Goal: Task Accomplishment & Management: Manage account settings

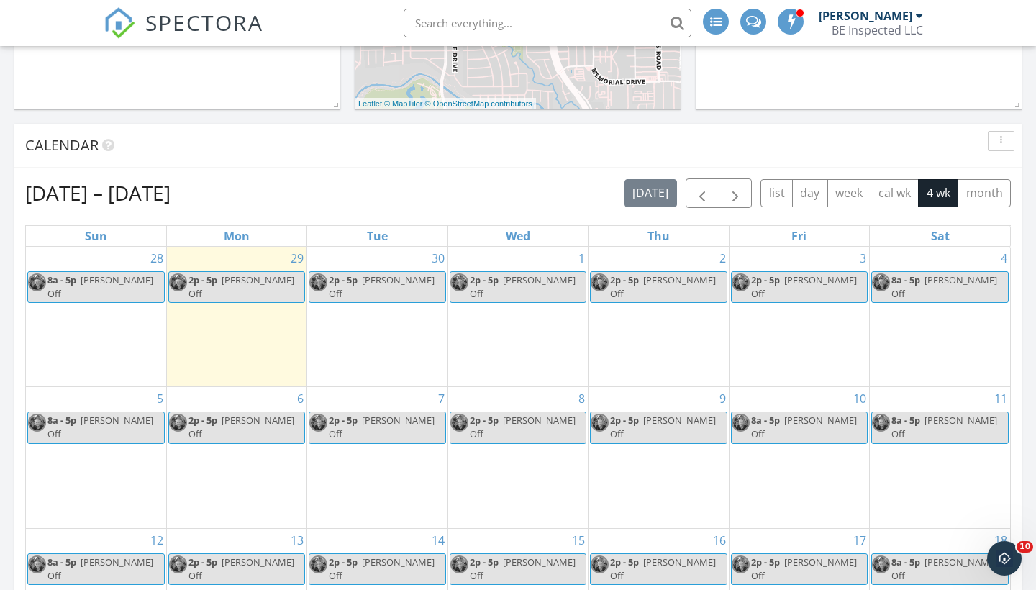
scroll to position [455, 0]
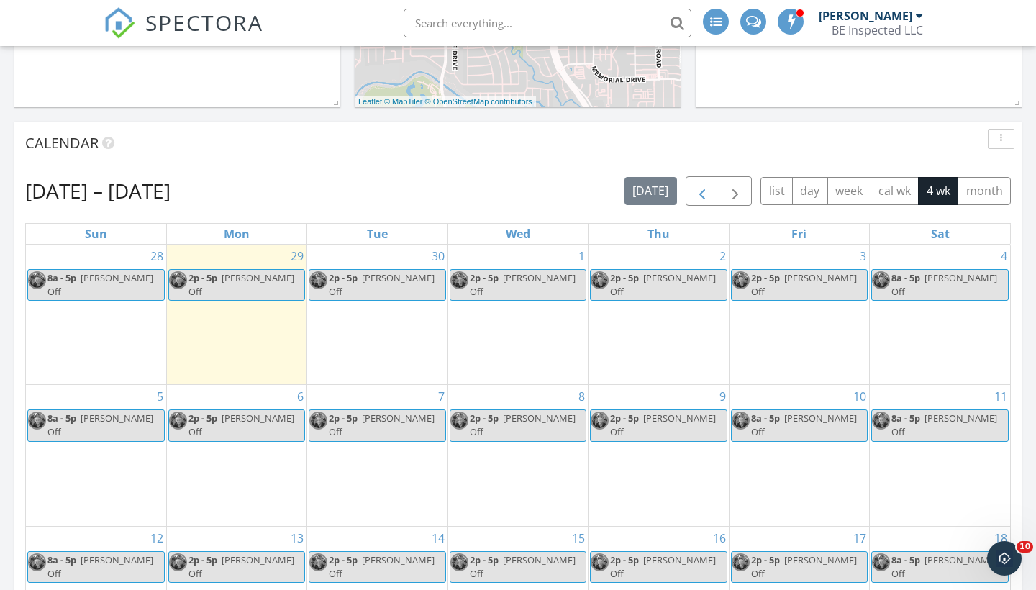
click at [701, 195] on span "button" at bounding box center [702, 191] width 17 height 17
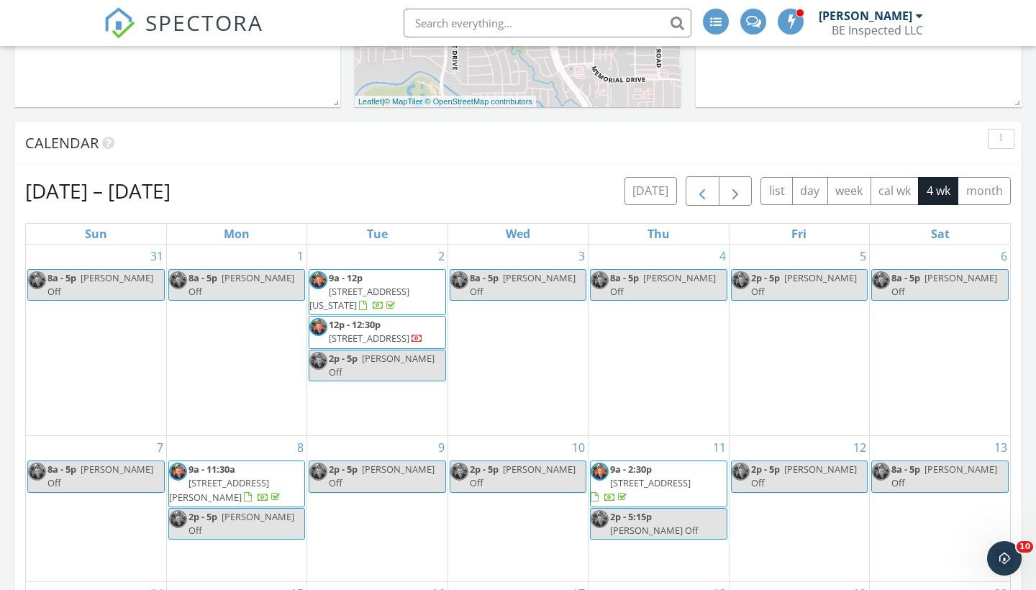
click at [701, 195] on span "button" at bounding box center [702, 191] width 17 height 17
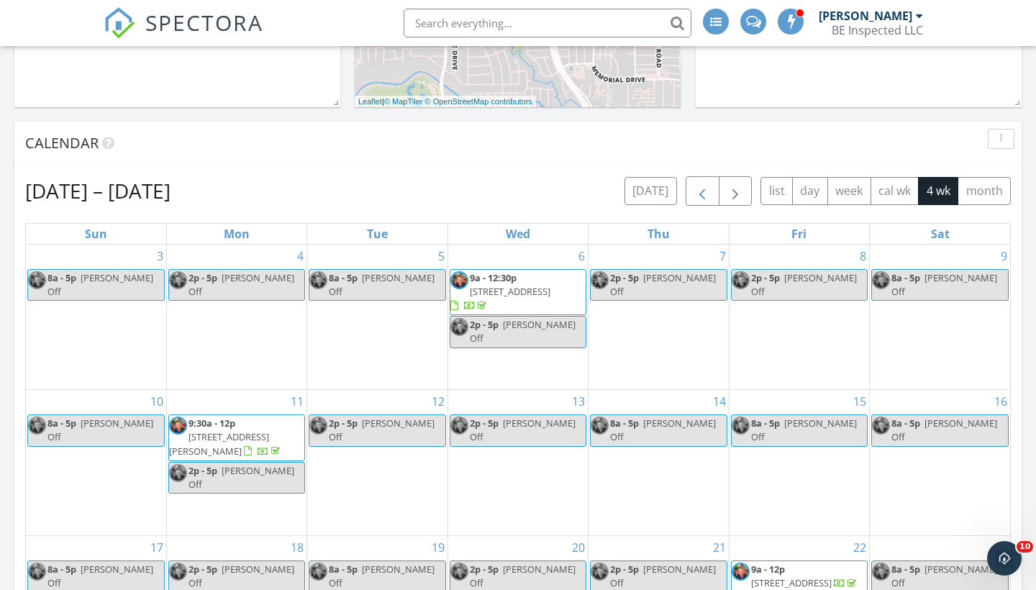
click at [701, 195] on span "button" at bounding box center [702, 191] width 17 height 17
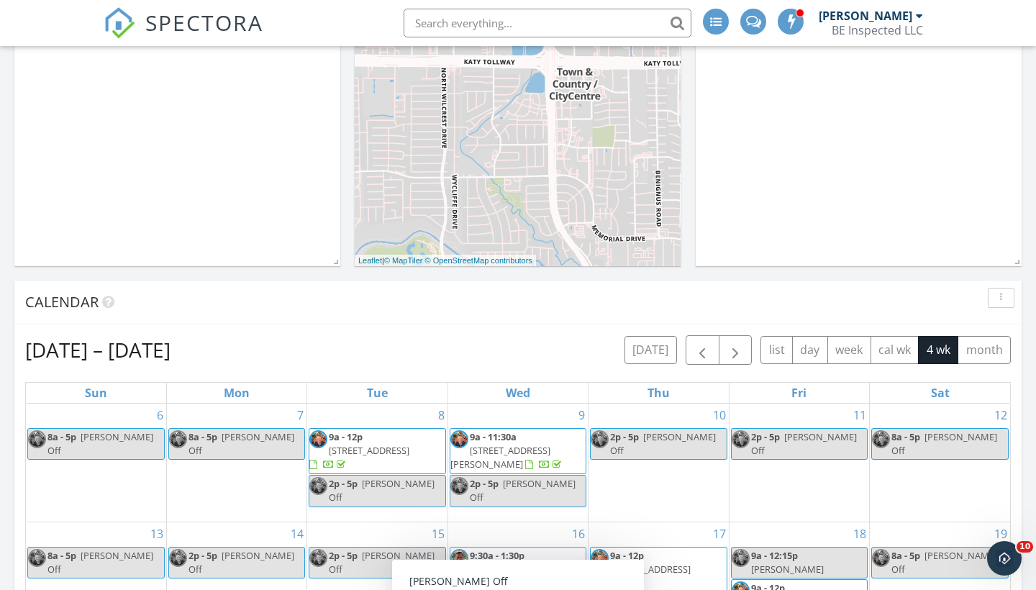
scroll to position [276, 0]
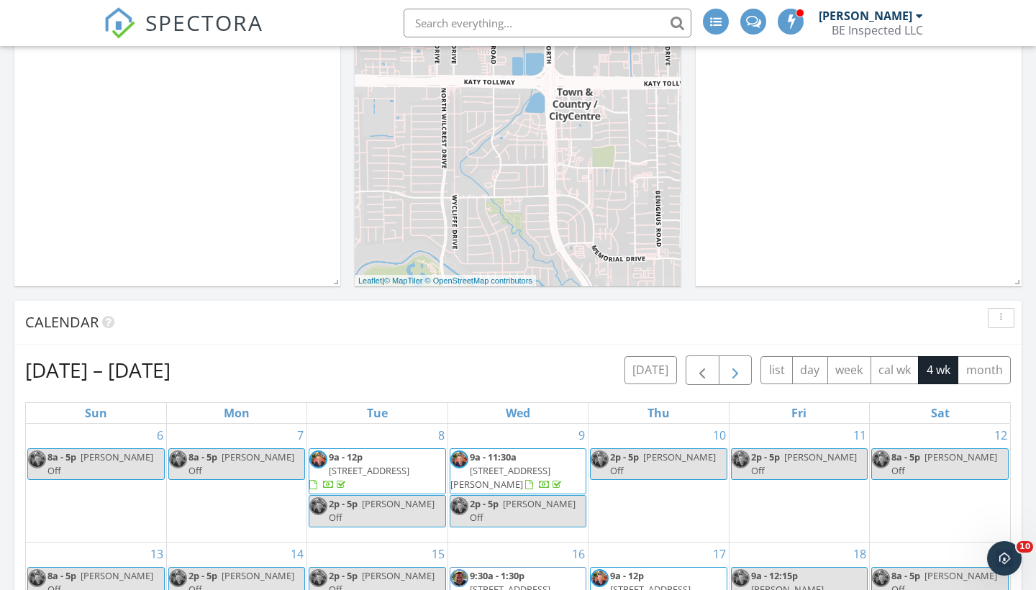
click at [730, 364] on span "button" at bounding box center [735, 370] width 17 height 17
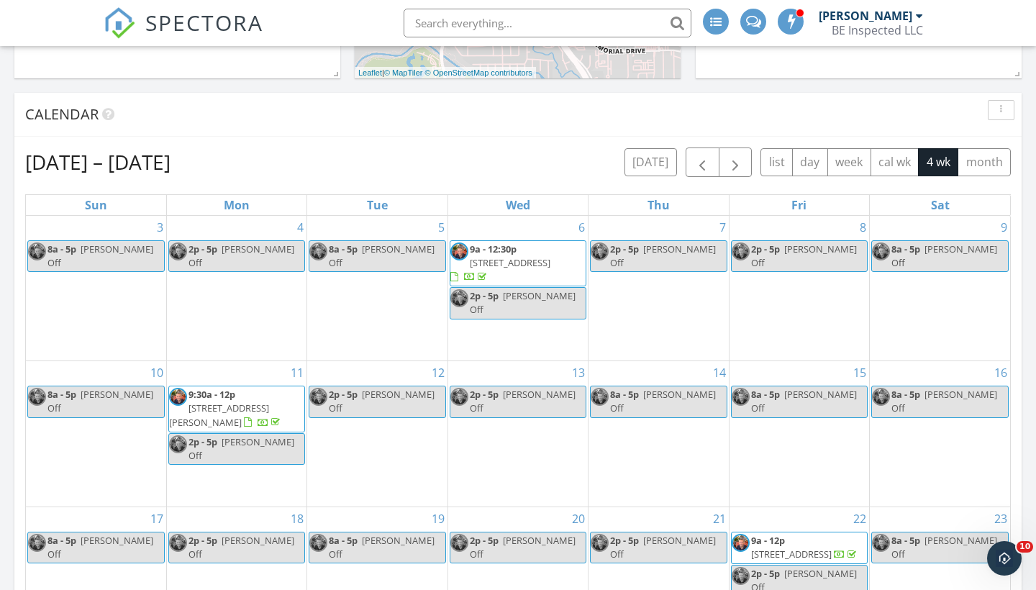
scroll to position [484, 0]
click at [699, 160] on span "button" at bounding box center [702, 161] width 17 height 17
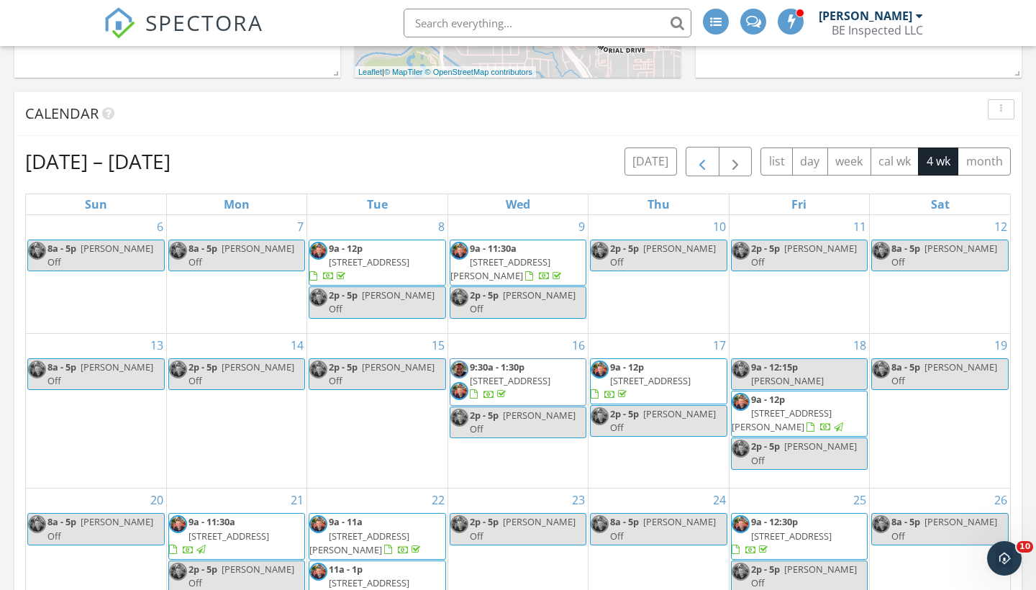
click at [703, 164] on span "button" at bounding box center [702, 161] width 17 height 17
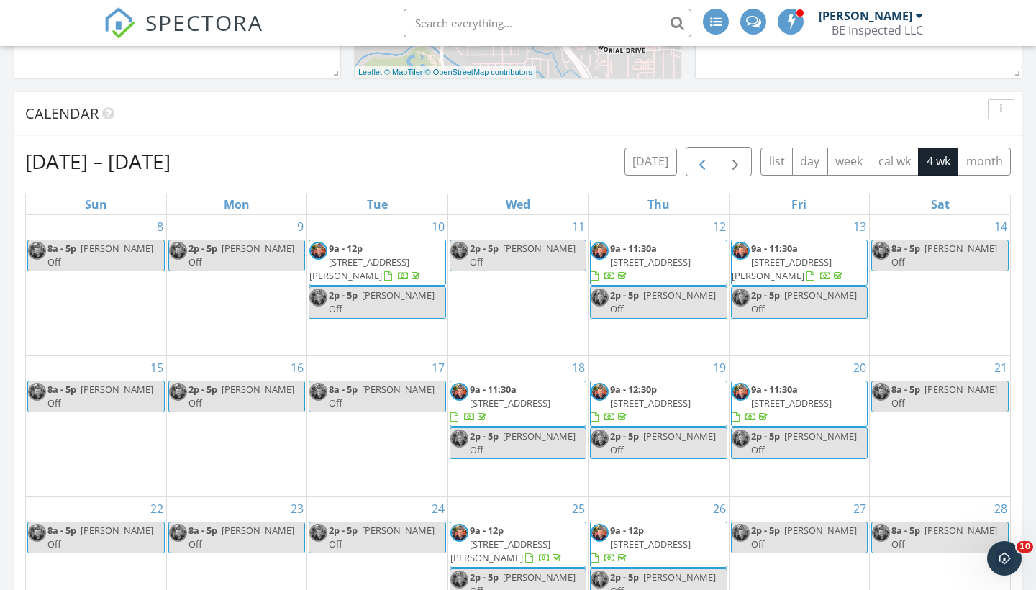
click at [696, 163] on span "button" at bounding box center [702, 161] width 17 height 17
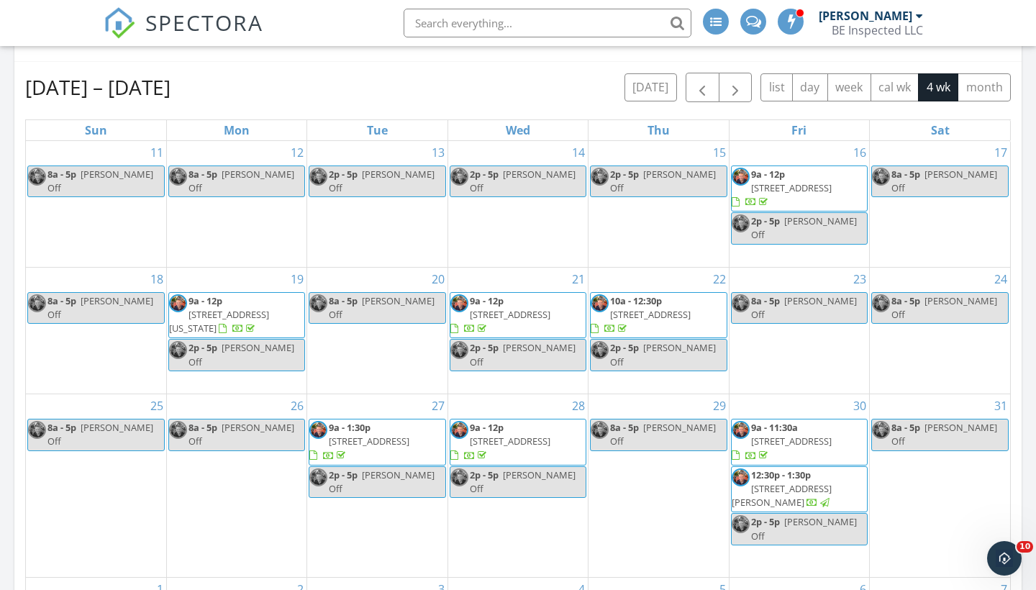
scroll to position [540, 0]
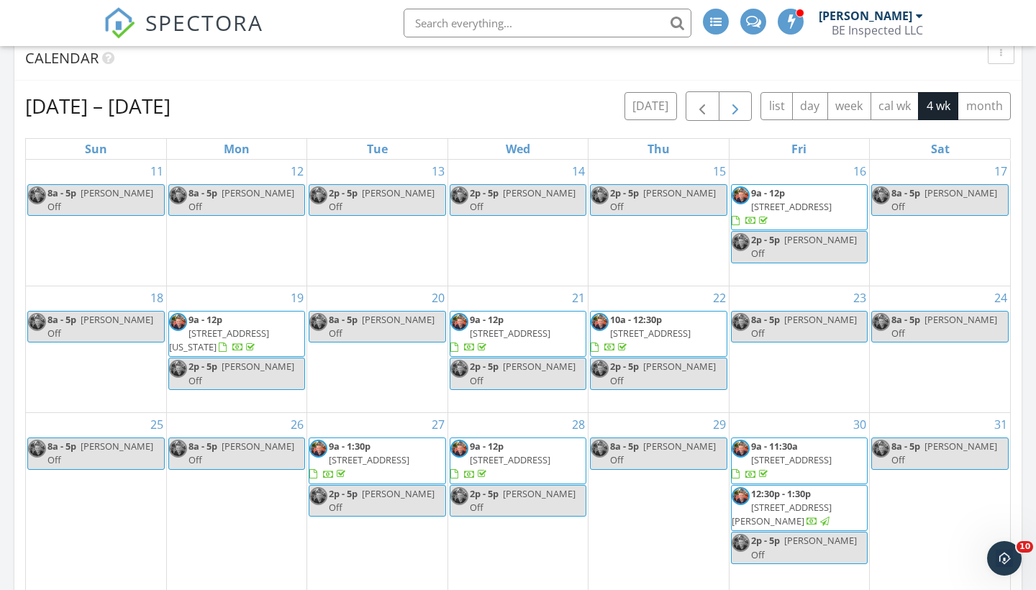
click at [737, 106] on span "button" at bounding box center [735, 106] width 17 height 17
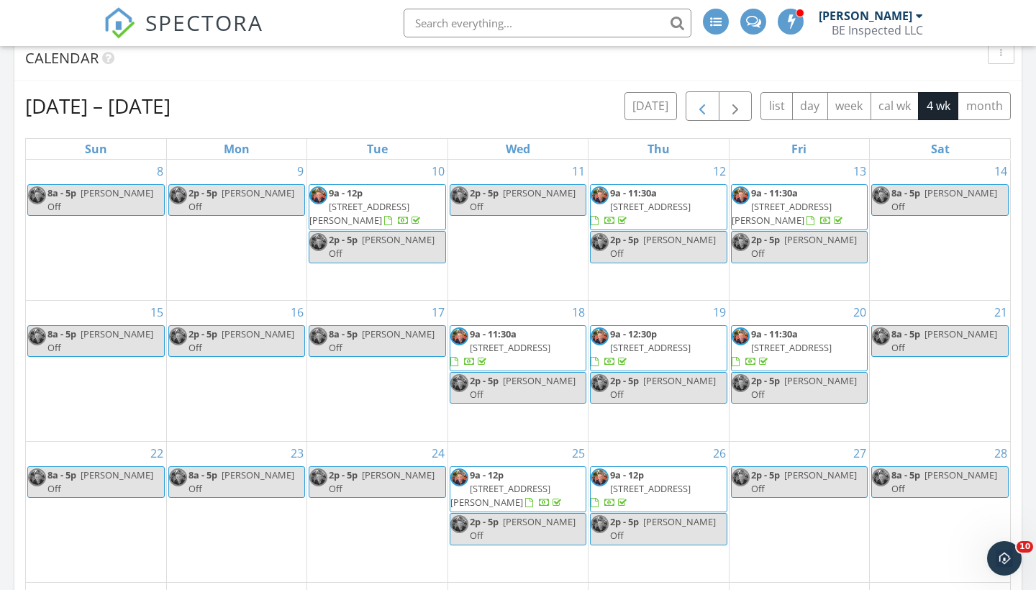
click at [701, 101] on span "button" at bounding box center [702, 106] width 17 height 17
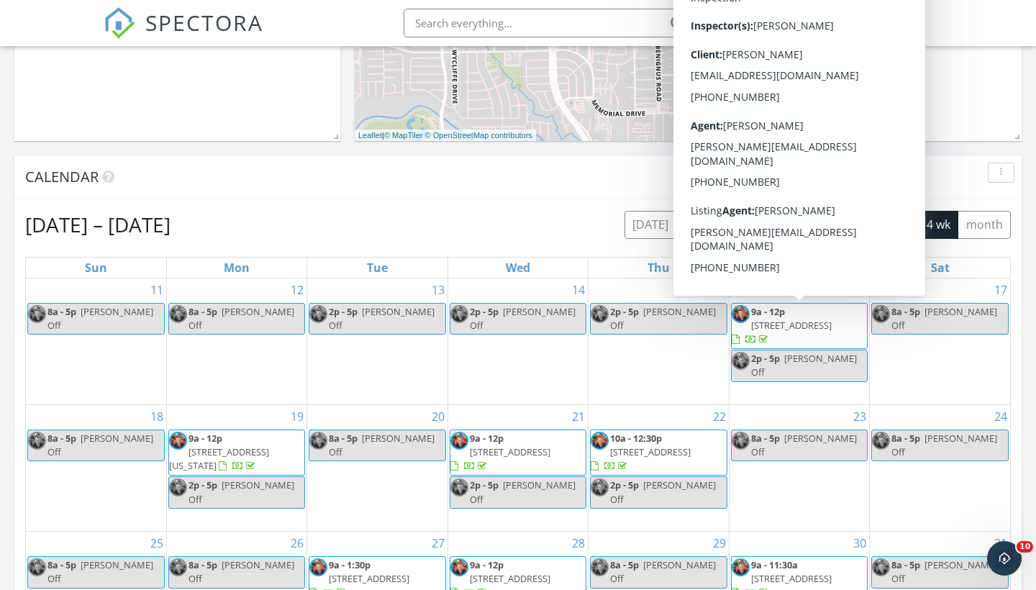
scroll to position [408, 0]
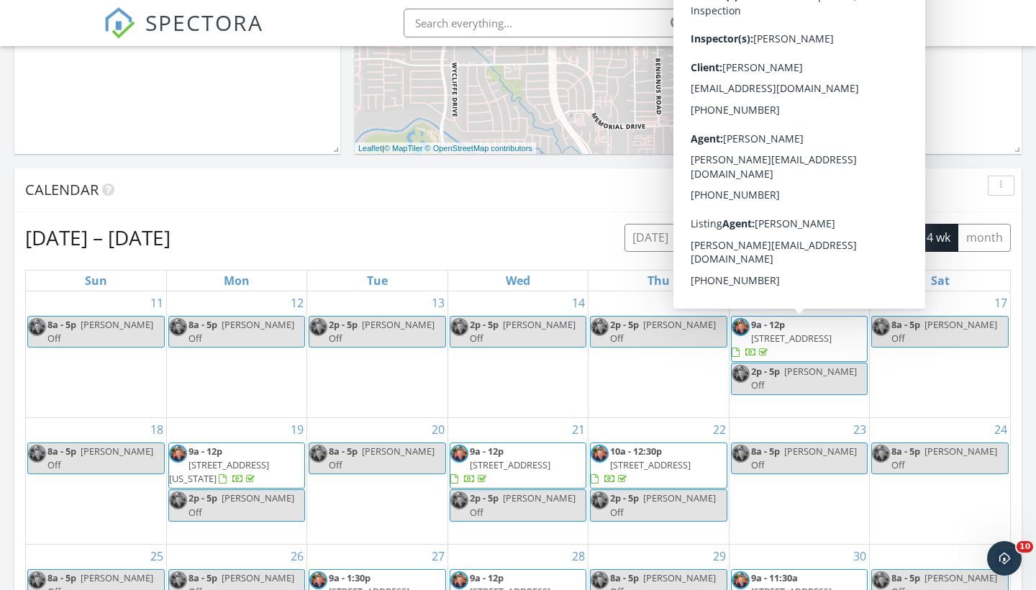
click at [909, 203] on div "Calendar" at bounding box center [517, 190] width 1007 height 44
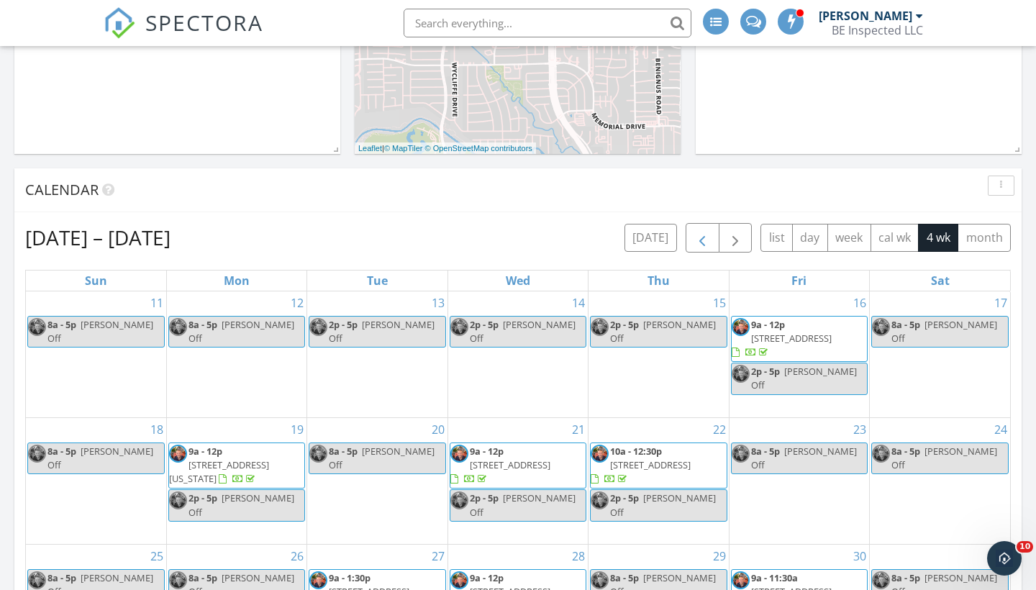
click at [703, 241] on span "button" at bounding box center [702, 238] width 17 height 17
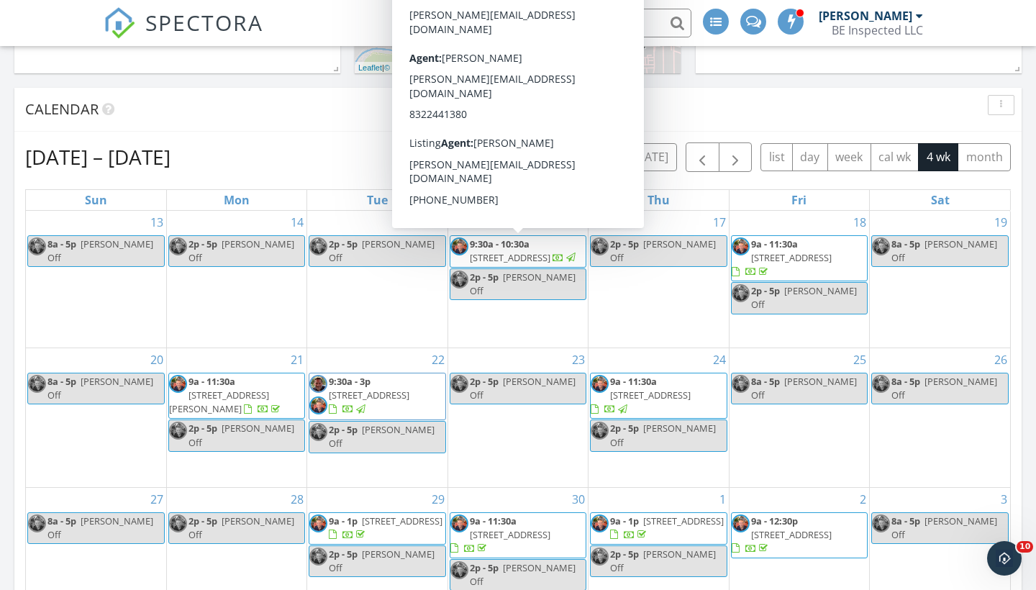
scroll to position [478, 0]
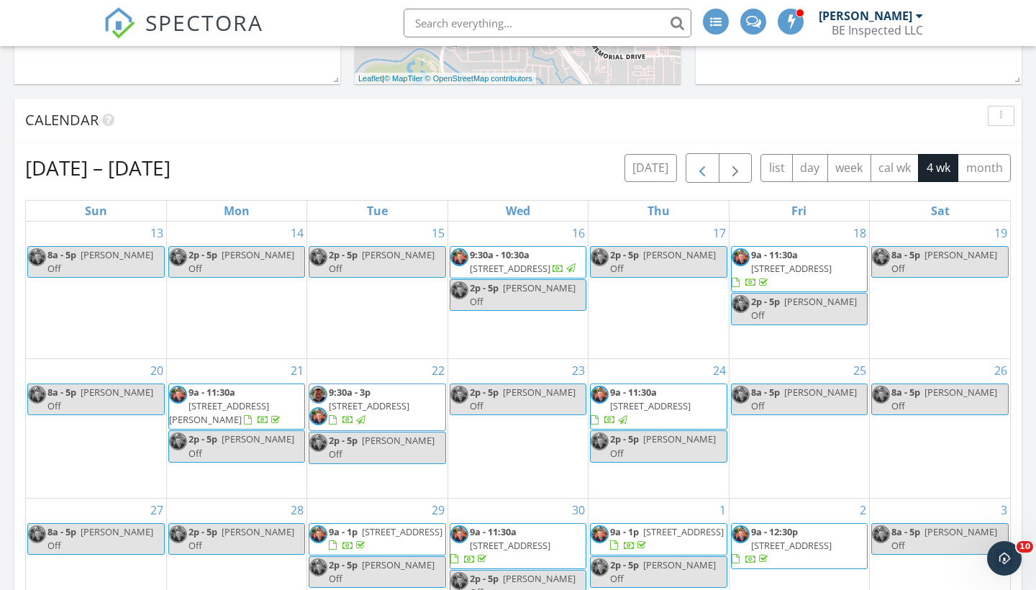
click at [699, 163] on span "button" at bounding box center [702, 168] width 17 height 17
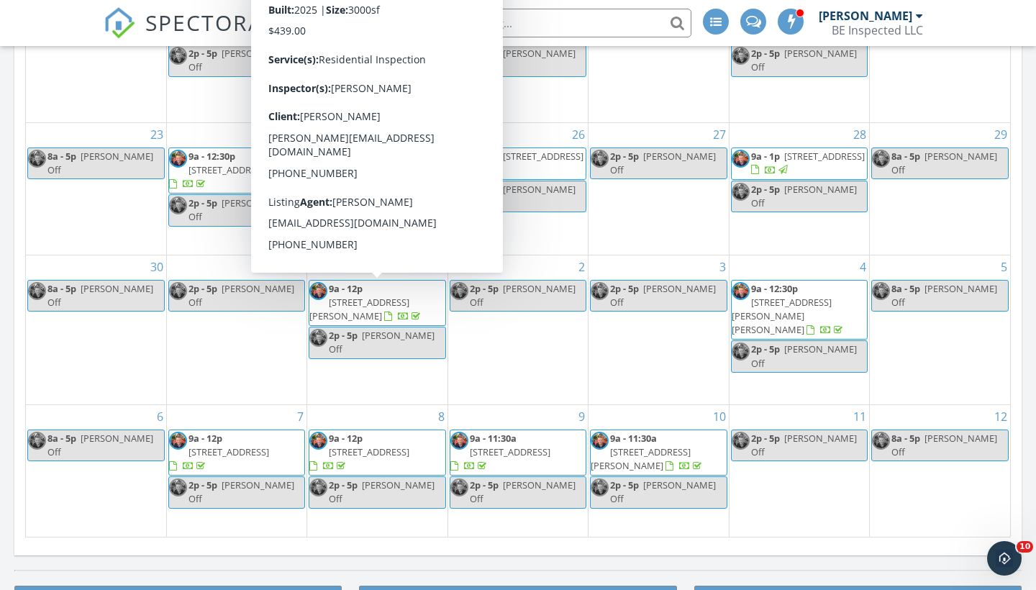
scroll to position [718, 0]
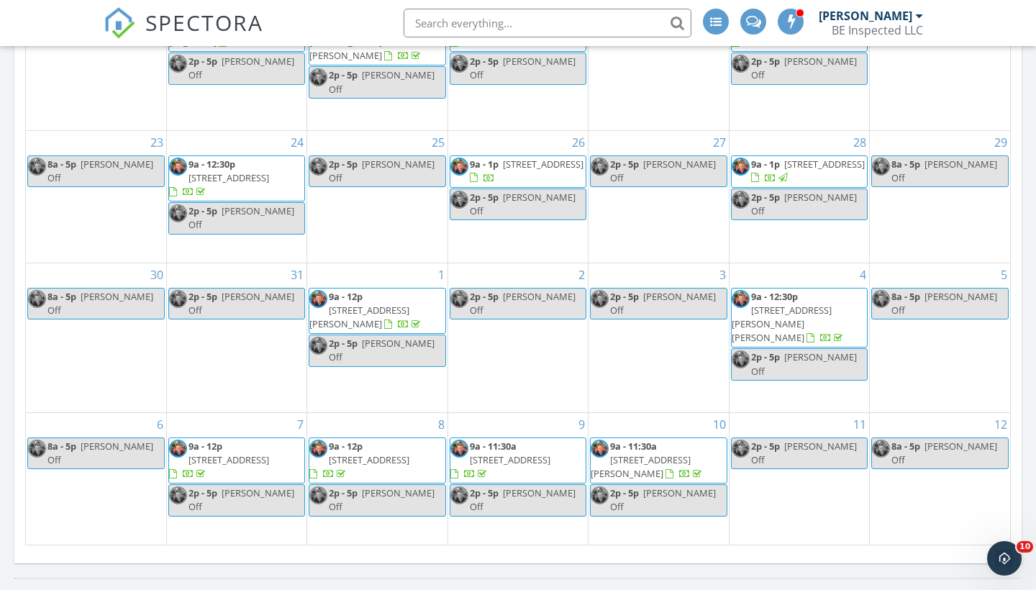
click at [909, 229] on div "29 8a - 5p [PERSON_NAME] Off" at bounding box center [940, 197] width 140 height 132
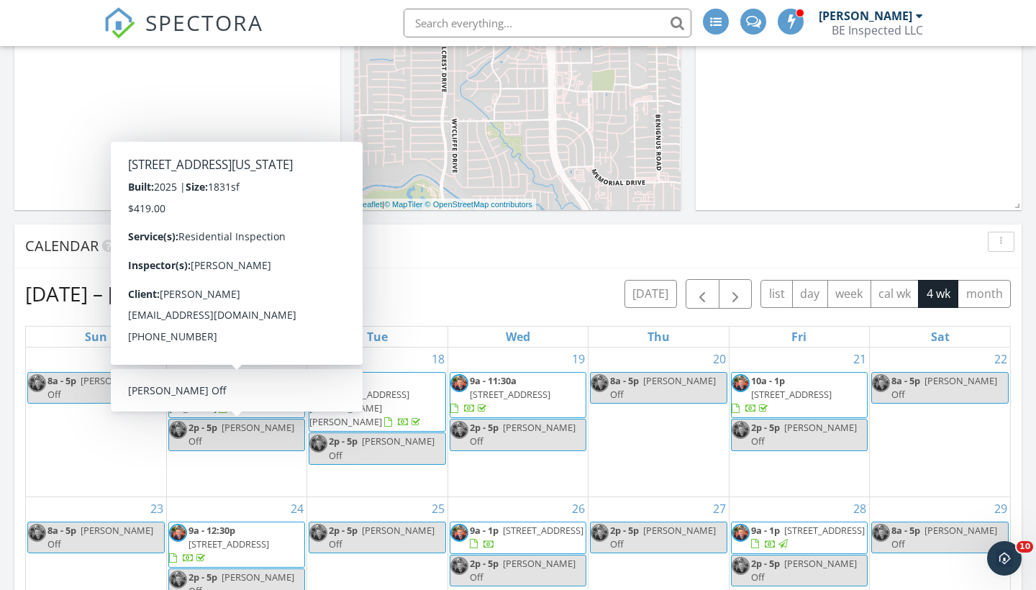
scroll to position [349, 0]
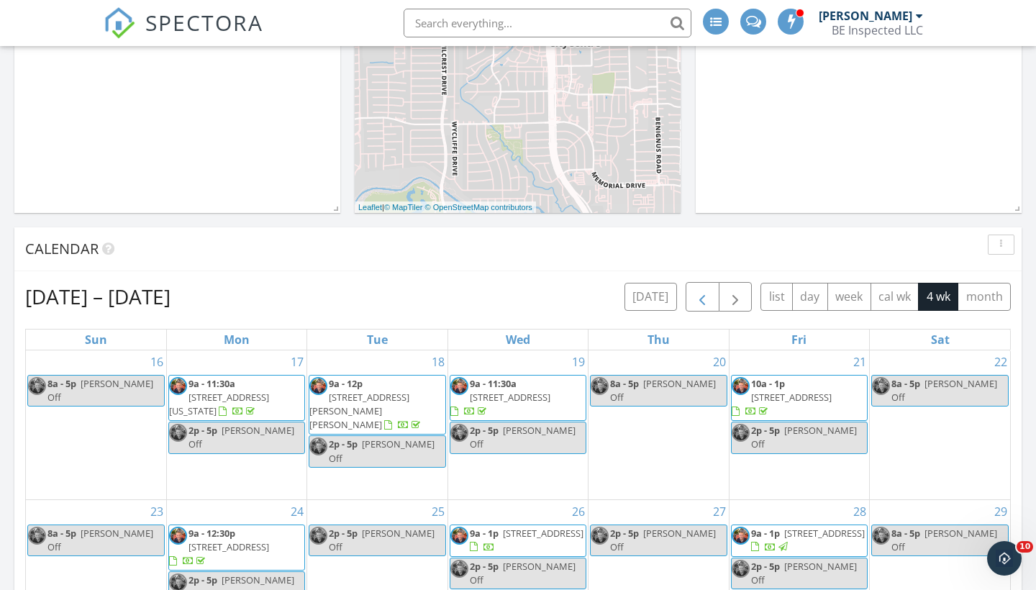
click at [699, 296] on span "button" at bounding box center [702, 297] width 17 height 17
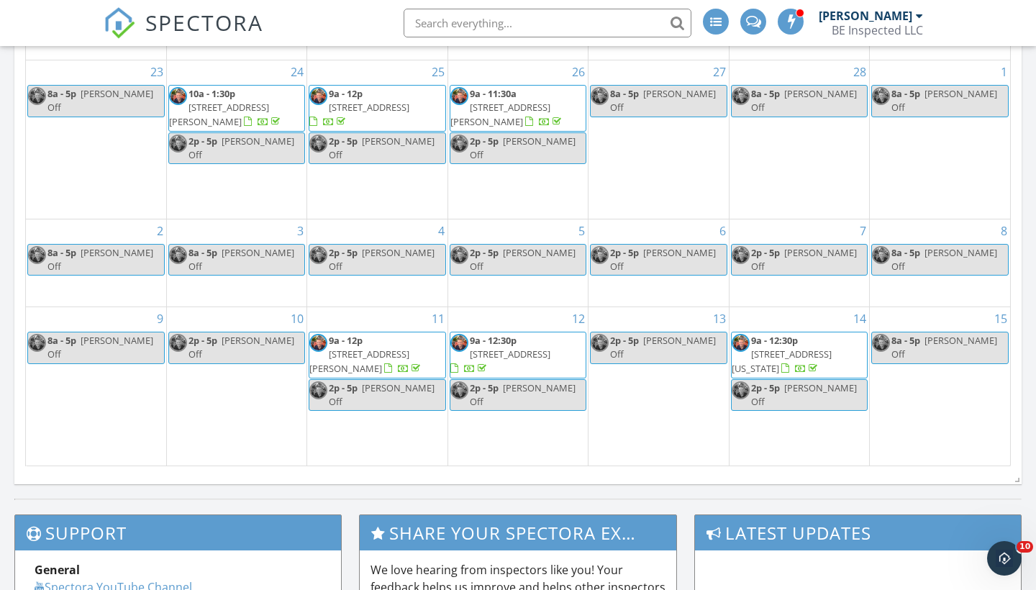
scroll to position [796, 0]
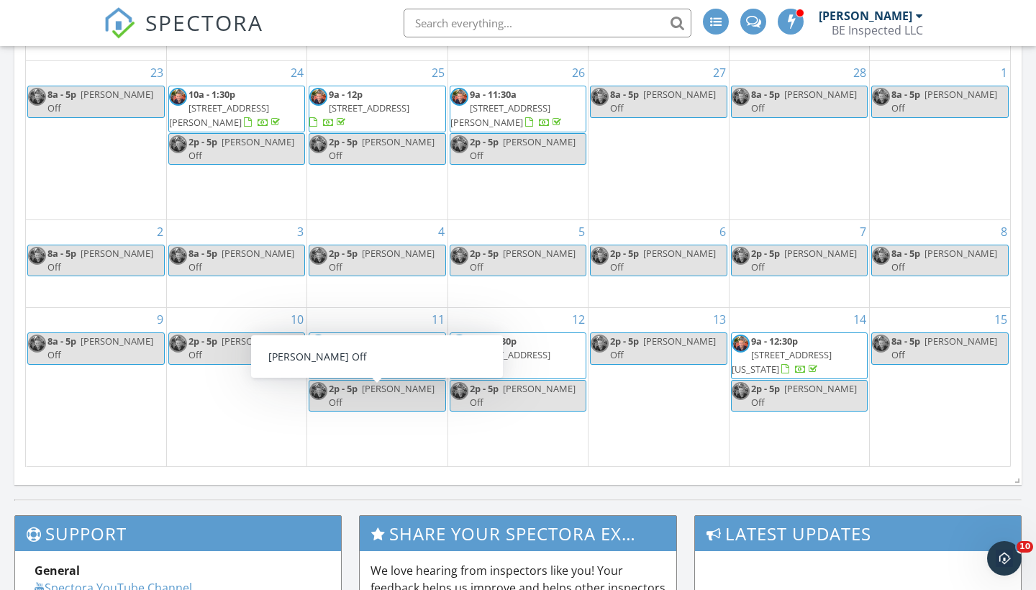
click at [243, 407] on div "10 2p - 5p [PERSON_NAME] Off" at bounding box center [237, 387] width 140 height 158
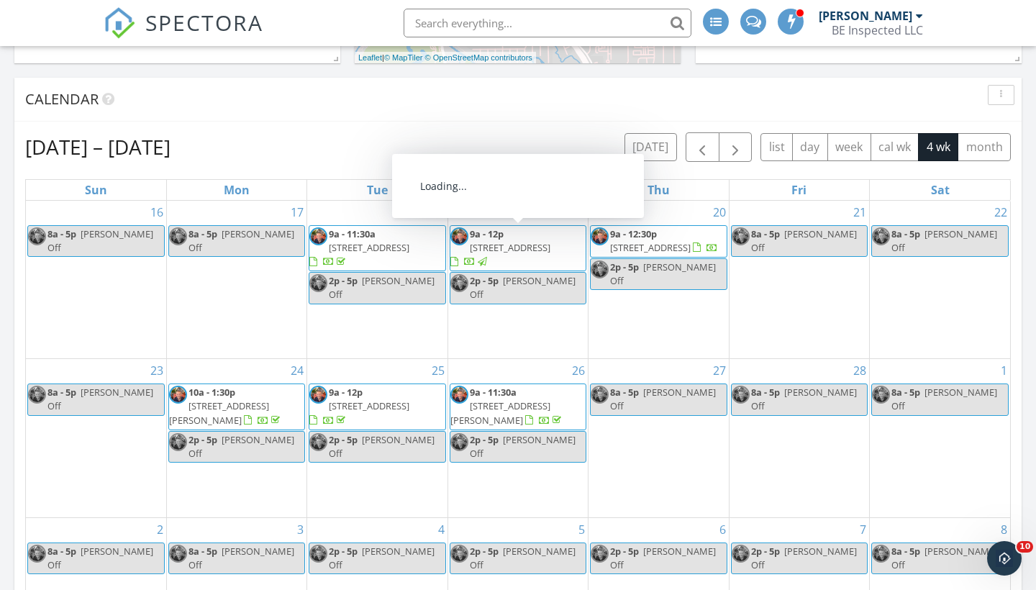
scroll to position [479, 0]
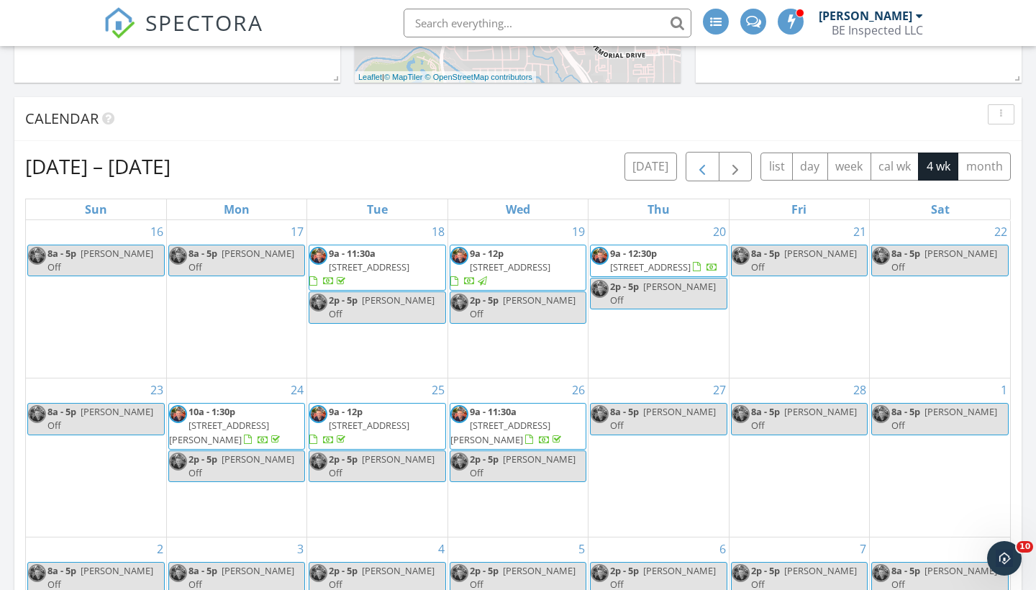
click at [703, 171] on span "button" at bounding box center [702, 166] width 17 height 17
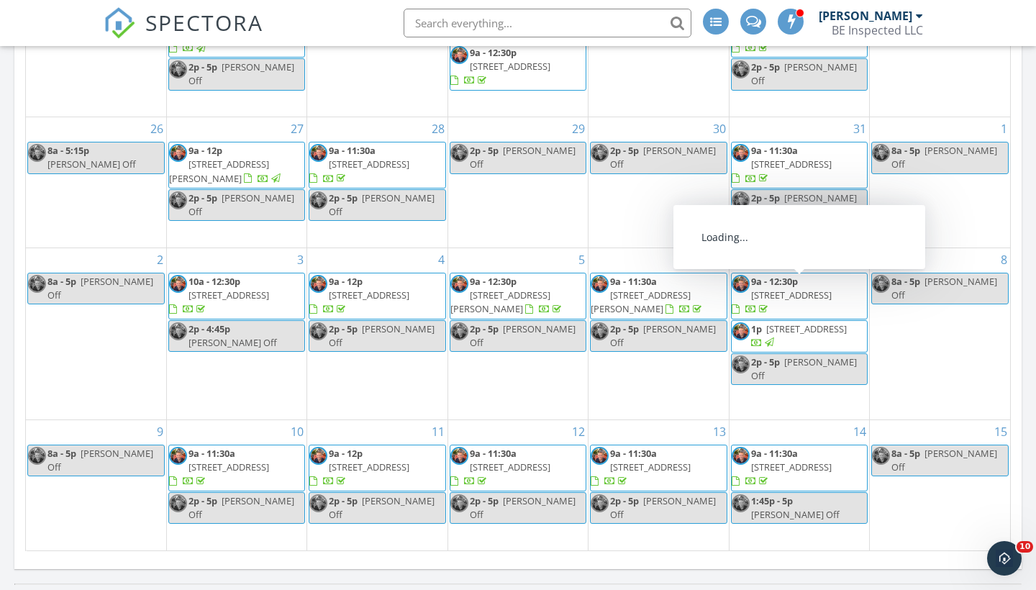
scroll to position [684, 0]
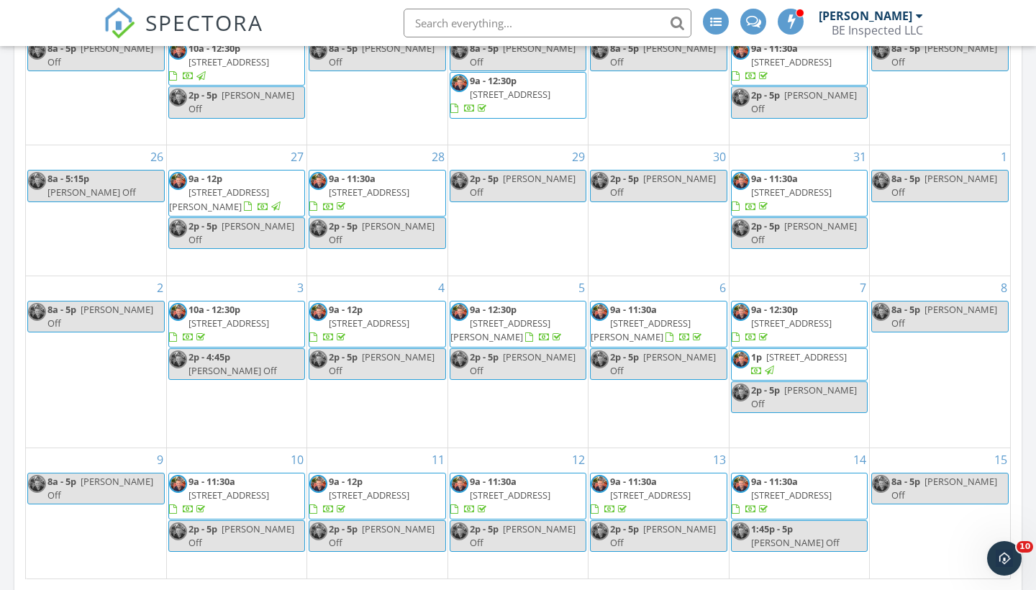
click at [909, 357] on div "8 8a - 5p [PERSON_NAME] Off" at bounding box center [940, 361] width 140 height 171
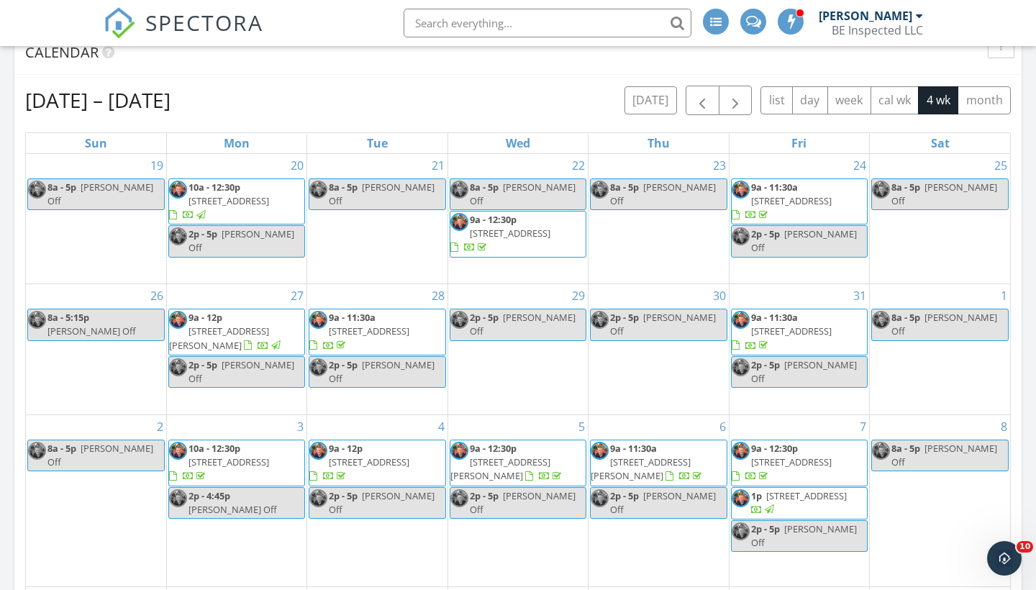
scroll to position [539, 0]
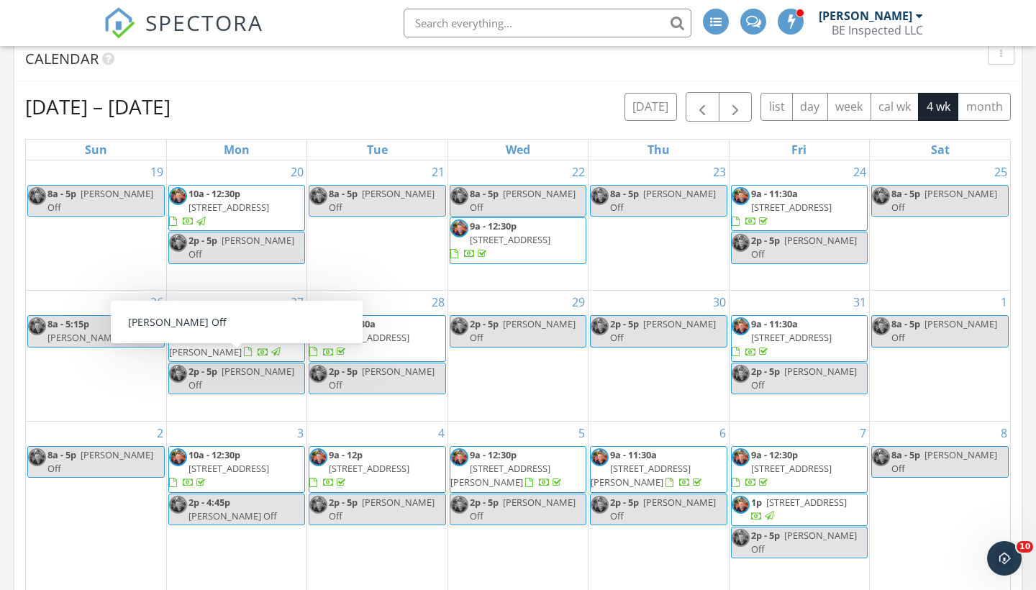
click at [86, 383] on div "26 8a - 5:15p [PERSON_NAME] Off" at bounding box center [96, 356] width 140 height 130
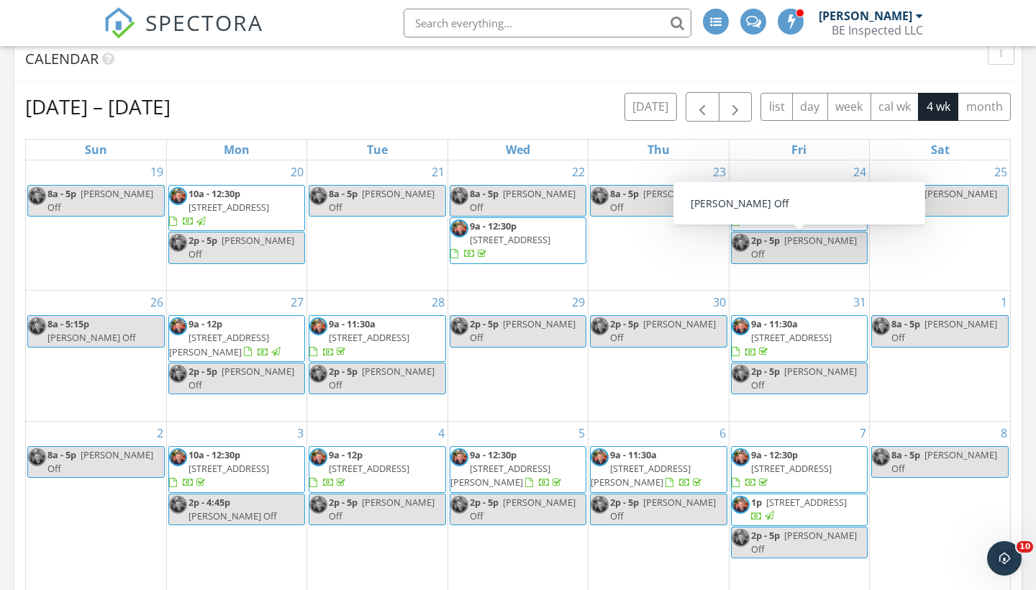
click at [909, 249] on div "25 8a - 5p [PERSON_NAME] Off" at bounding box center [940, 225] width 140 height 130
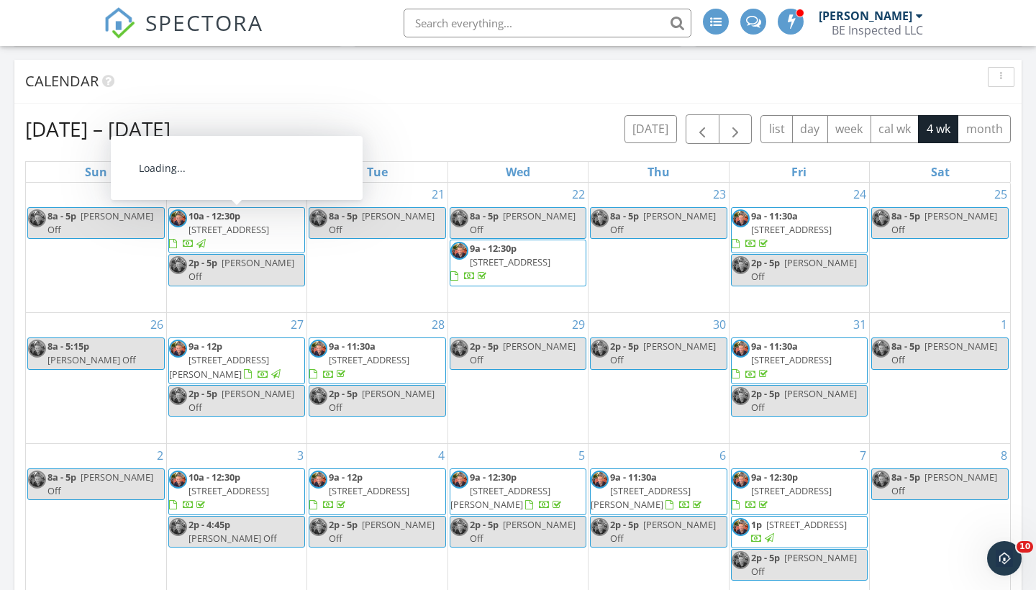
scroll to position [507, 0]
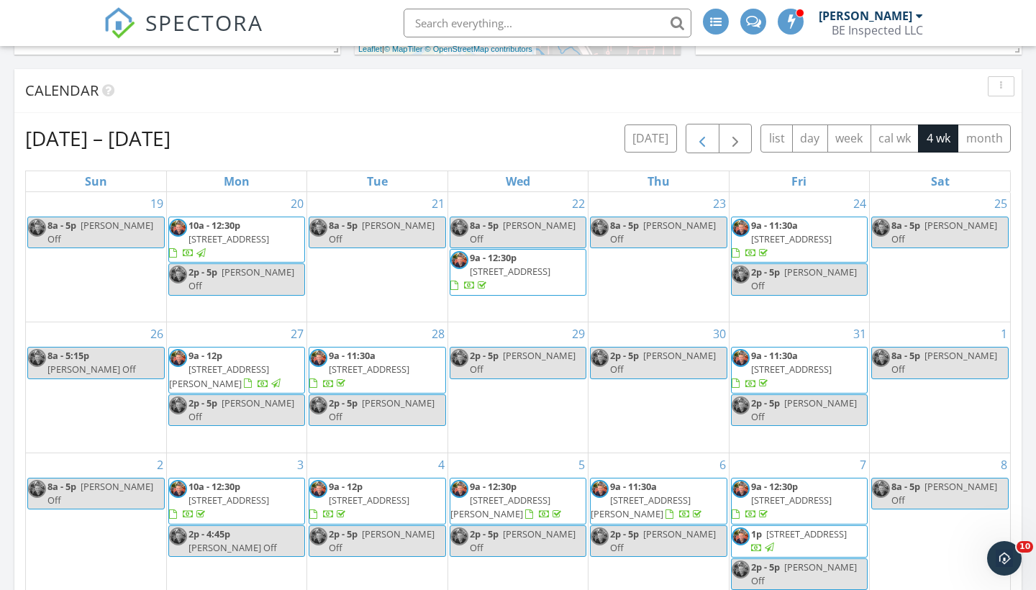
click at [704, 137] on span "button" at bounding box center [702, 138] width 17 height 17
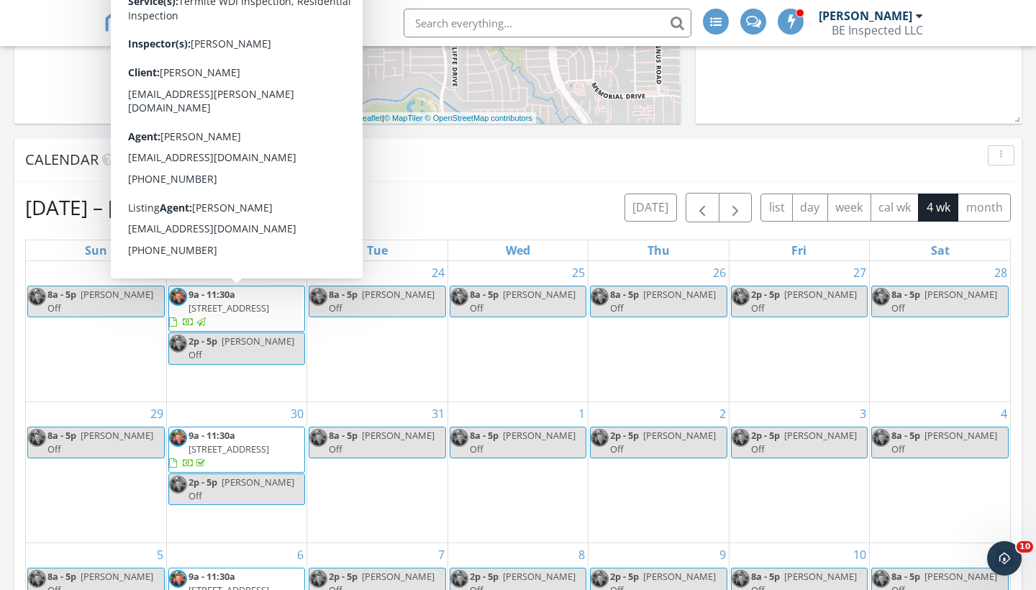
scroll to position [435, 0]
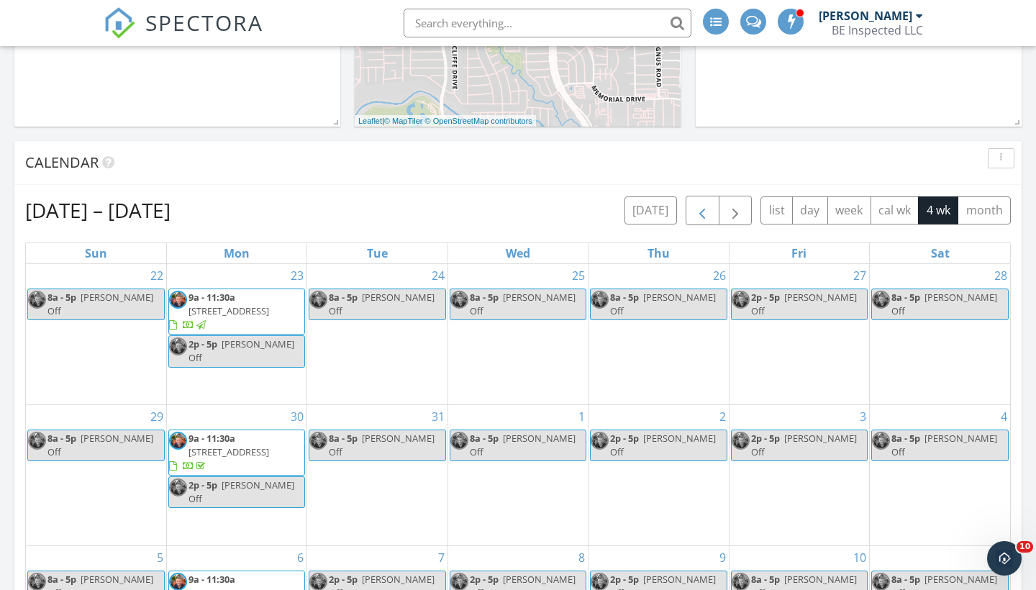
click at [701, 209] on span "button" at bounding box center [702, 210] width 17 height 17
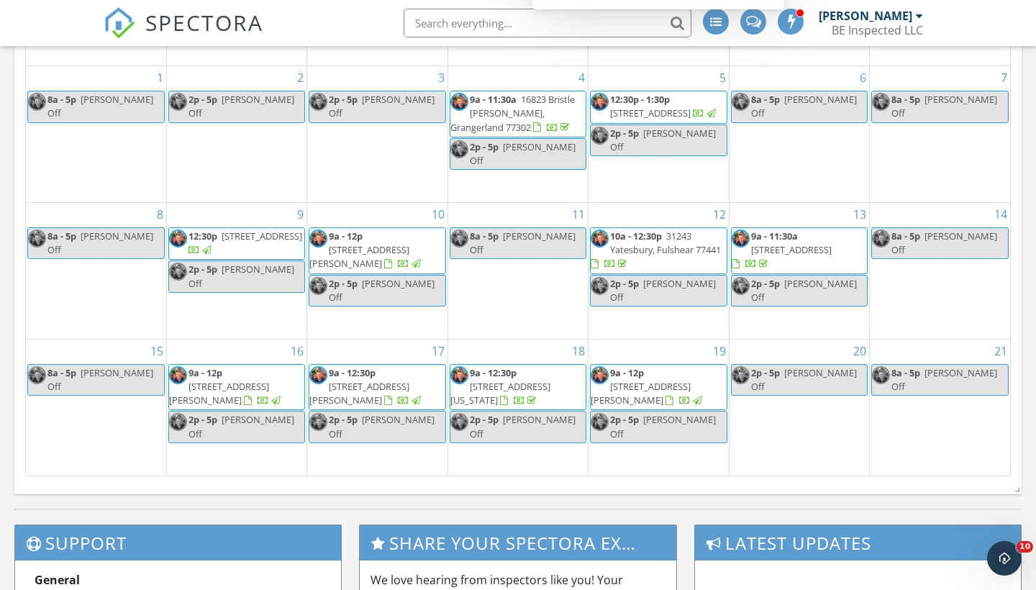
scroll to position [806, 0]
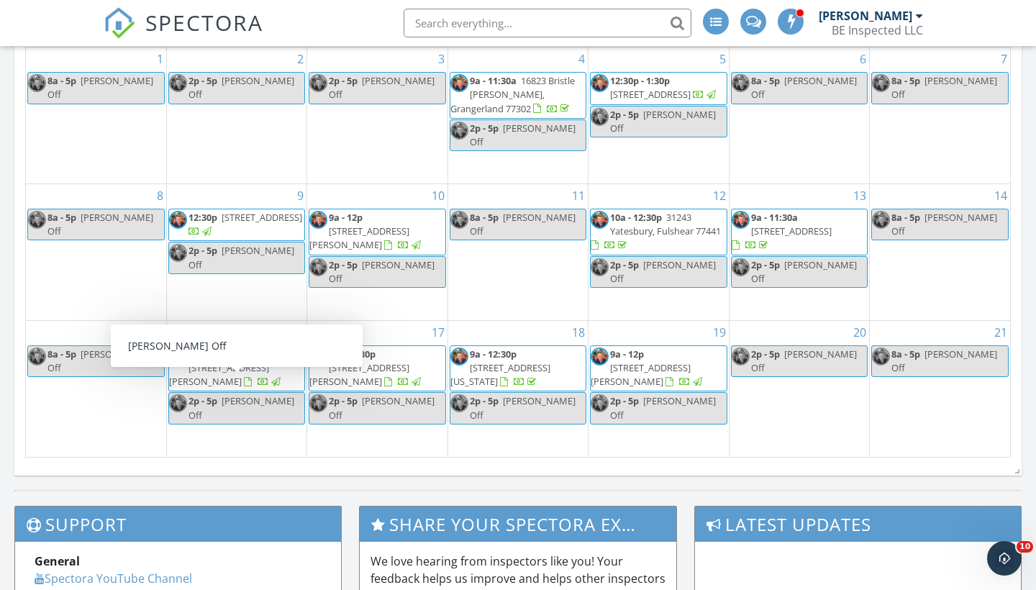
click at [109, 426] on div "15 8a - 5p [PERSON_NAME] Off" at bounding box center [96, 389] width 140 height 136
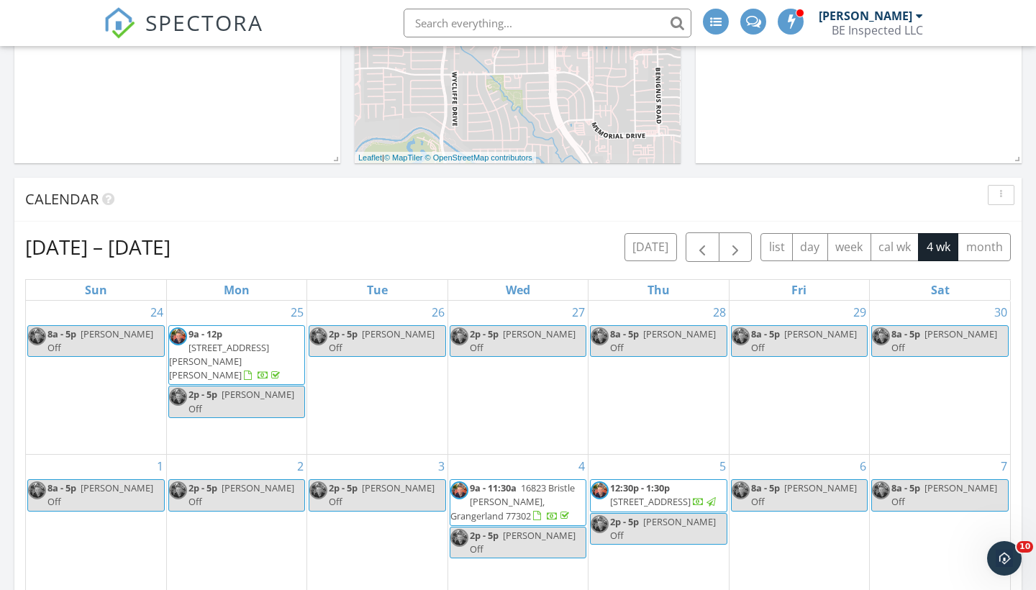
scroll to position [394, 0]
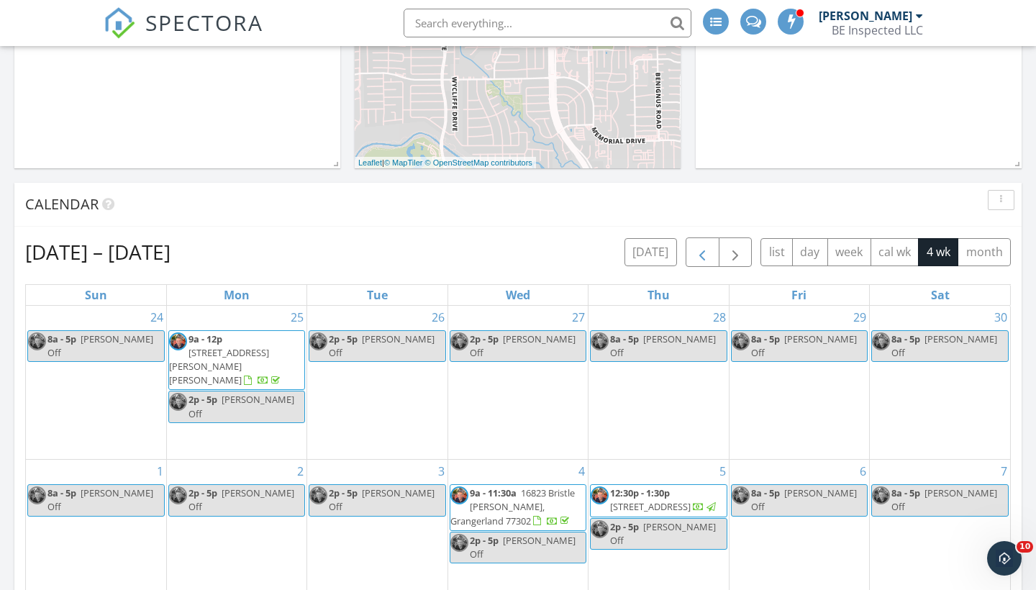
click at [711, 251] on button "button" at bounding box center [703, 251] width 34 height 29
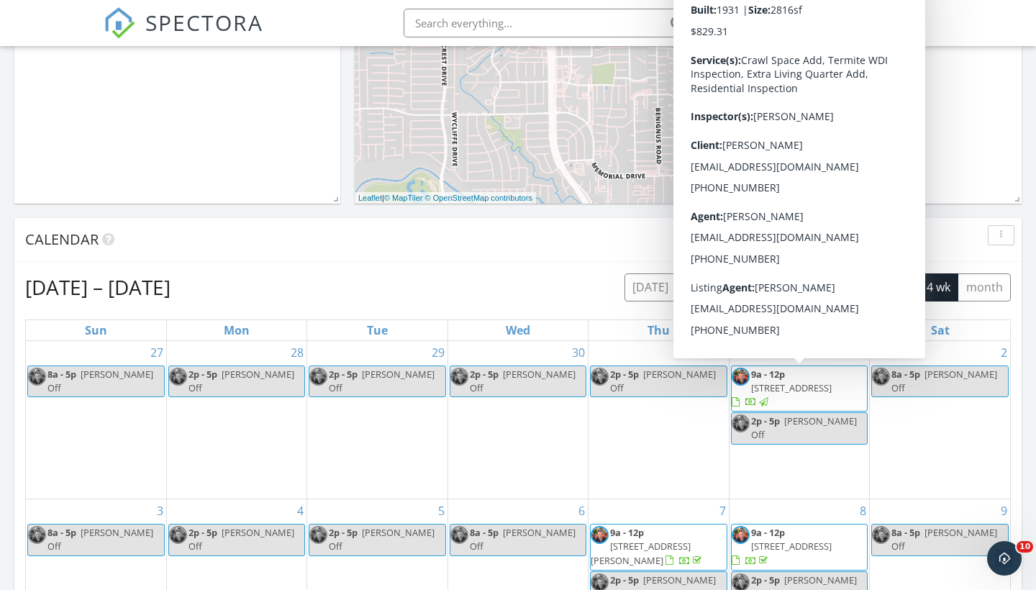
scroll to position [340, 0]
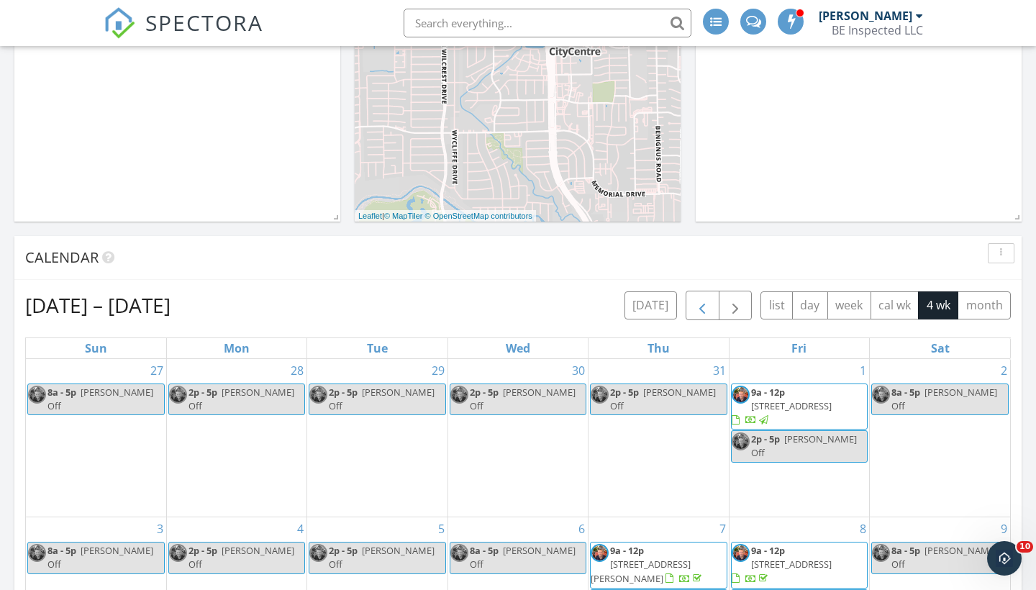
click at [703, 306] on span "button" at bounding box center [702, 305] width 17 height 17
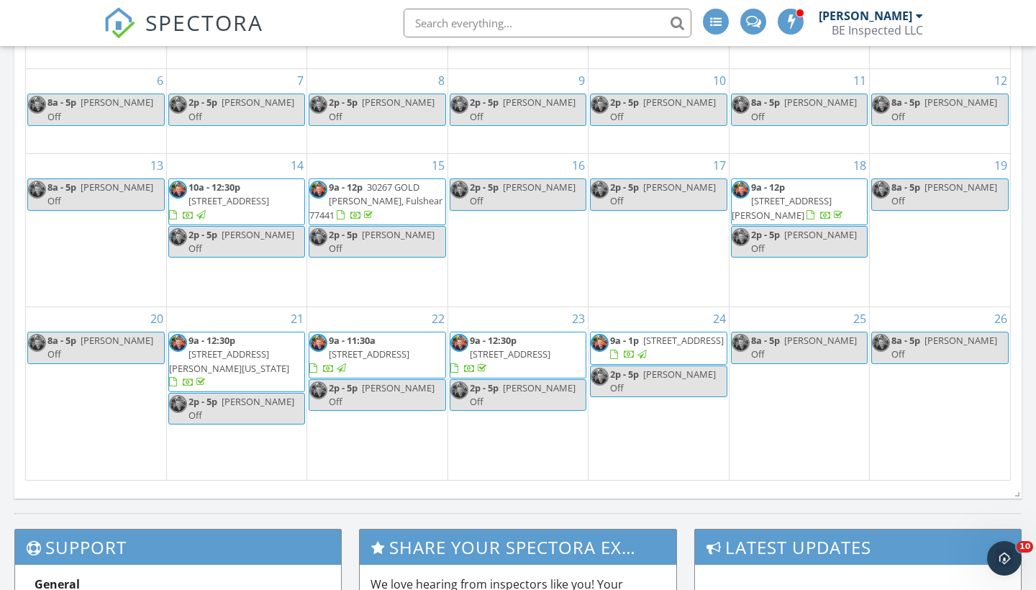
scroll to position [774, 0]
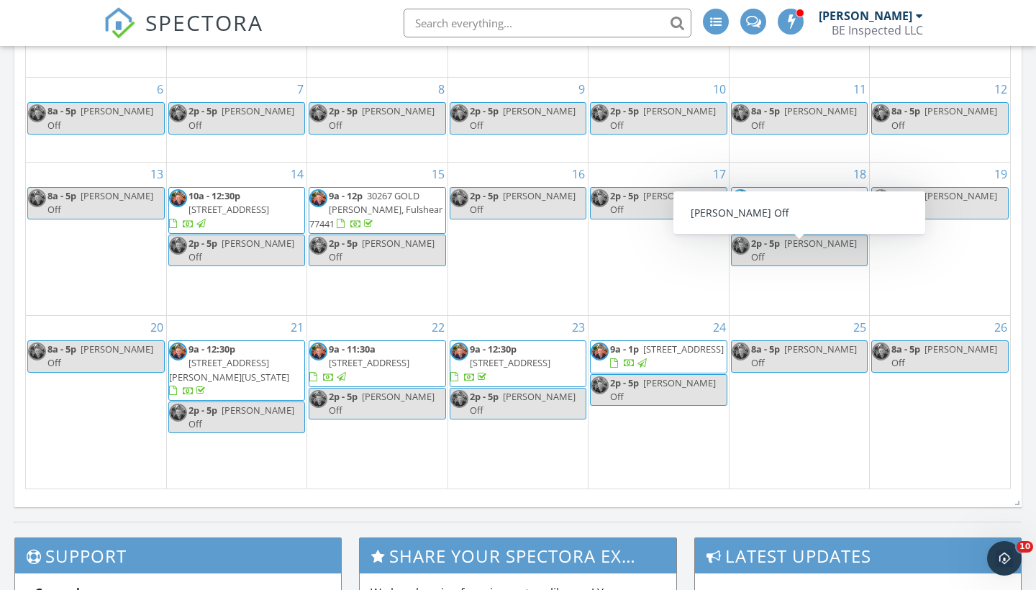
click at [663, 297] on div "17 2p - 5p [PERSON_NAME] Off" at bounding box center [659, 239] width 140 height 153
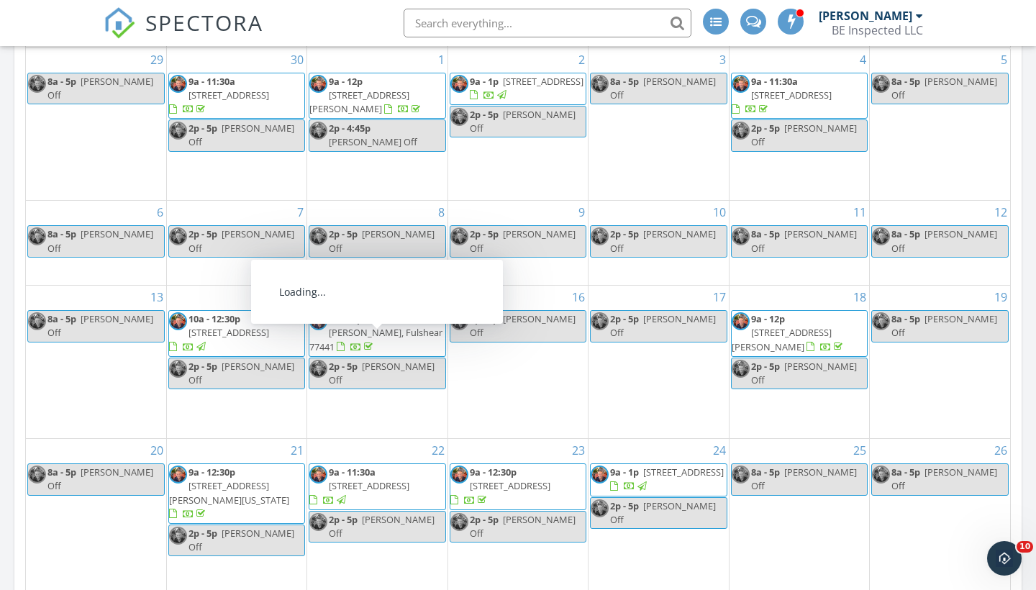
scroll to position [633, 0]
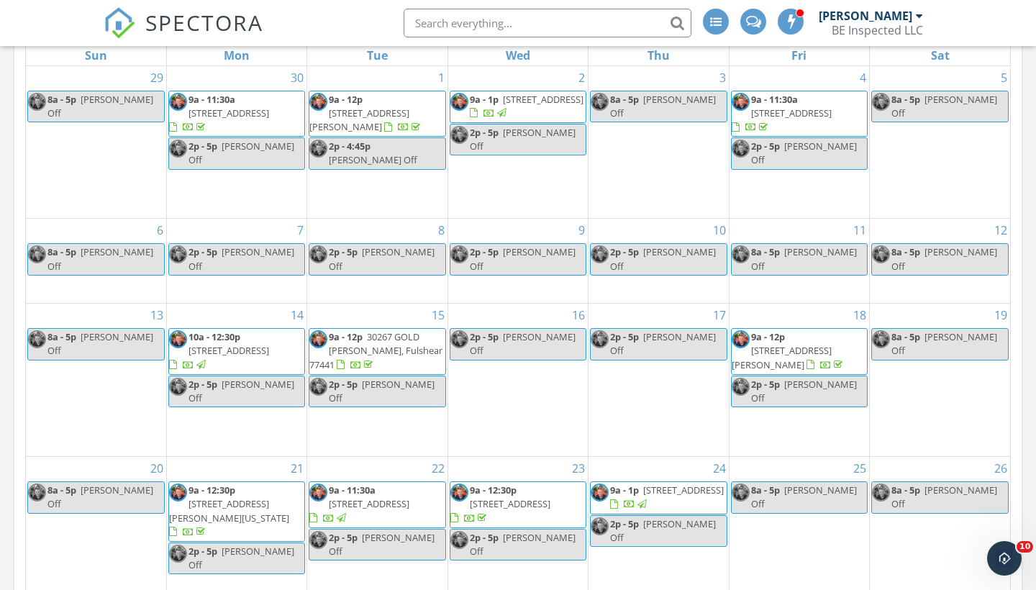
click at [490, 401] on div "16 2p - 5p [PERSON_NAME] Off" at bounding box center [518, 380] width 140 height 153
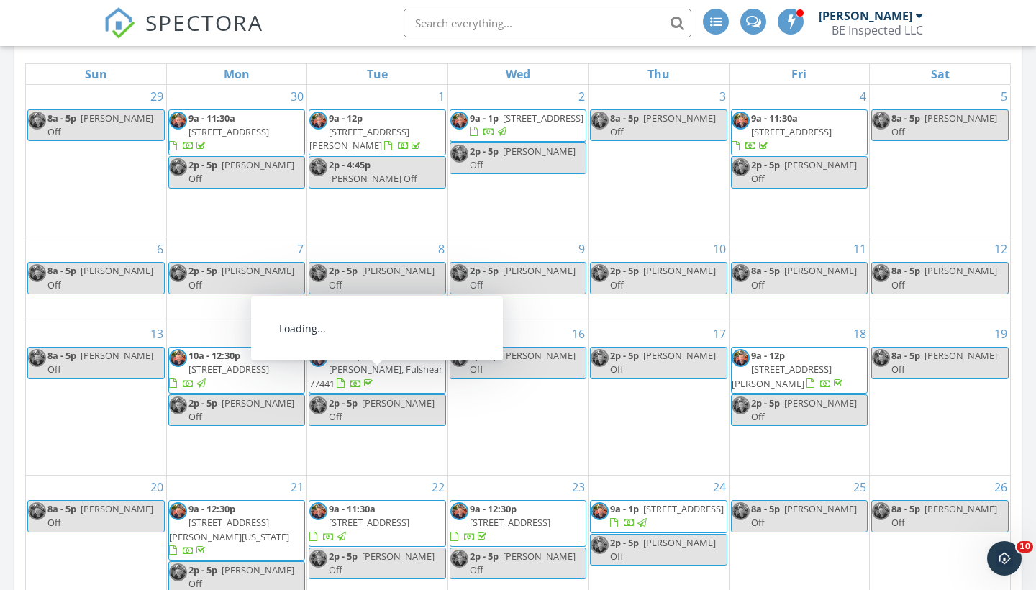
scroll to position [614, 0]
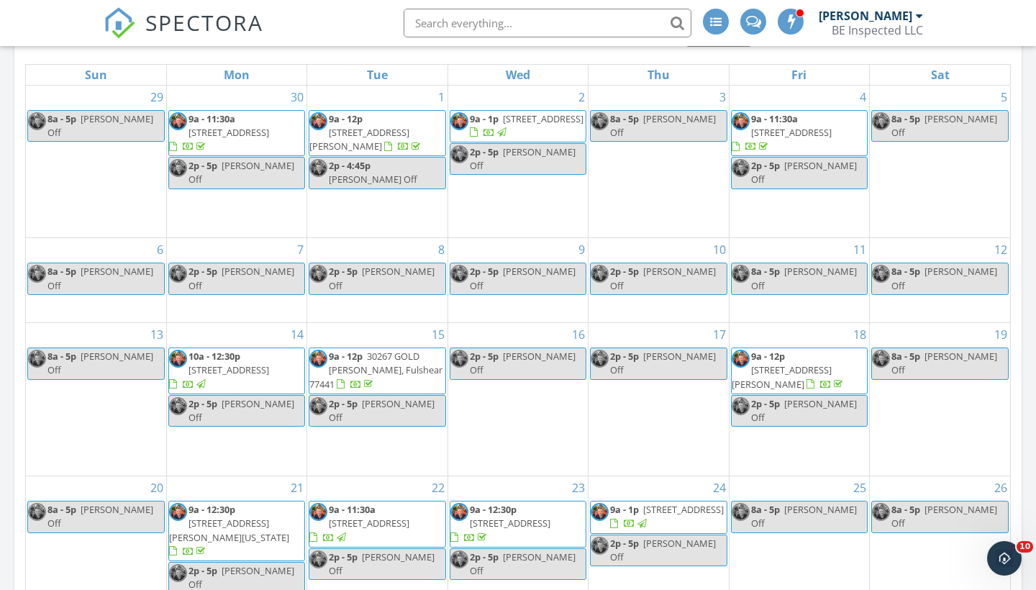
click at [117, 440] on div "13 8a - 5p [PERSON_NAME] Off" at bounding box center [96, 399] width 140 height 153
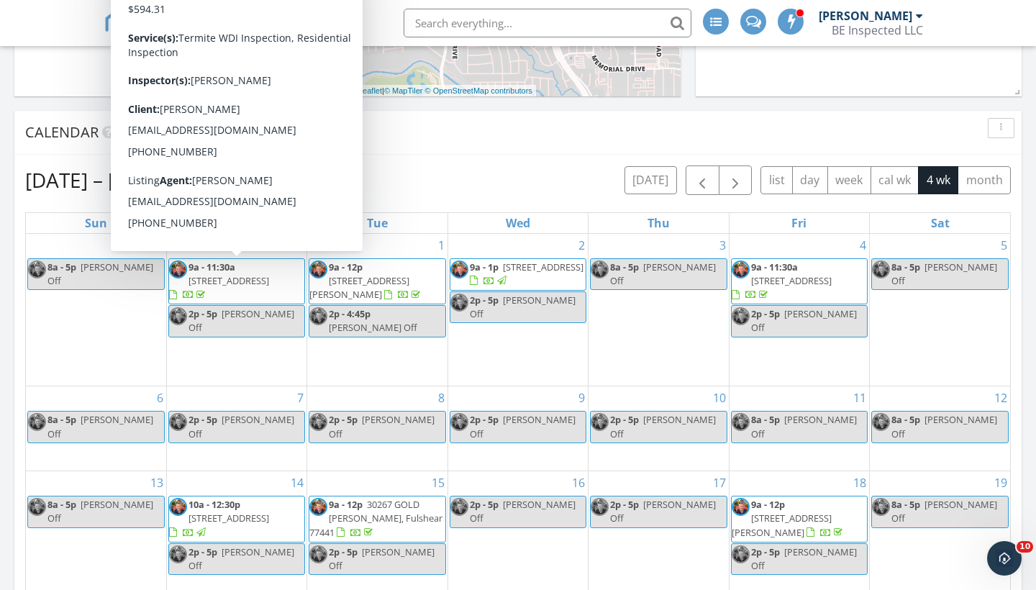
scroll to position [460, 0]
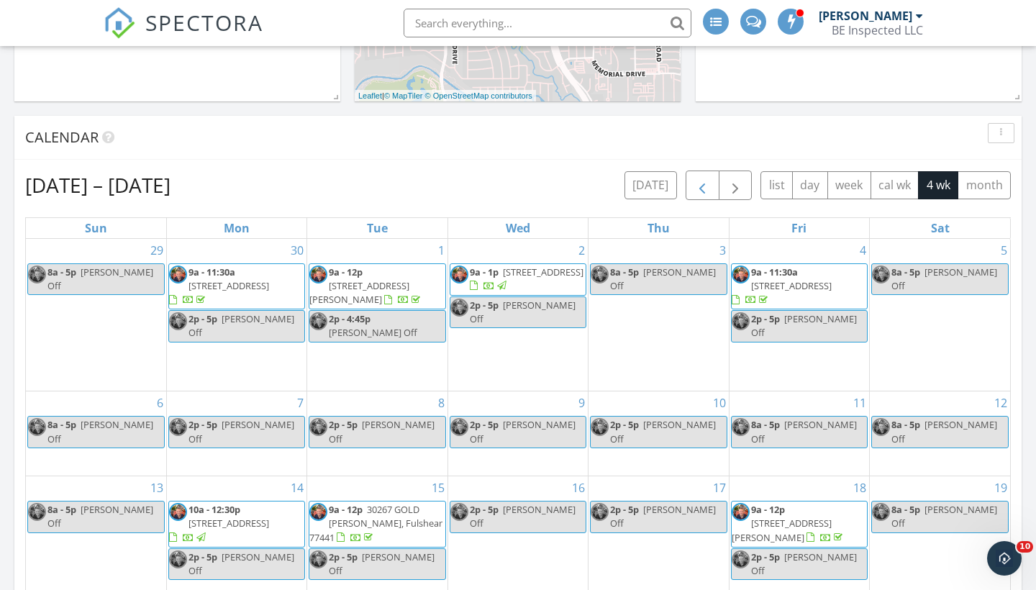
click at [701, 183] on span "button" at bounding box center [702, 185] width 17 height 17
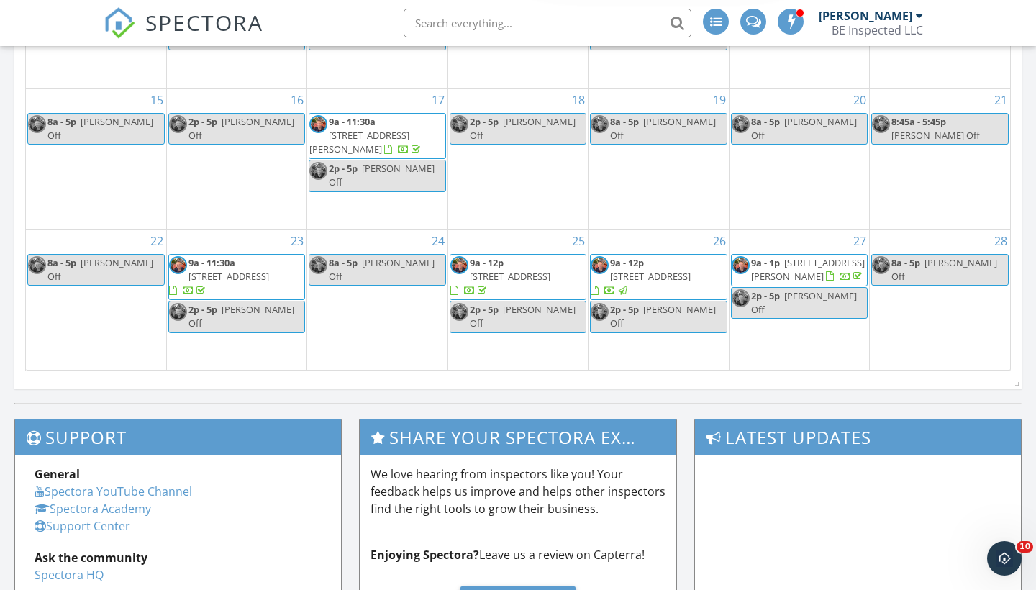
scroll to position [892, 0]
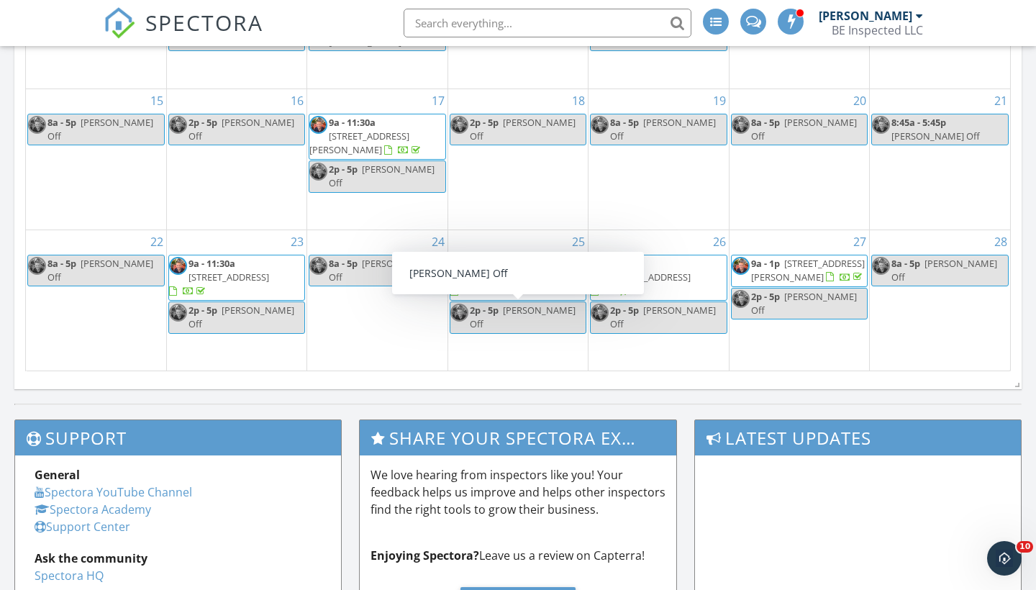
click at [498, 230] on div "25" at bounding box center [518, 241] width 140 height 23
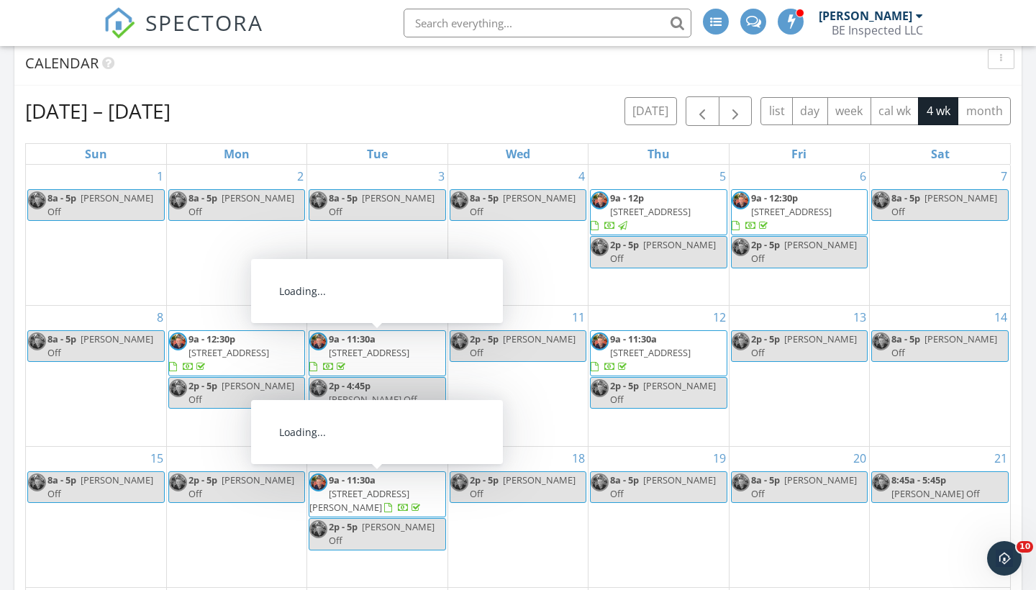
scroll to position [537, 0]
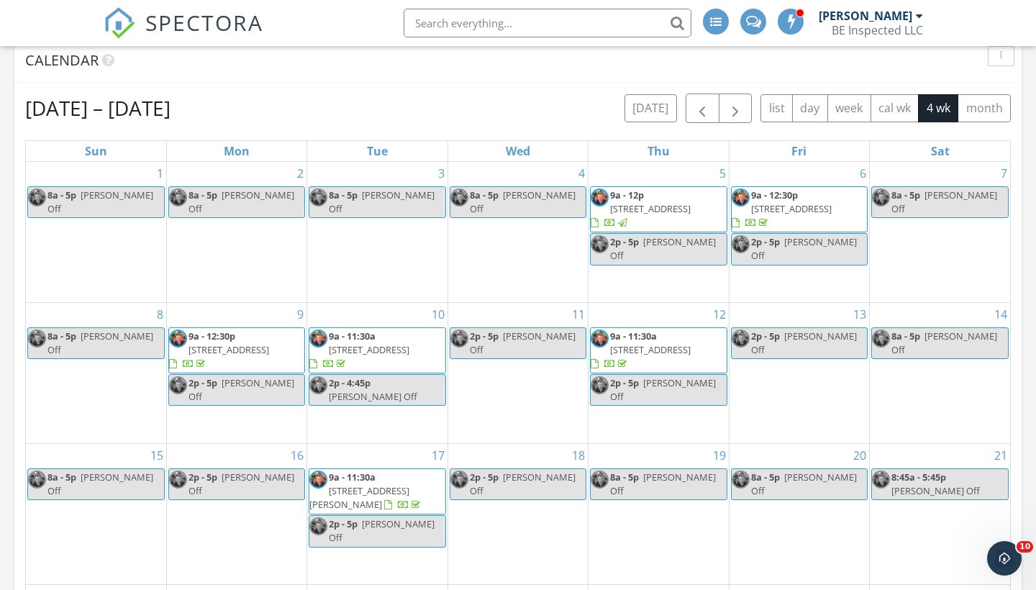
click at [544, 516] on div "18 2p - 5p [PERSON_NAME] Off" at bounding box center [518, 514] width 140 height 140
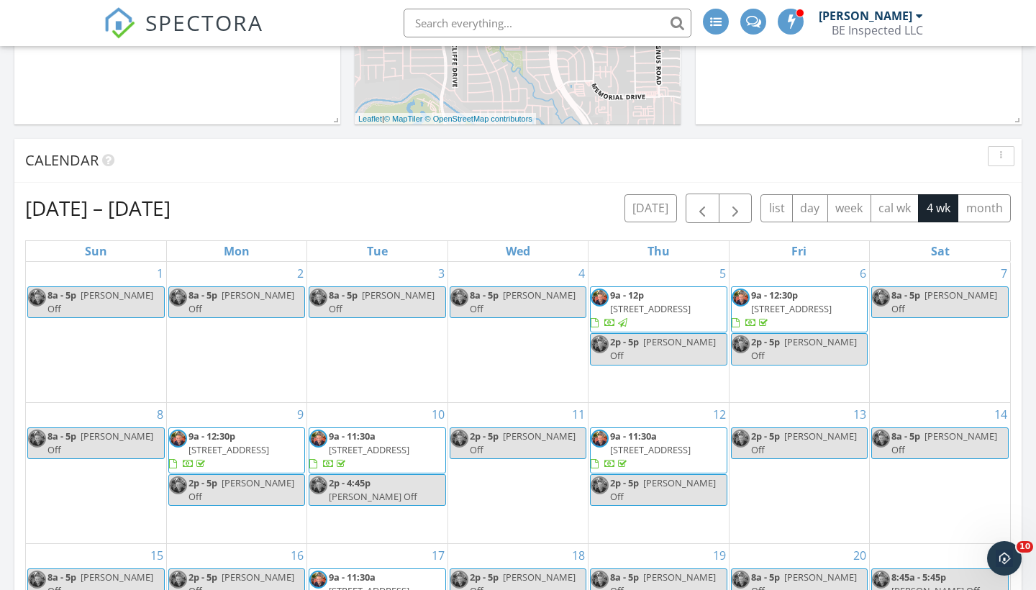
scroll to position [431, 0]
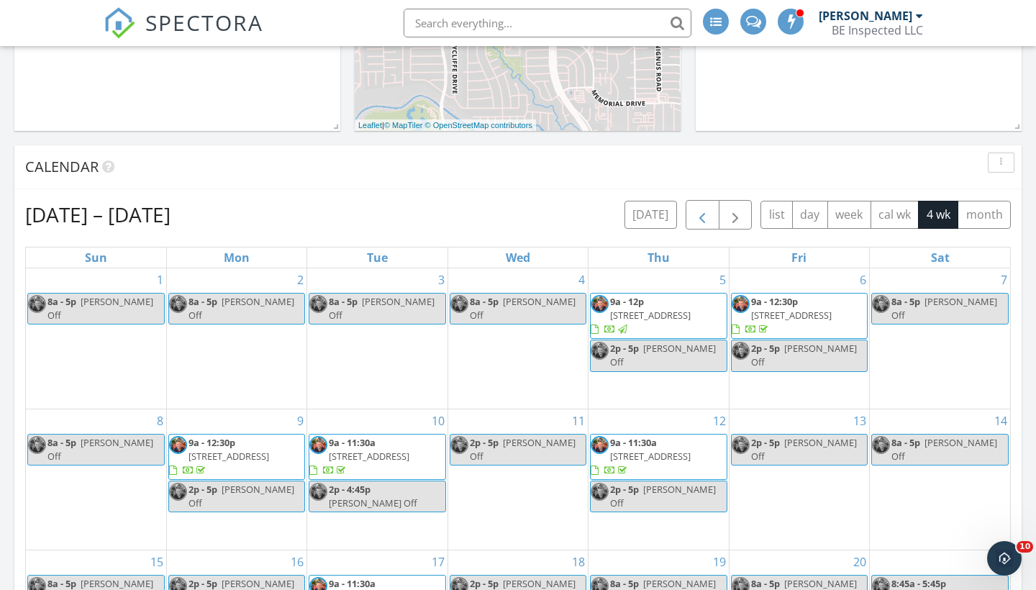
click at [704, 214] on span "button" at bounding box center [702, 214] width 17 height 17
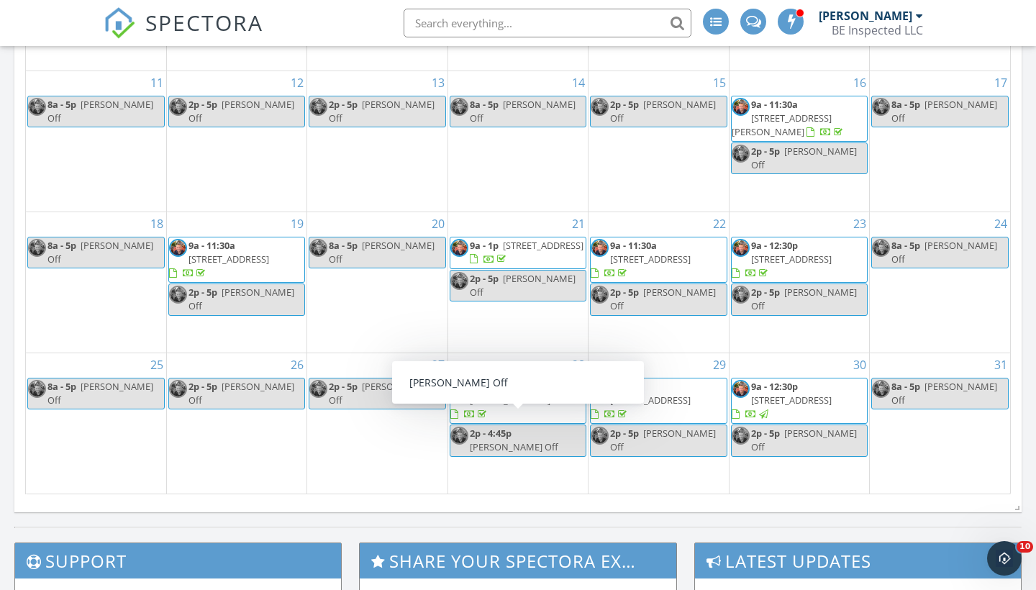
scroll to position [742, 0]
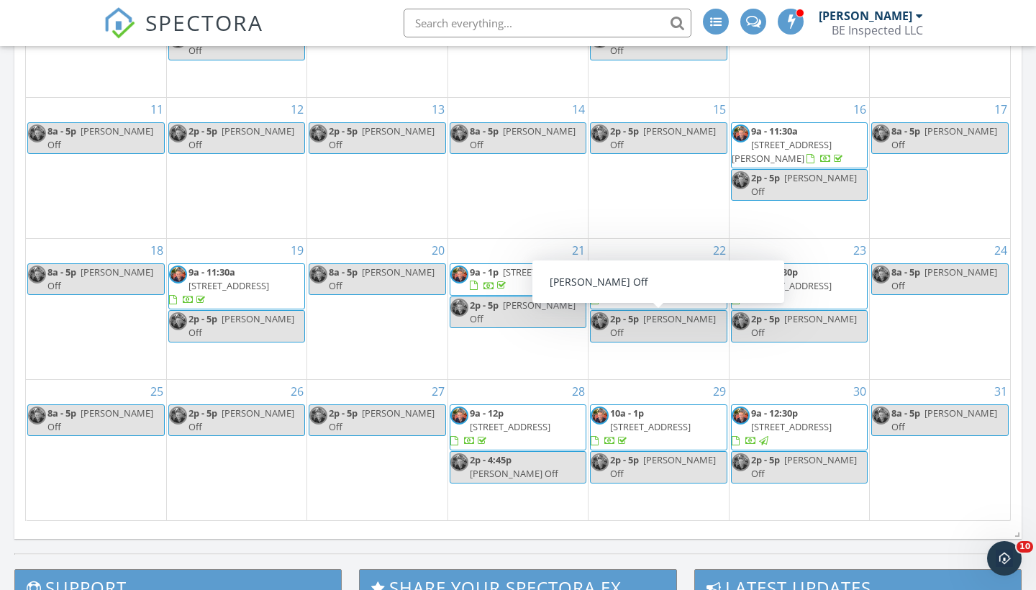
click at [909, 324] on div "24 8a - 5p [PERSON_NAME] Off" at bounding box center [940, 309] width 140 height 140
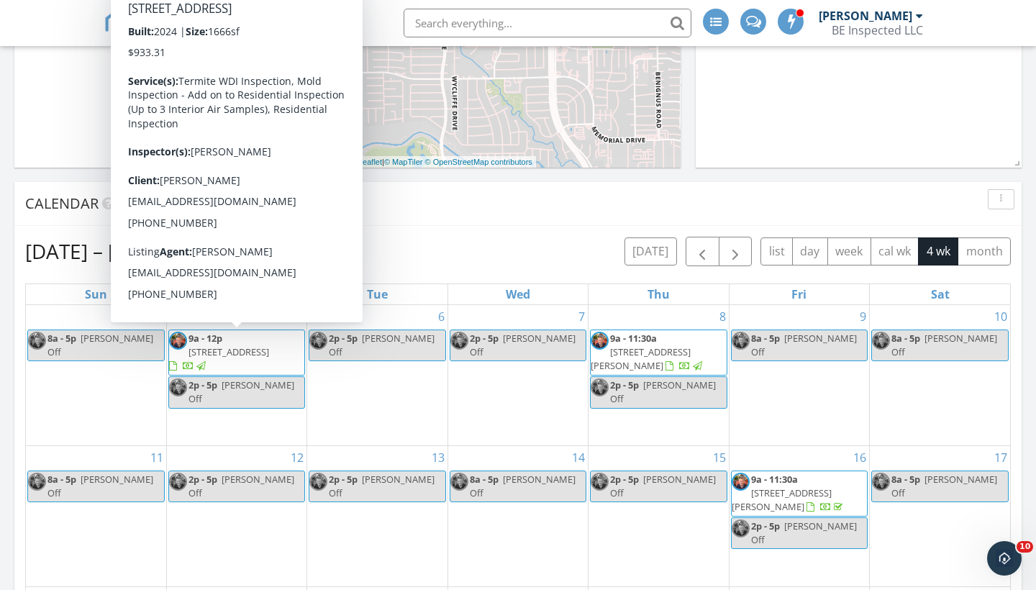
scroll to position [386, 0]
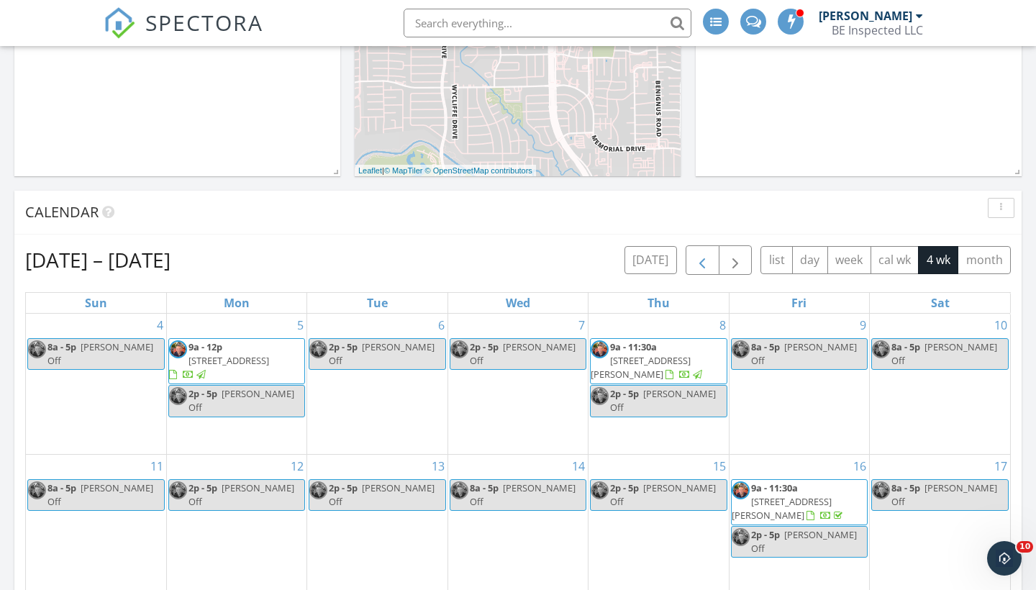
click at [699, 262] on span "button" at bounding box center [702, 260] width 17 height 17
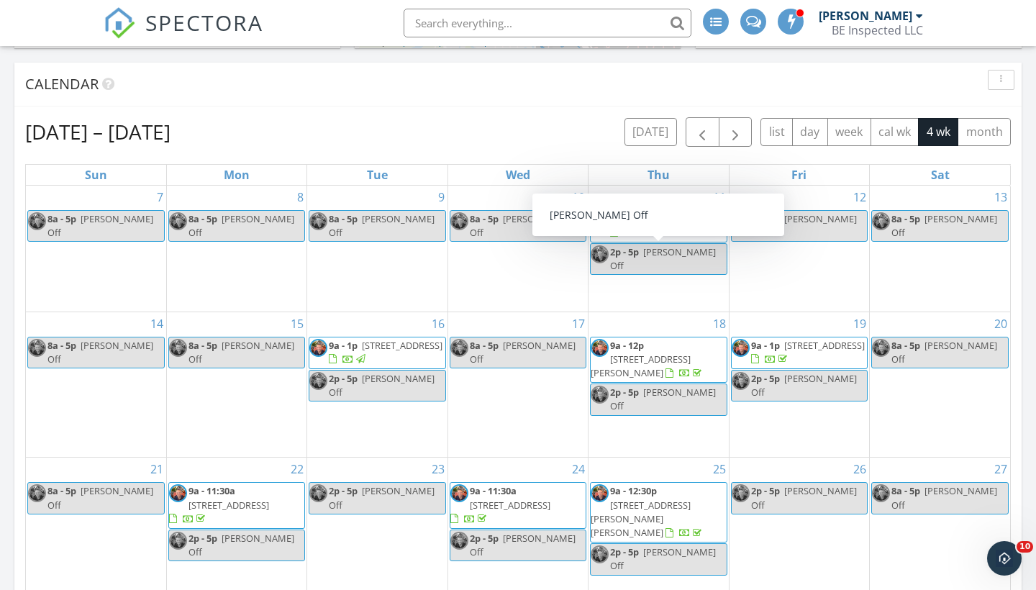
scroll to position [492, 0]
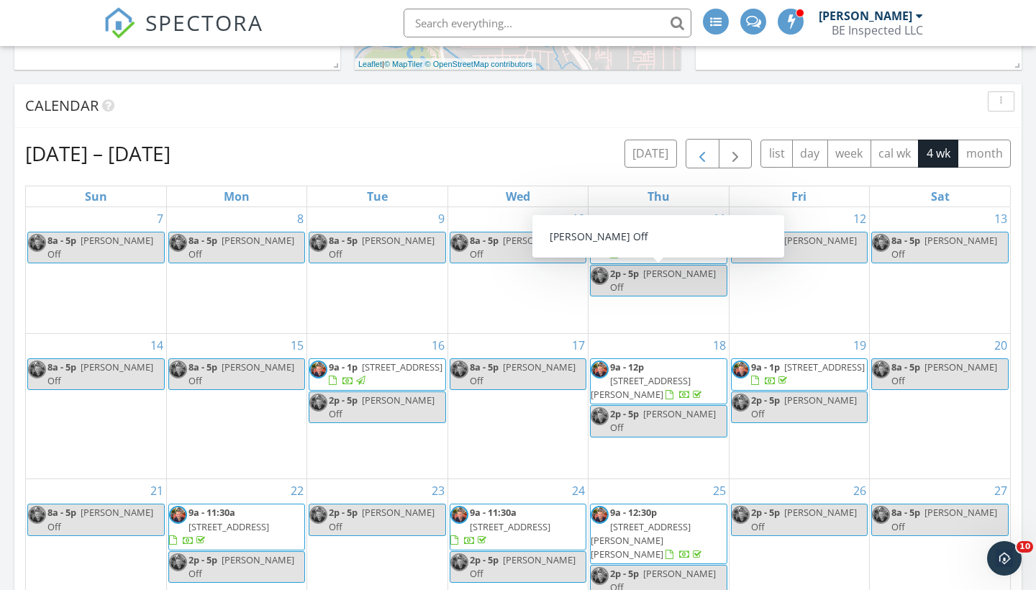
click at [692, 153] on button "button" at bounding box center [703, 153] width 34 height 29
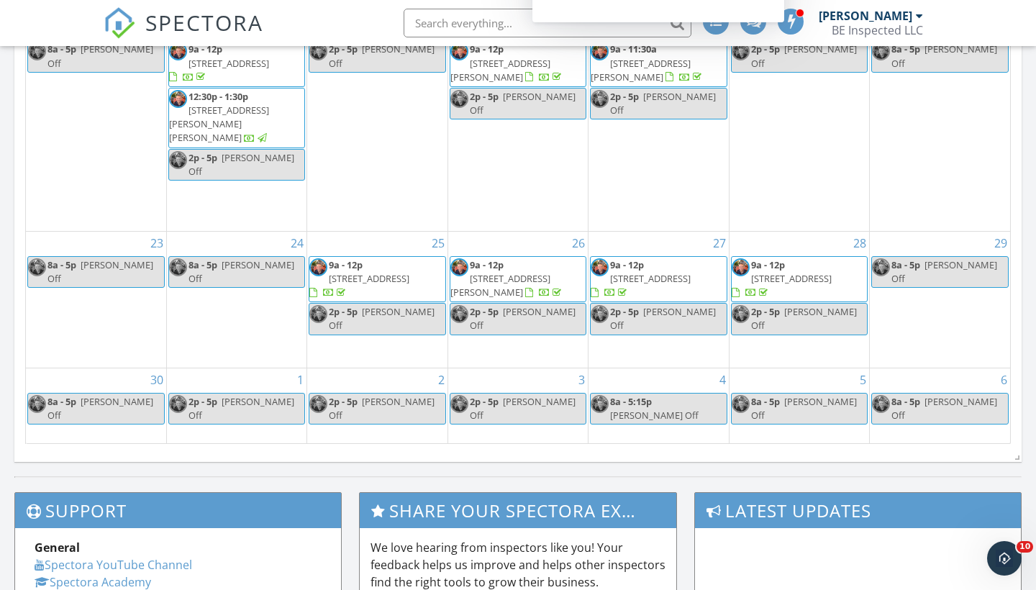
scroll to position [809, 0]
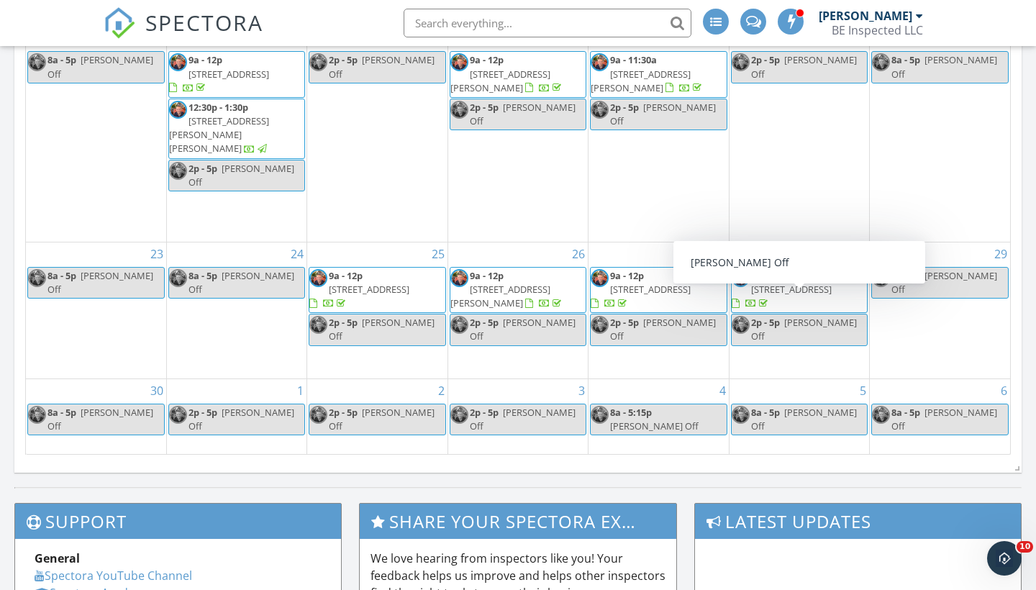
click at [901, 332] on div "29 8a - 5p [PERSON_NAME] Off" at bounding box center [940, 310] width 140 height 136
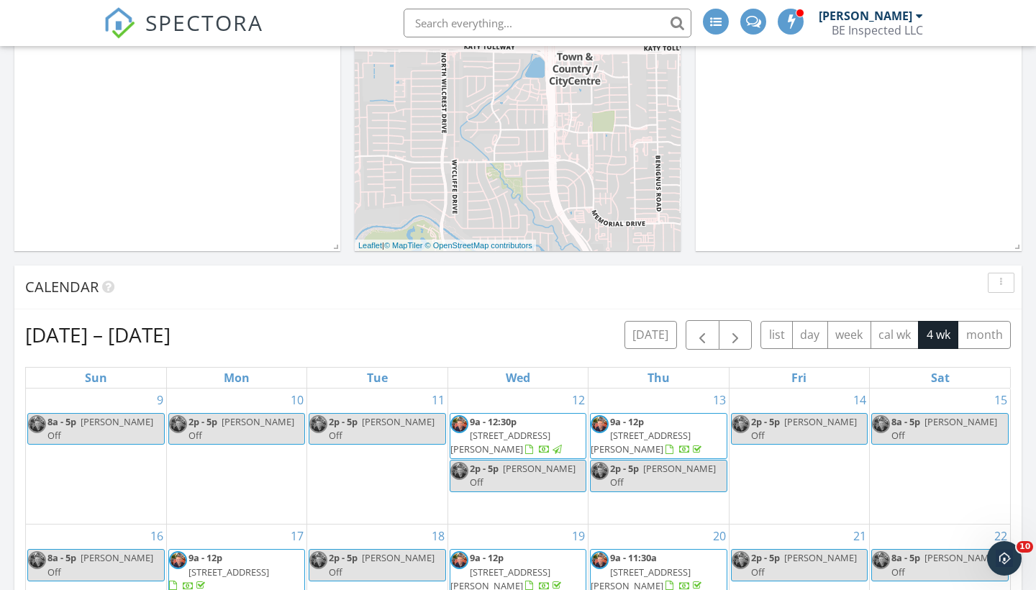
scroll to position [310, 0]
click at [701, 340] on span "button" at bounding box center [702, 335] width 17 height 17
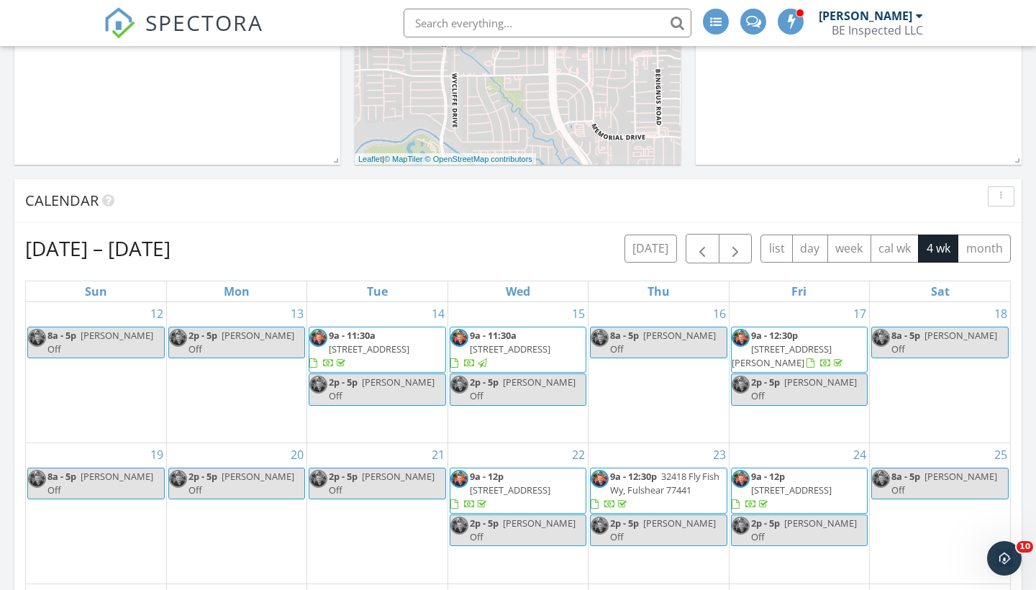
scroll to position [396, 0]
click at [697, 248] on span "button" at bounding box center [702, 249] width 17 height 17
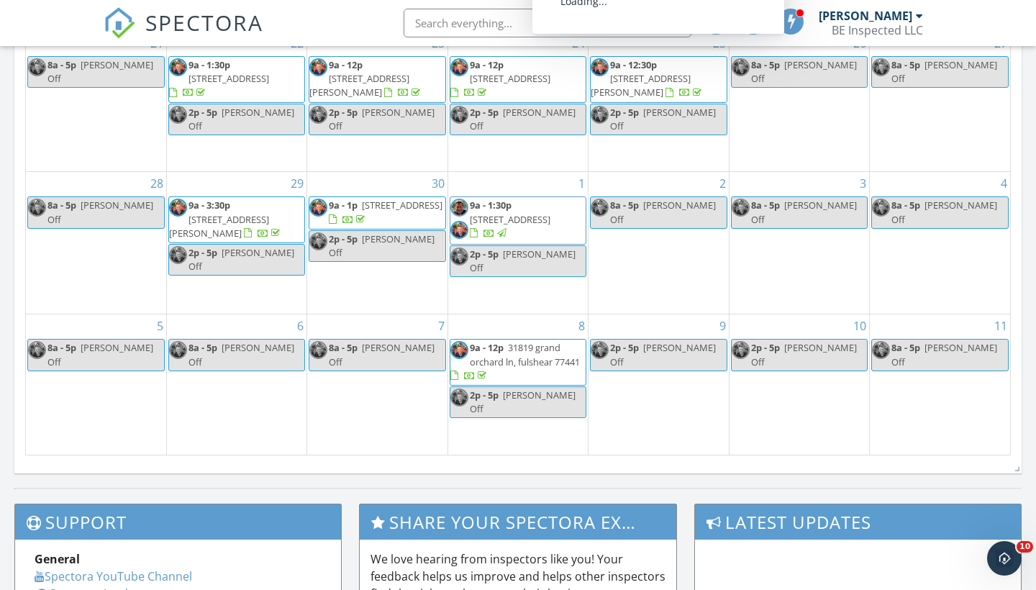
scroll to position [863, 0]
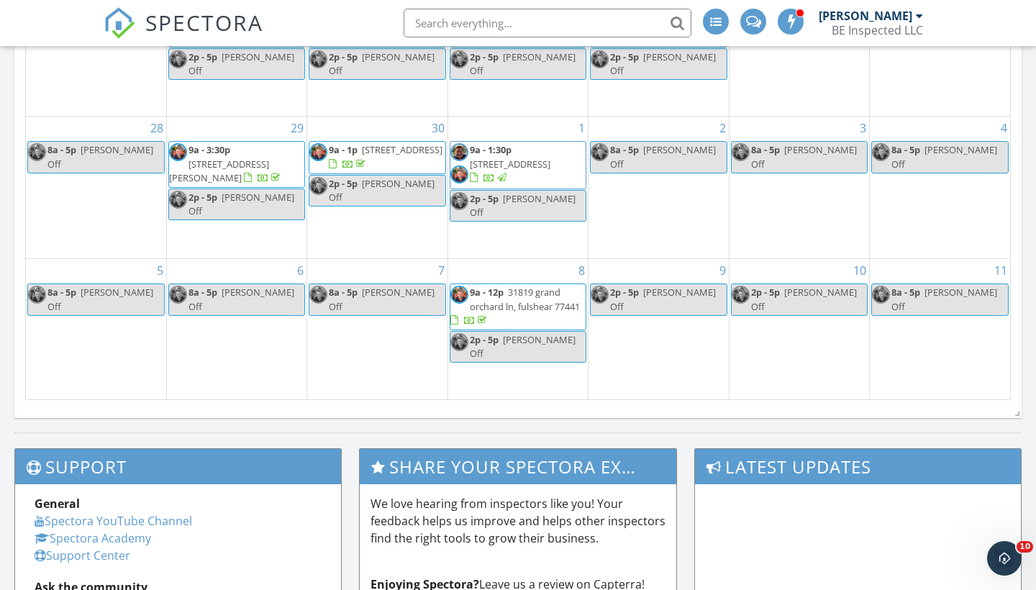
click at [658, 350] on div "9 2p - 5p [PERSON_NAME] Off" at bounding box center [659, 329] width 140 height 140
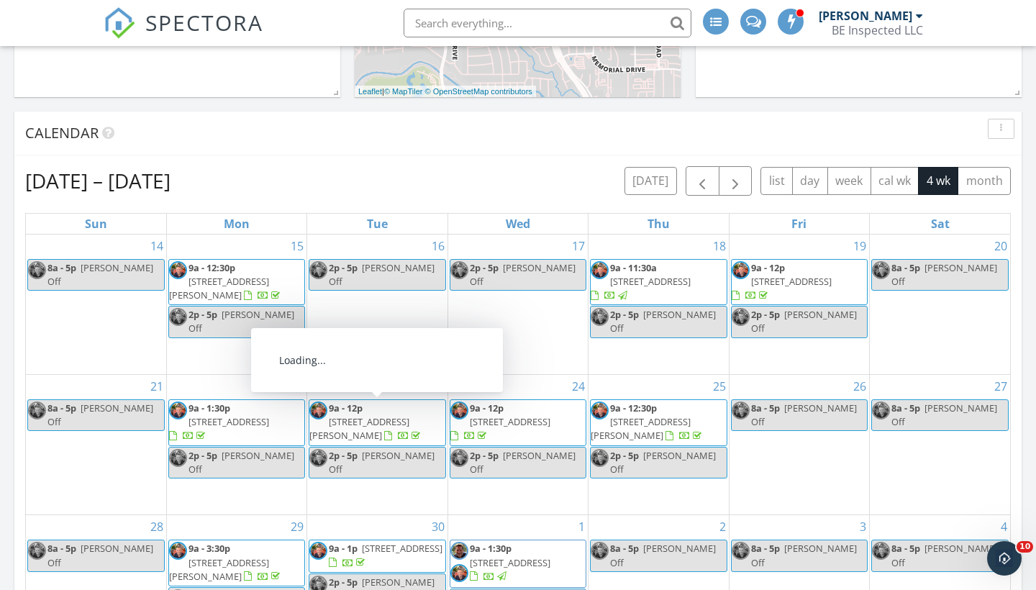
scroll to position [458, 0]
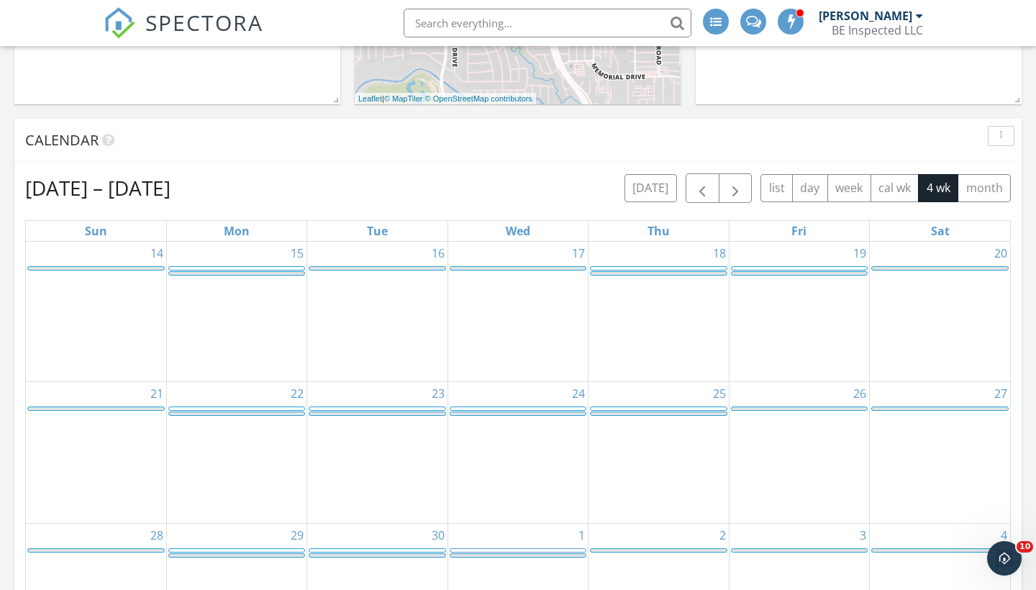
click at [412, 336] on div "16 2p - 5p [PERSON_NAME] Off" at bounding box center [377, 312] width 140 height 140
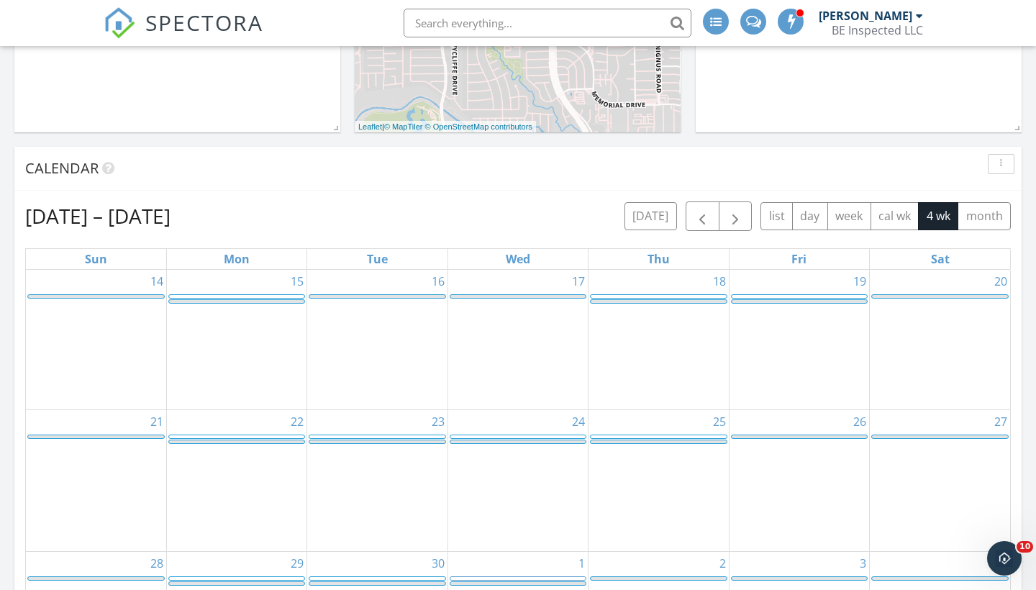
scroll to position [422, 0]
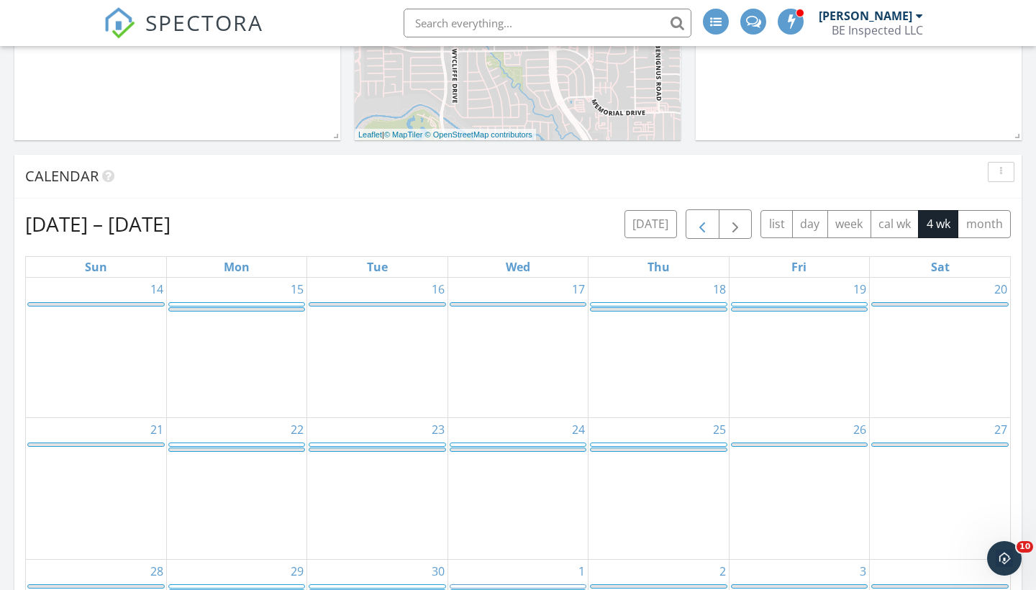
click at [699, 225] on span "button" at bounding box center [702, 224] width 17 height 17
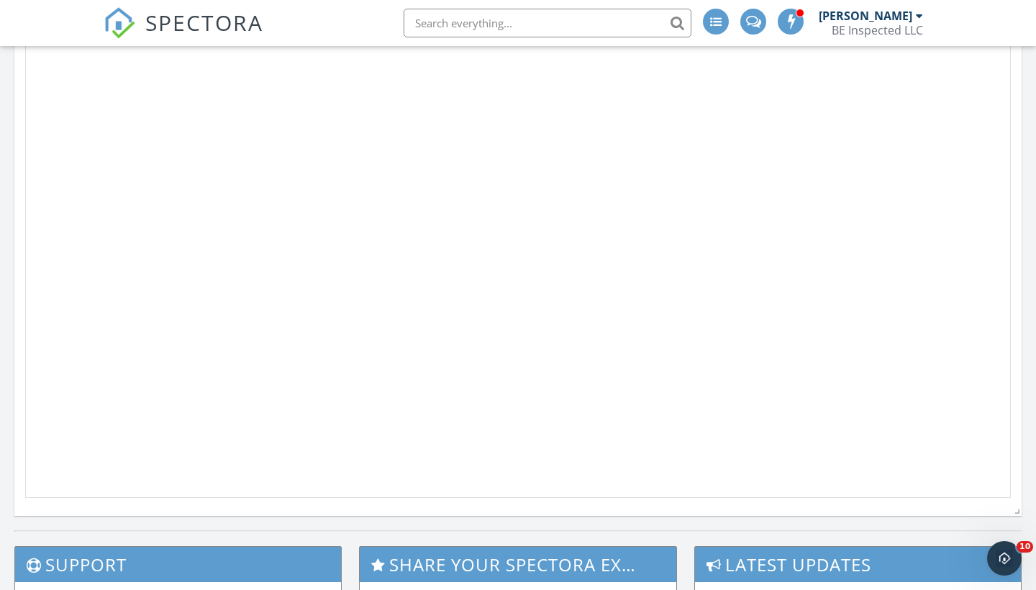
scroll to position [768, 0]
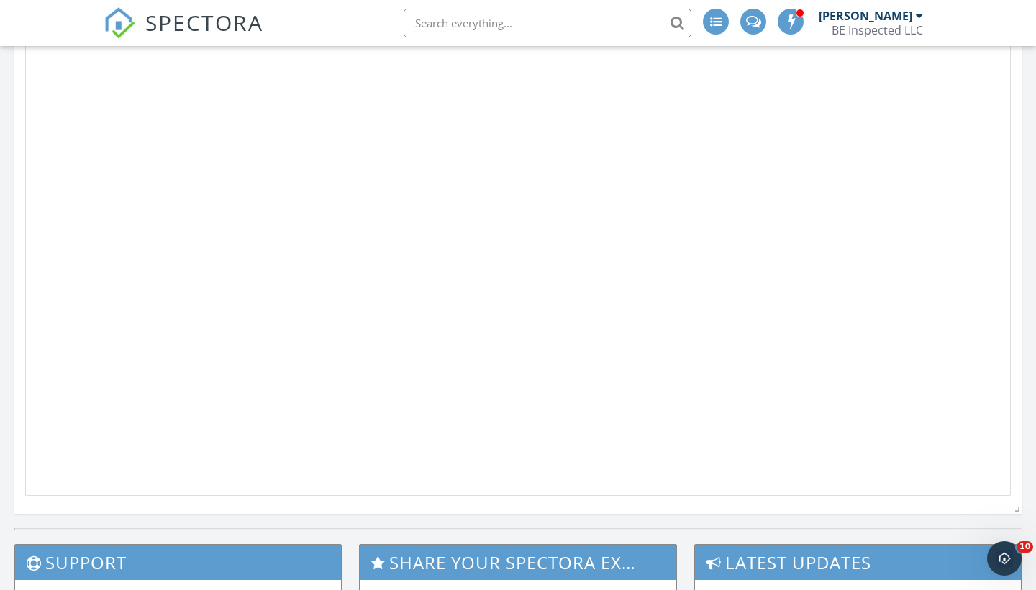
click div "11 8a - 5p [PERSON_NAME] Off"
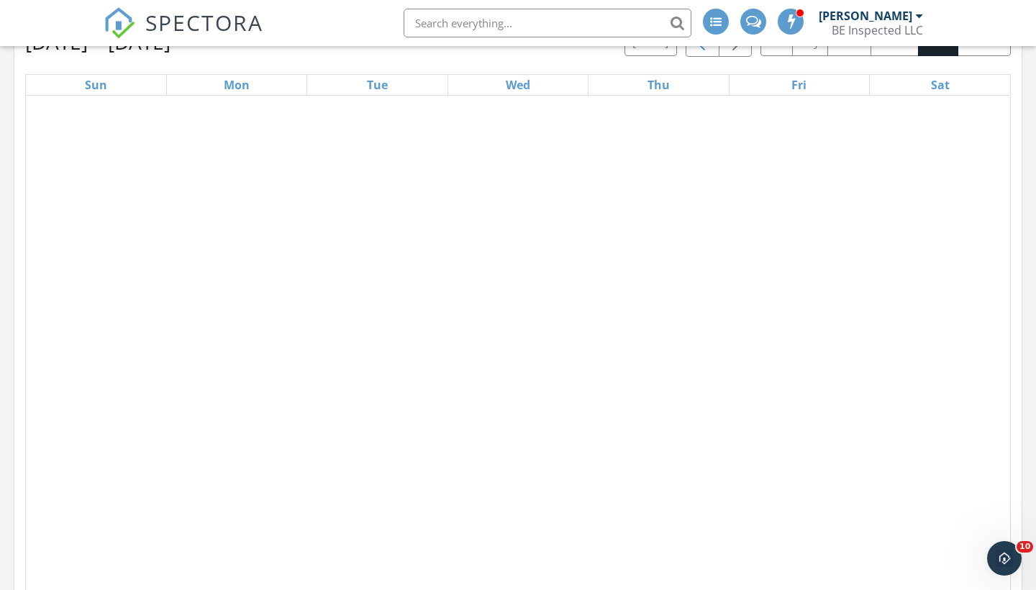
scroll to position [595, 0]
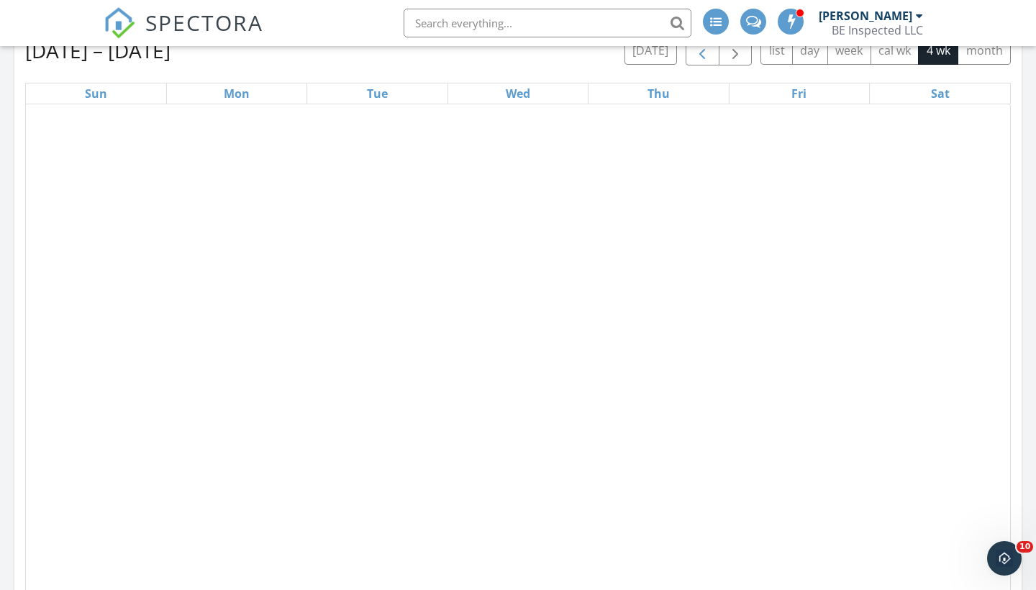
click div "29 2p - 5p [PERSON_NAME] Off"
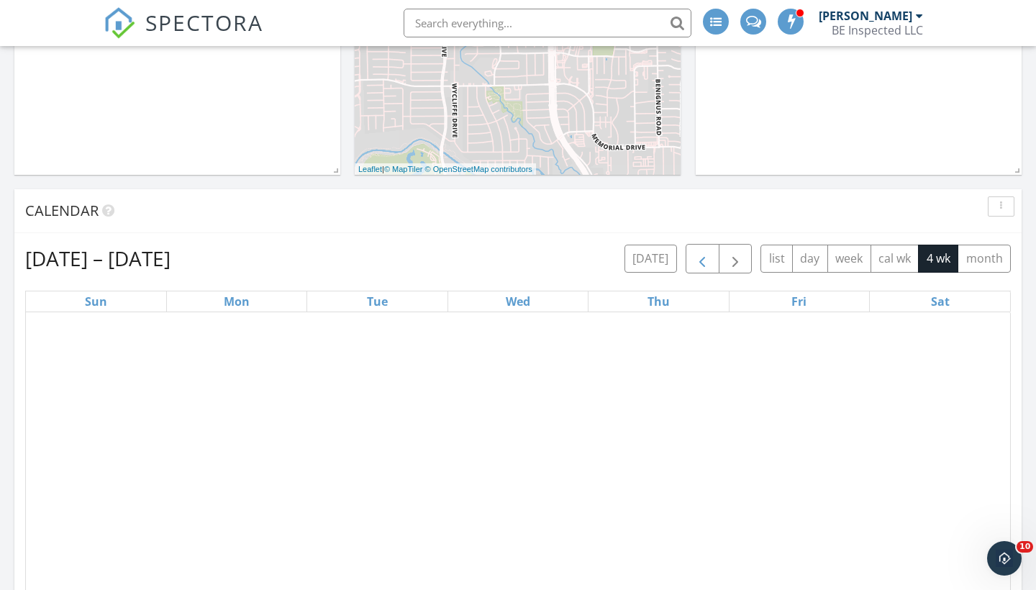
scroll to position [378, 0]
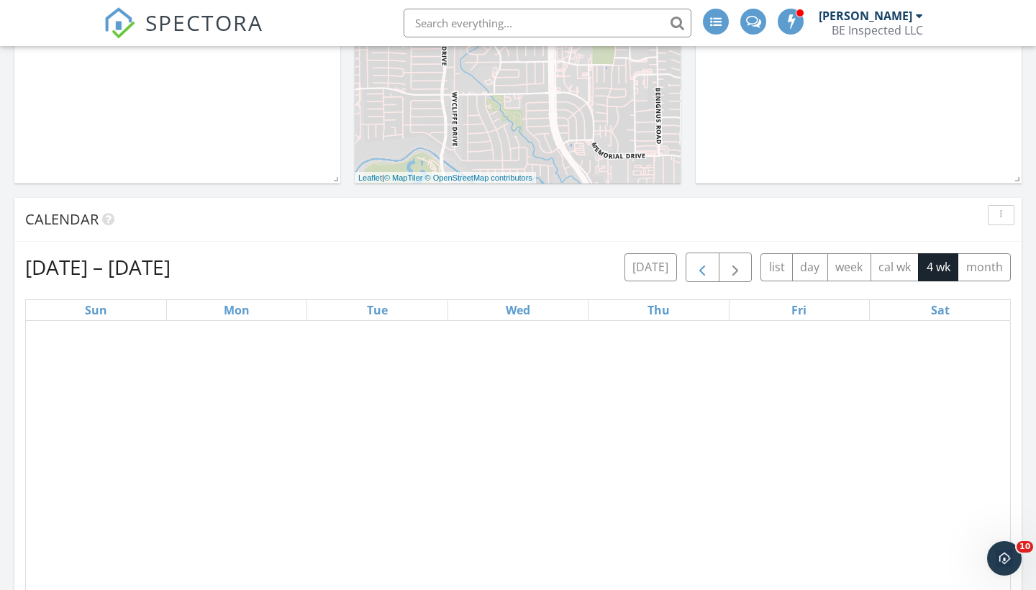
click at [706, 260] on span "button" at bounding box center [702, 267] width 17 height 17
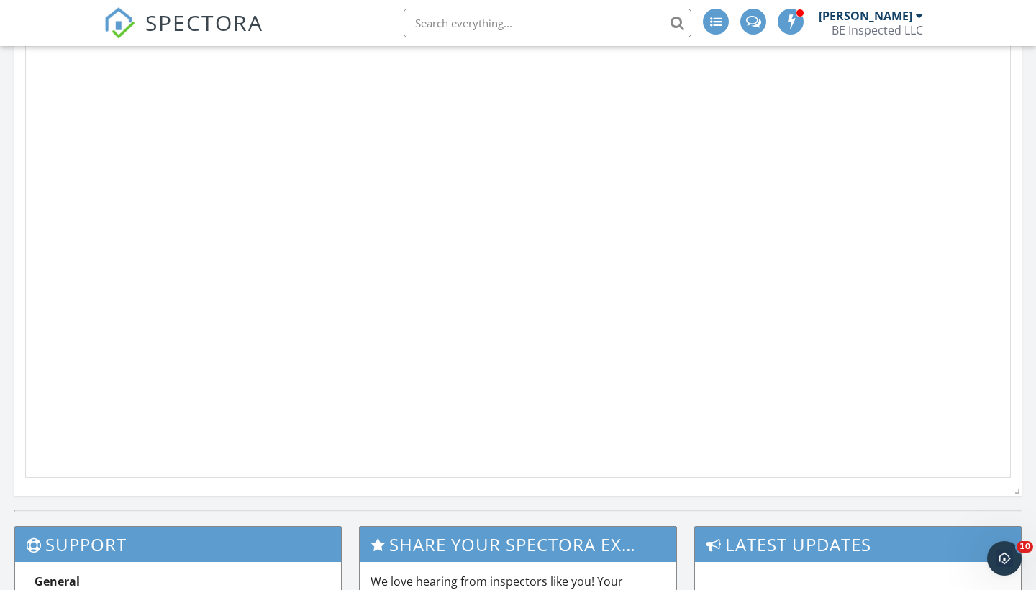
scroll to position [755, 0]
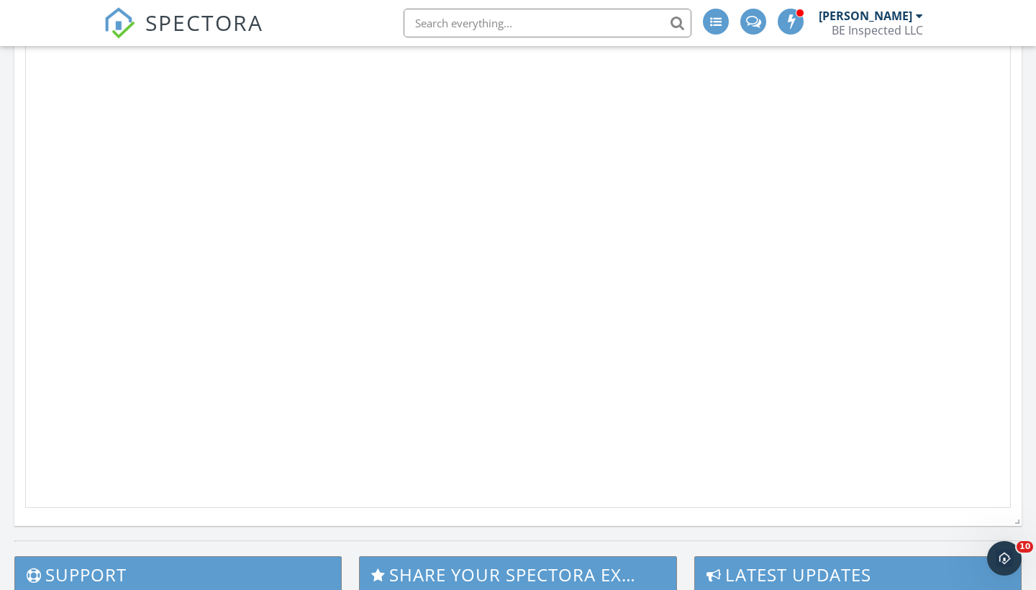
click div "28 9a - 12p [STREET_ADDRESS] 2p - 5p [PERSON_NAME] Off"
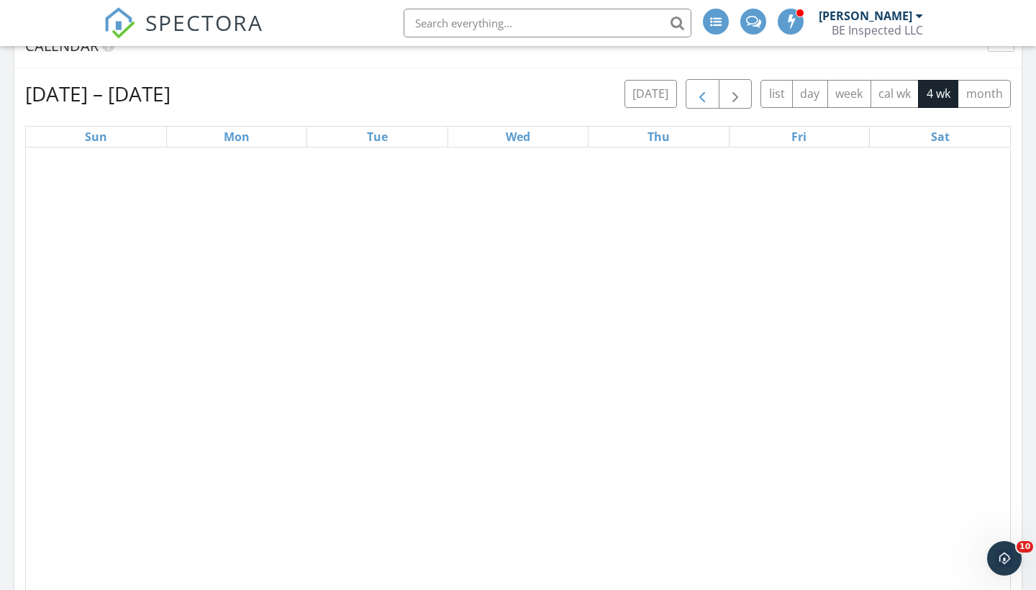
scroll to position [545, 0]
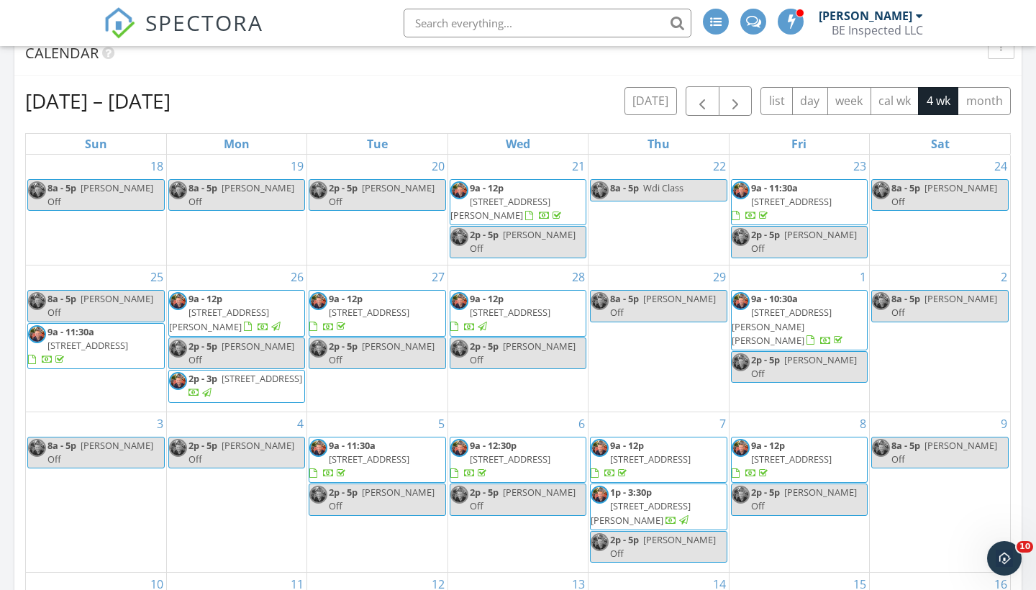
scroll to position [1166, 1037]
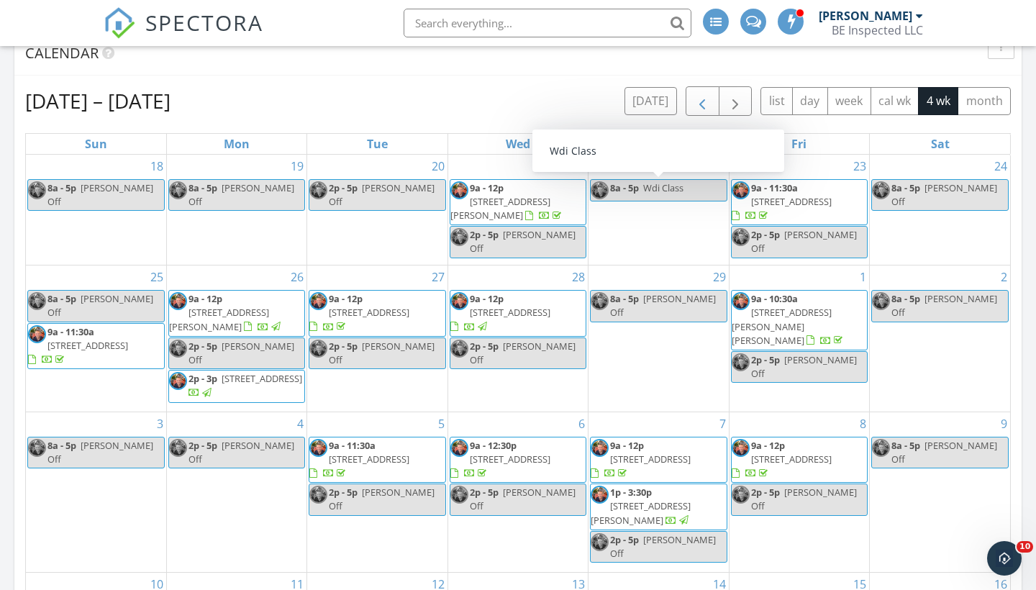
click at [701, 99] on span "button" at bounding box center [702, 101] width 17 height 17
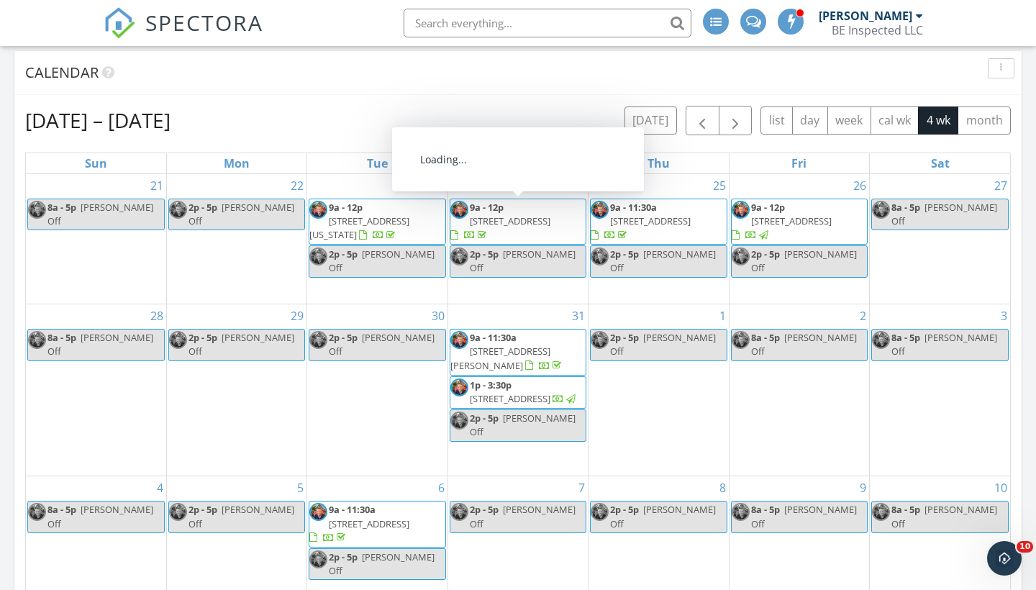
scroll to position [506, 0]
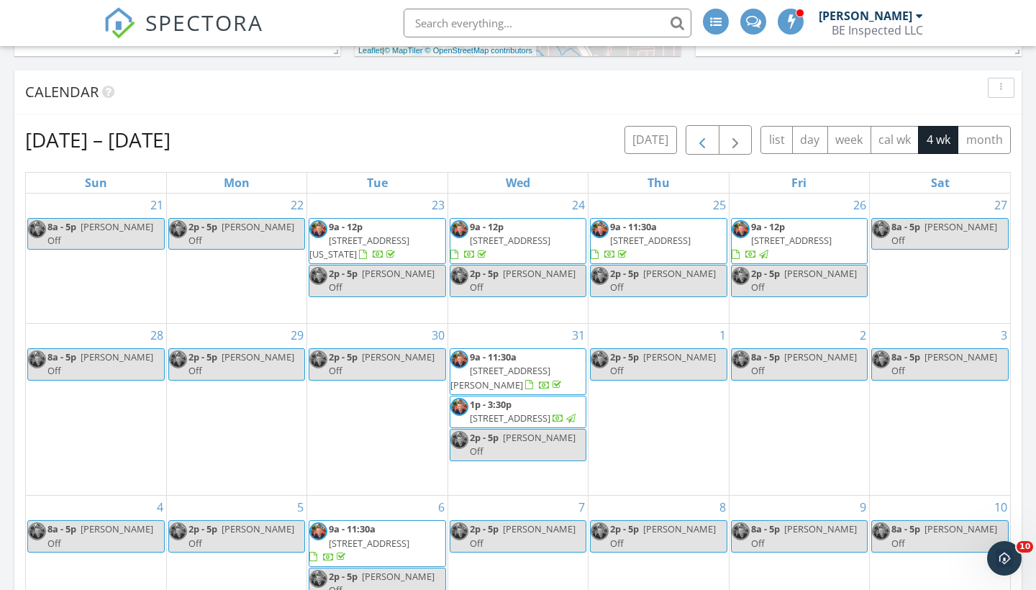
click at [700, 143] on span "button" at bounding box center [702, 140] width 17 height 17
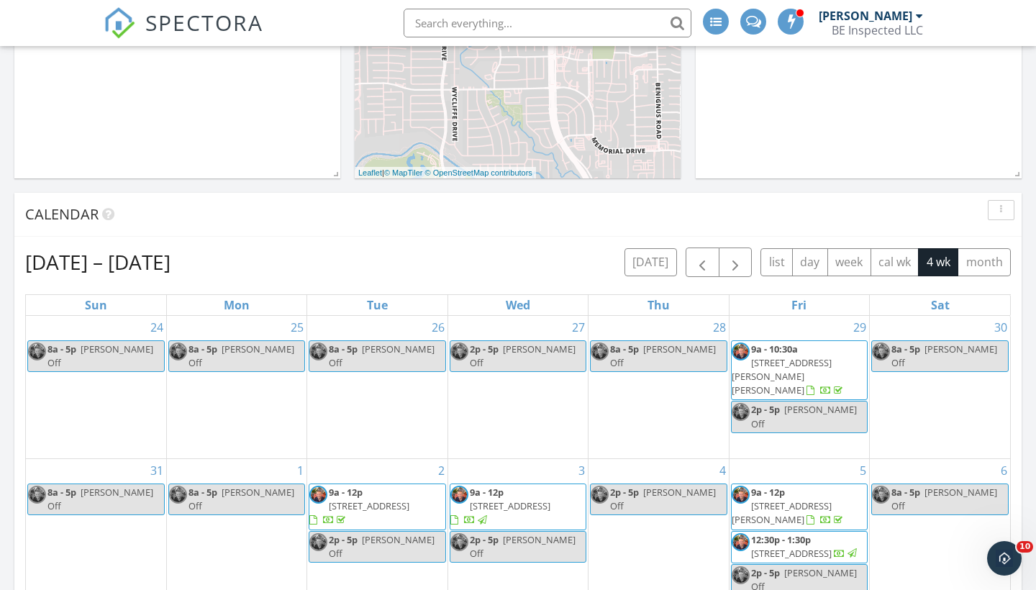
scroll to position [321, 0]
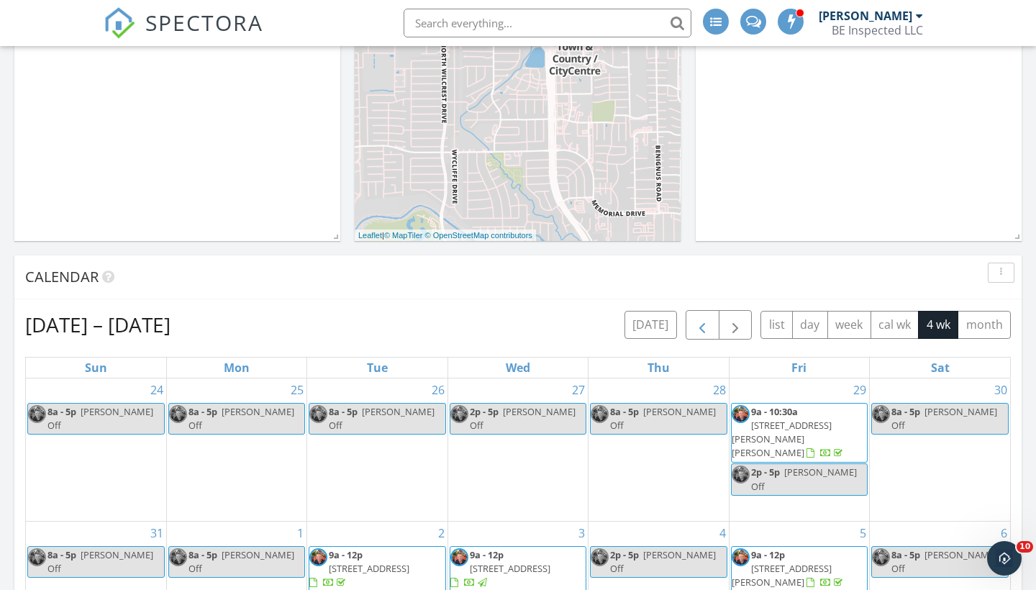
click at [696, 321] on span "button" at bounding box center [702, 325] width 17 height 17
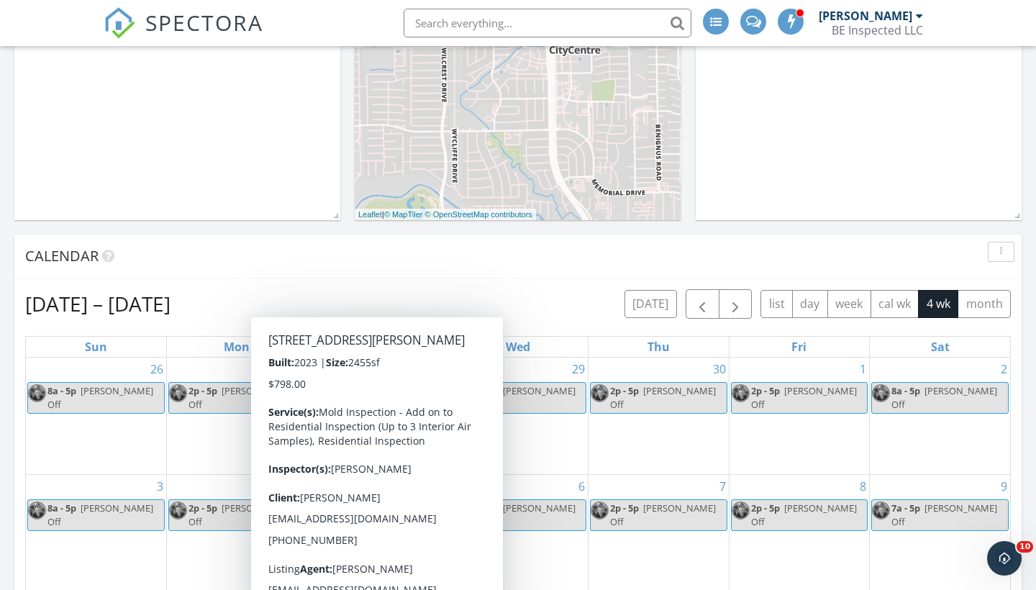
scroll to position [314, 0]
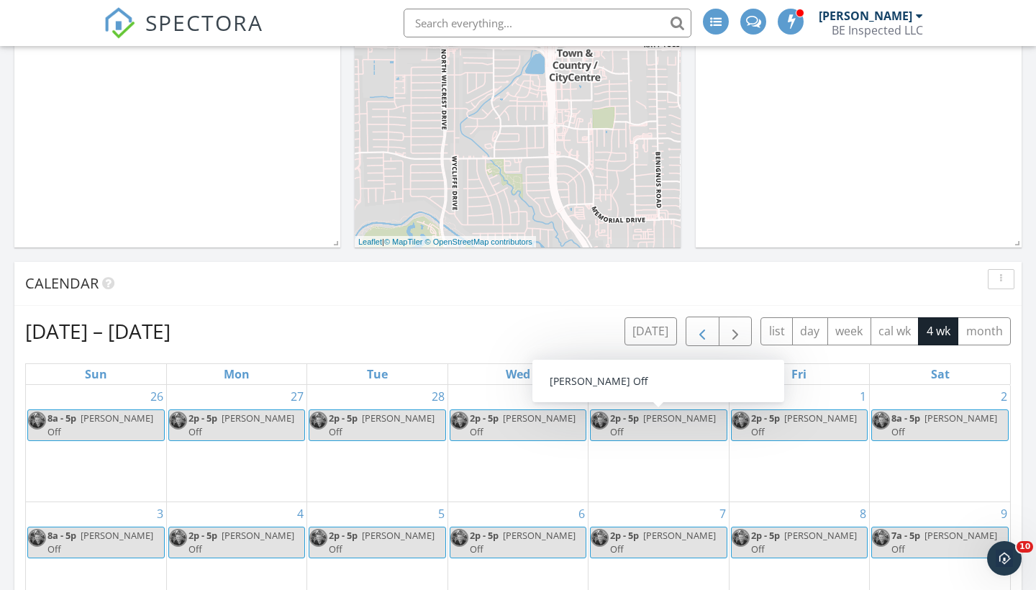
click at [701, 331] on span "button" at bounding box center [702, 331] width 17 height 17
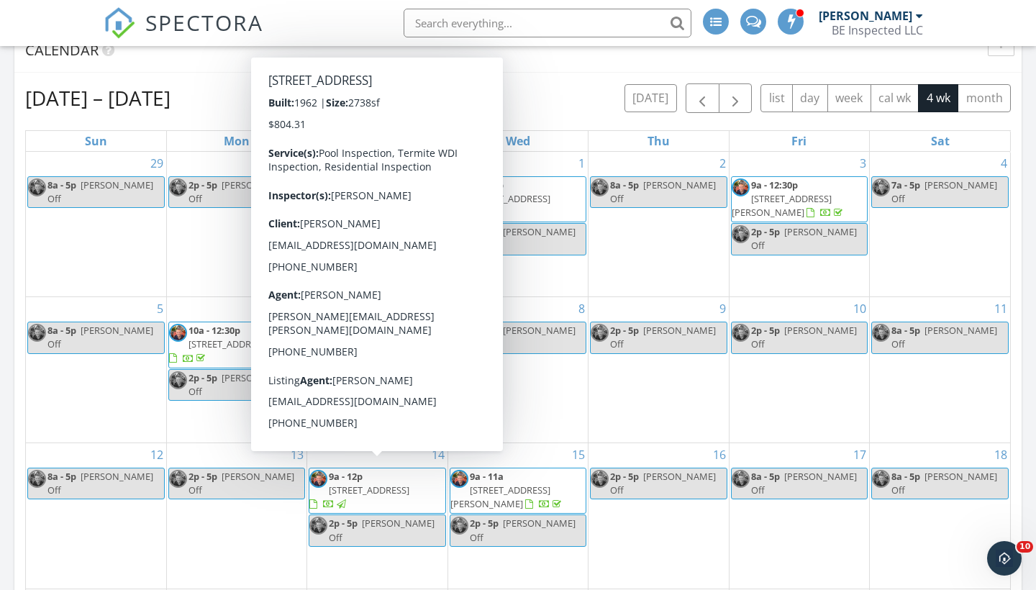
scroll to position [541, 0]
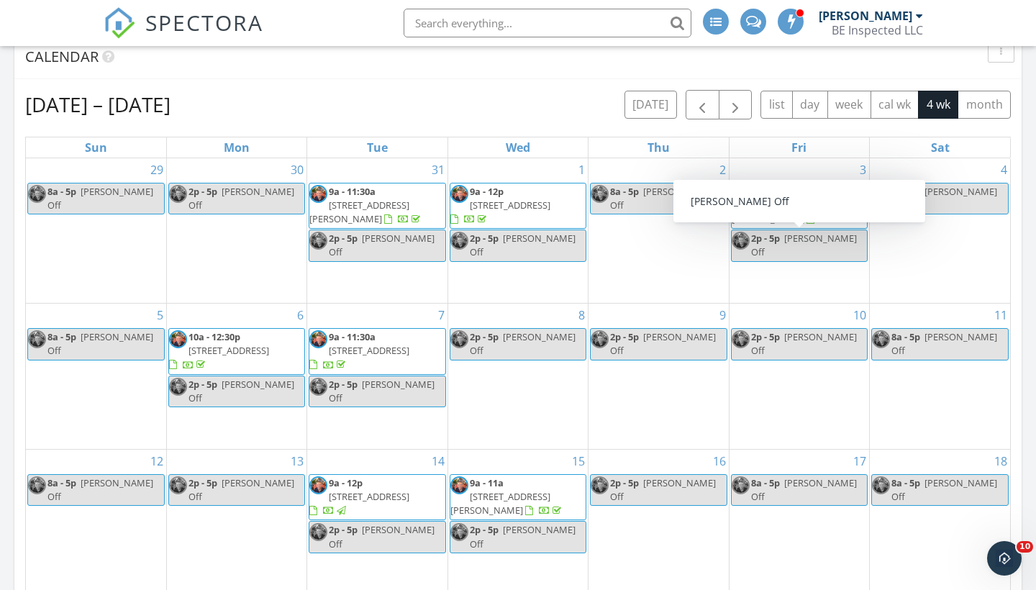
click at [924, 253] on div "4 7a - 5p [PERSON_NAME] Off" at bounding box center [940, 230] width 140 height 145
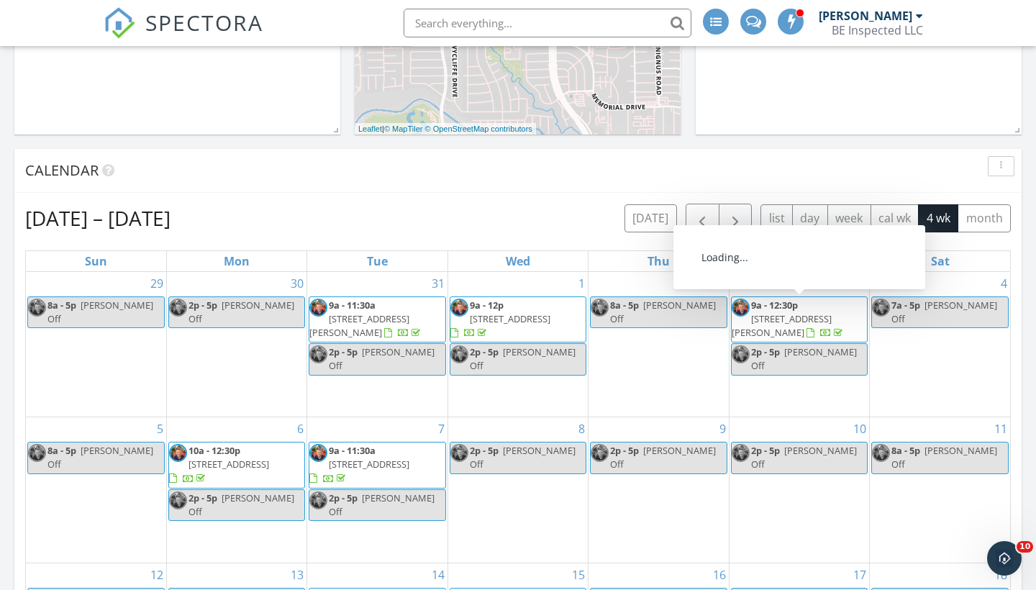
scroll to position [415, 0]
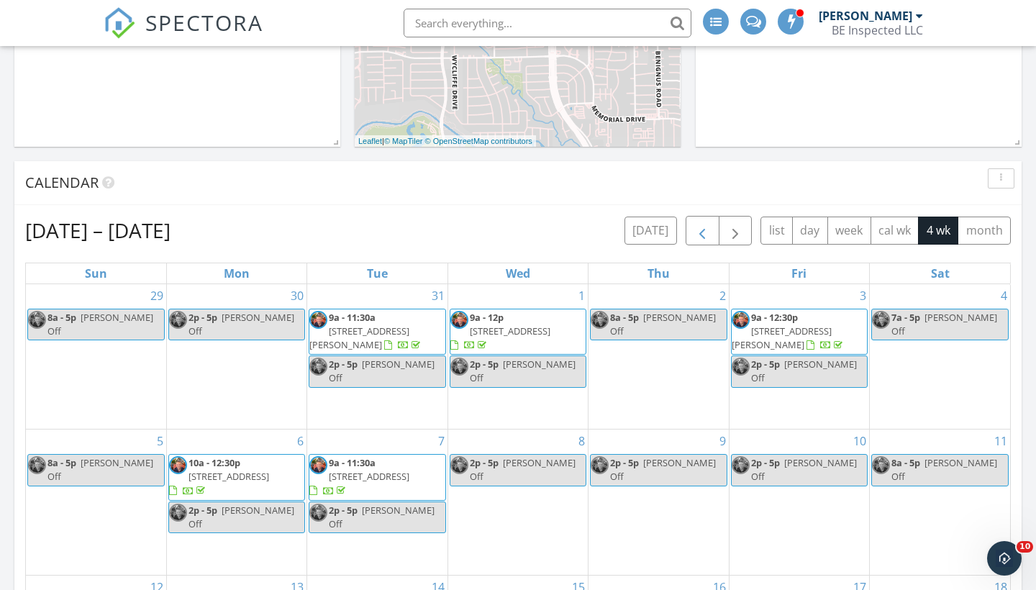
click at [703, 230] on span "button" at bounding box center [702, 230] width 17 height 17
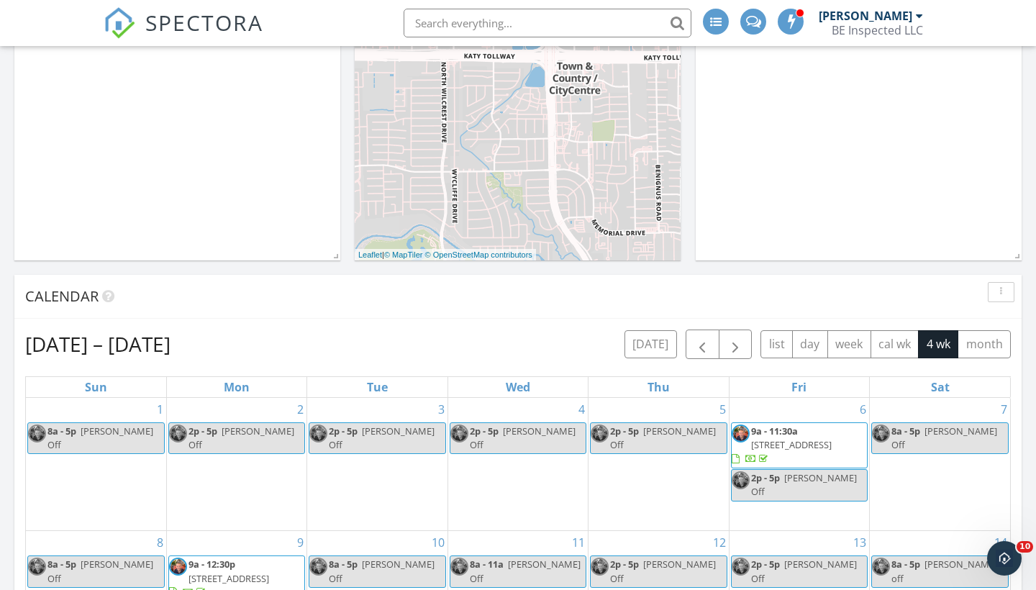
scroll to position [271, 0]
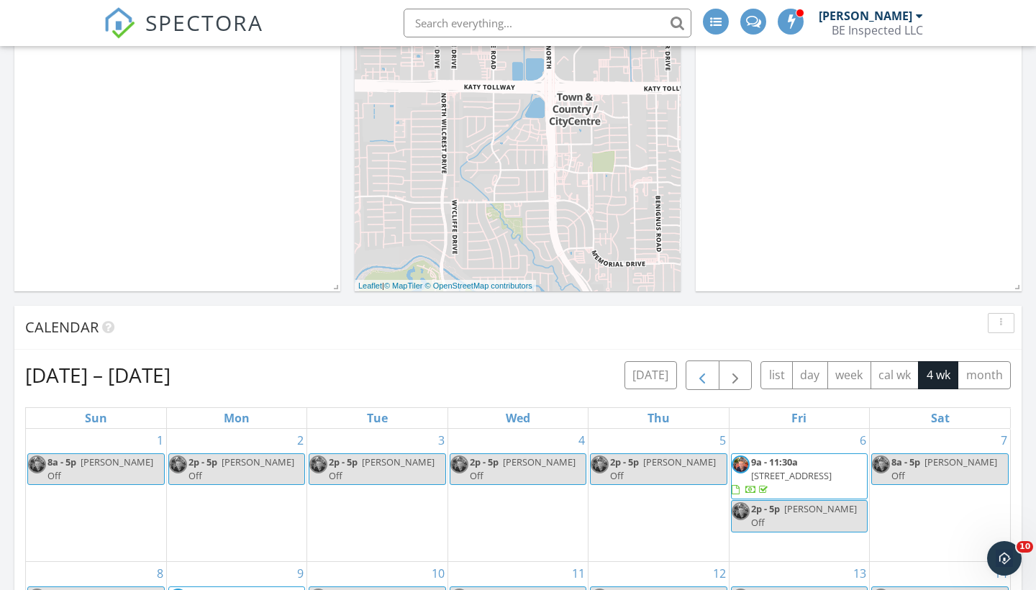
click at [697, 381] on span "button" at bounding box center [702, 375] width 17 height 17
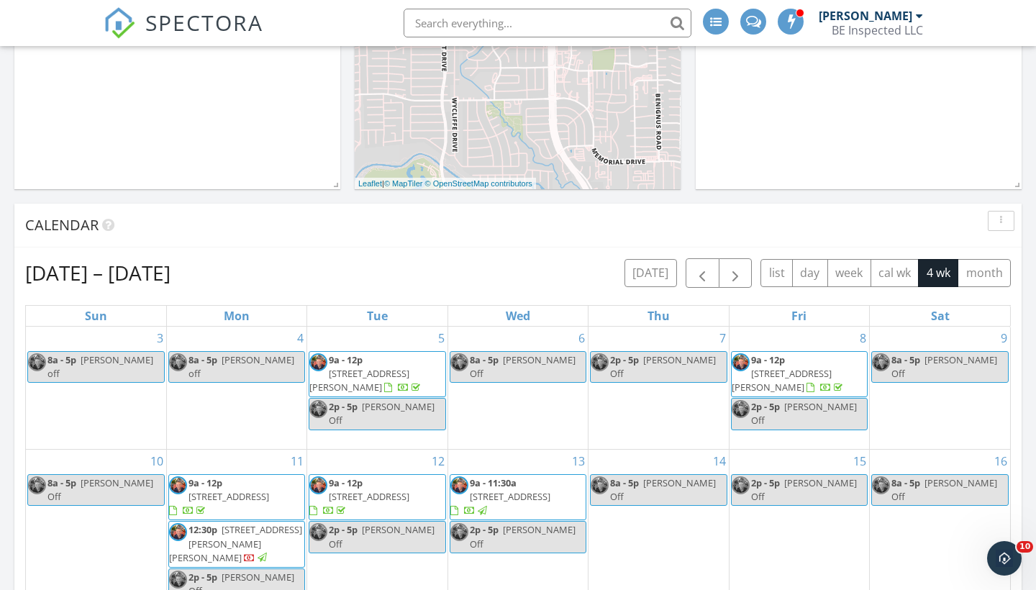
scroll to position [371, 0]
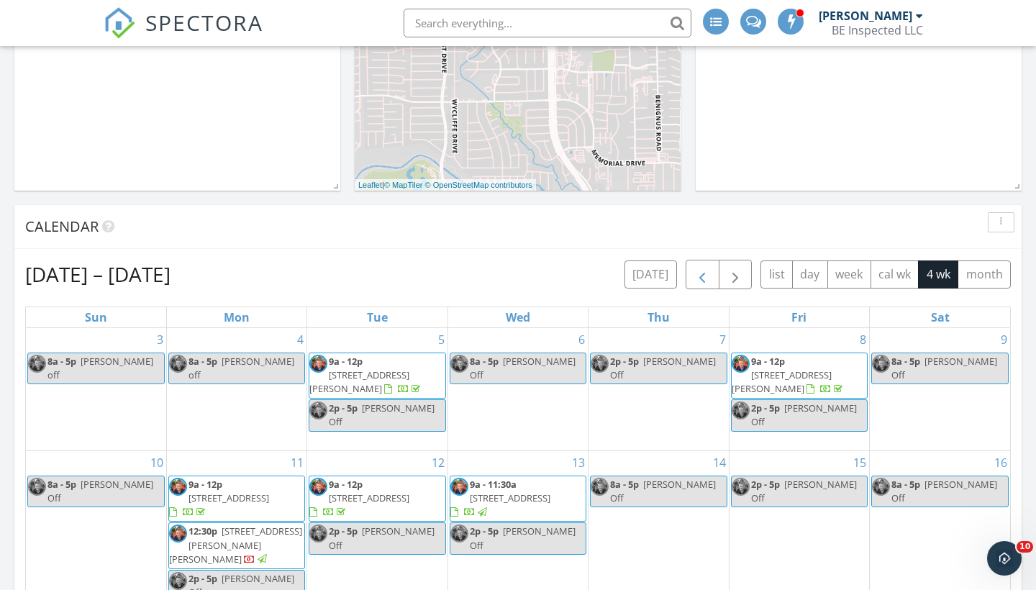
click at [705, 277] on span "button" at bounding box center [702, 274] width 17 height 17
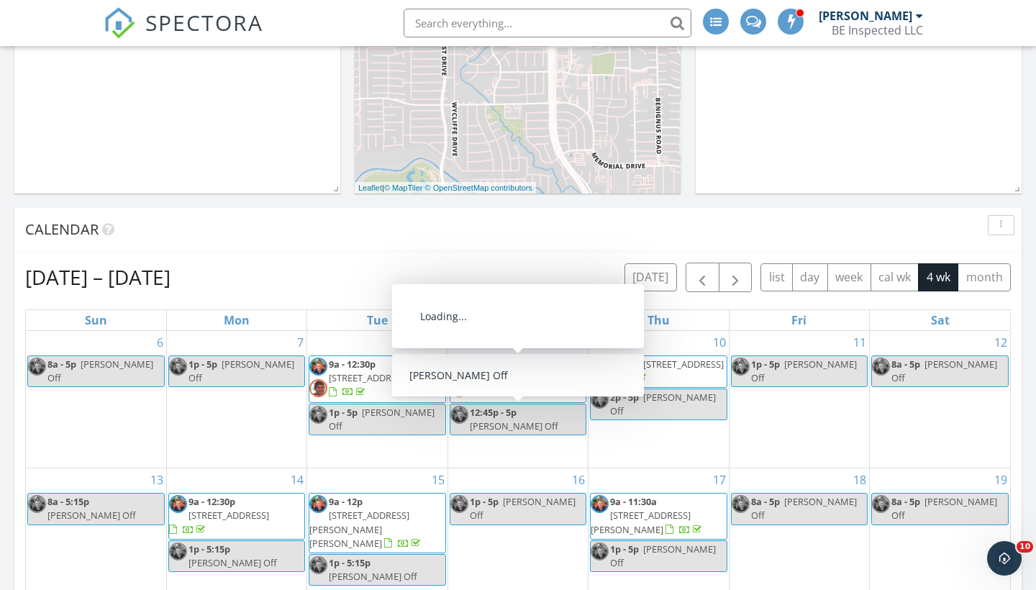
scroll to position [289, 0]
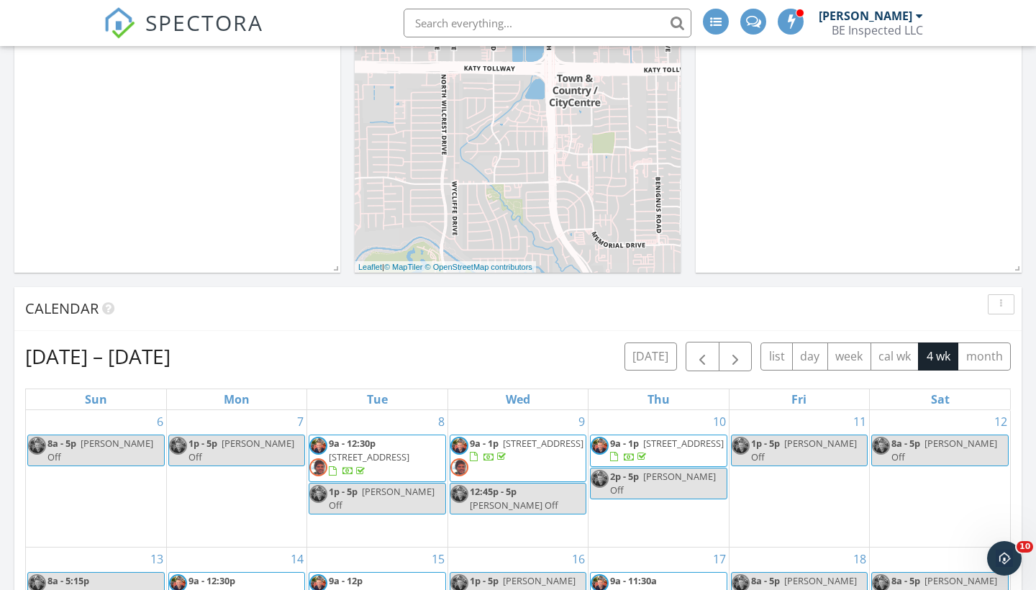
click at [502, 327] on div "Calendar" at bounding box center [517, 309] width 1007 height 44
click at [709, 348] on span "button" at bounding box center [702, 356] width 17 height 17
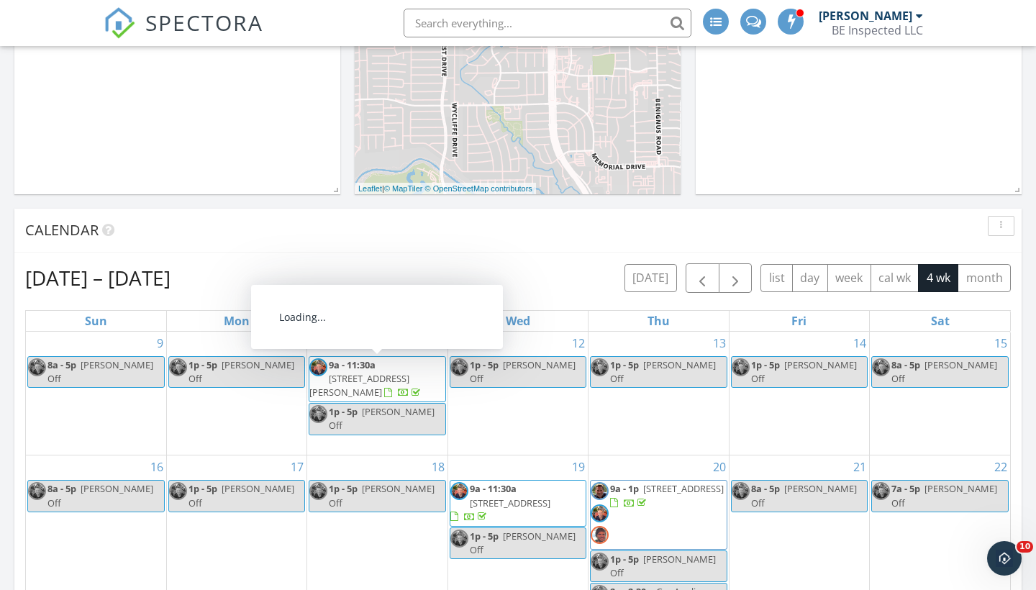
scroll to position [356, 0]
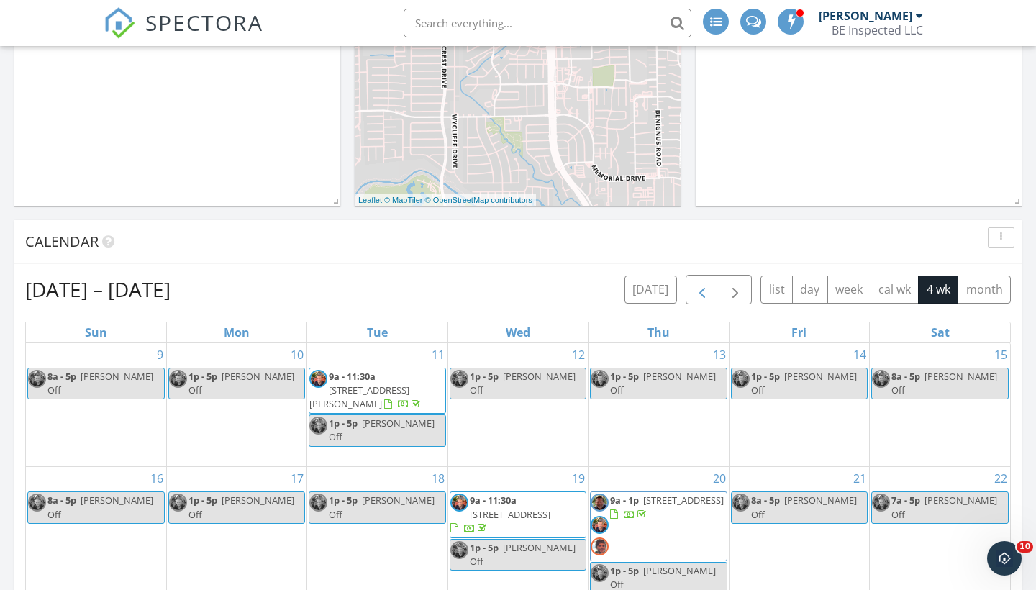
click at [706, 291] on span "button" at bounding box center [702, 289] width 17 height 17
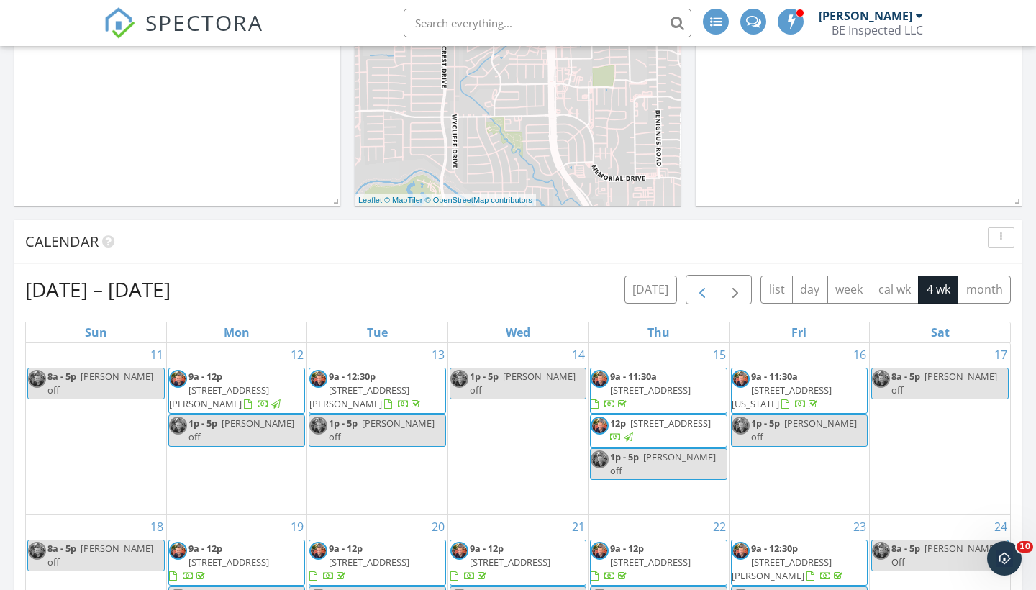
click at [706, 291] on span "button" at bounding box center [702, 289] width 17 height 17
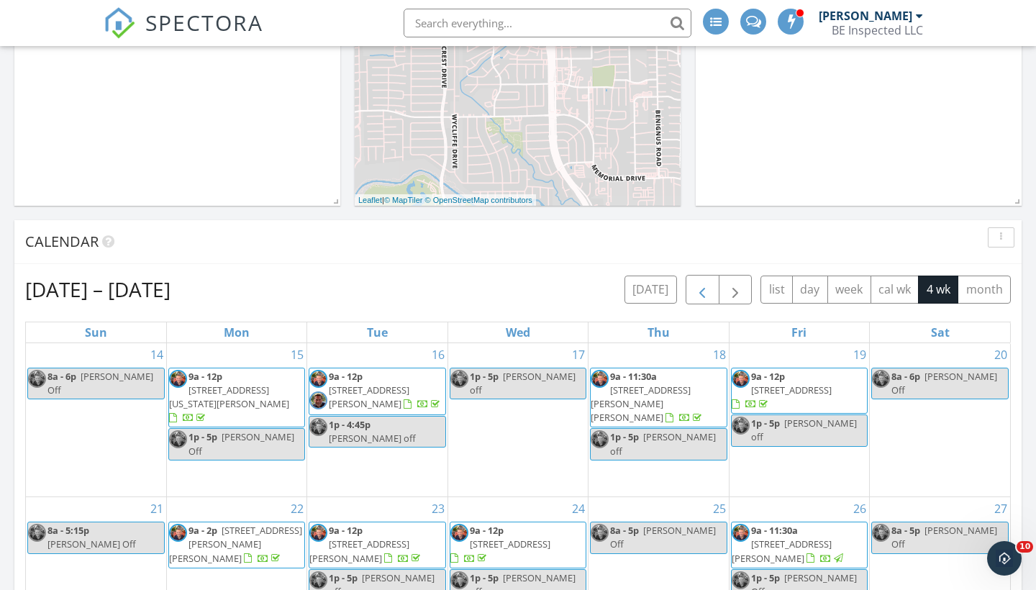
click at [706, 291] on span "button" at bounding box center [702, 289] width 17 height 17
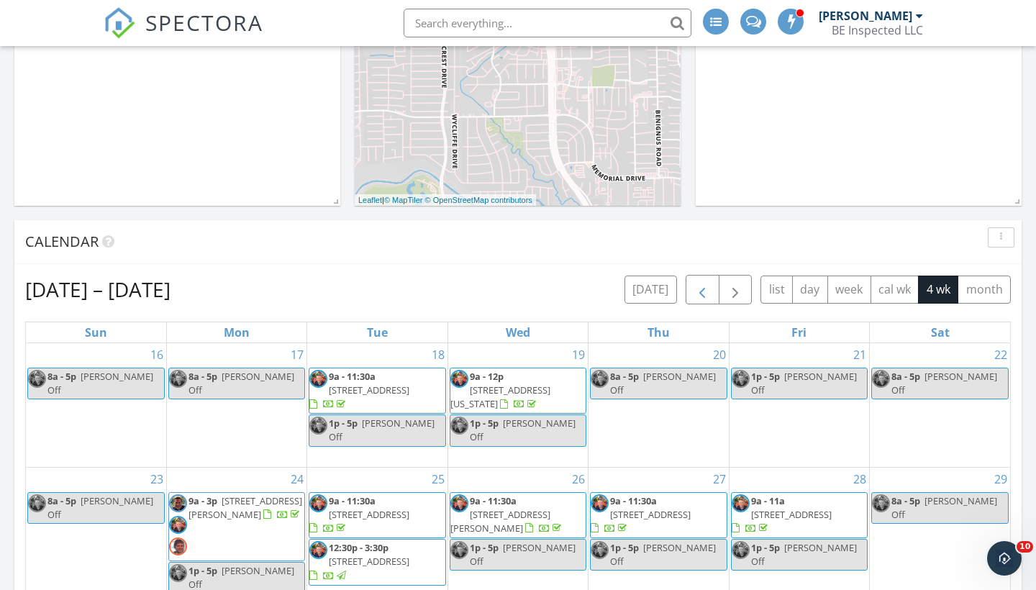
click at [706, 291] on span "button" at bounding box center [702, 289] width 17 height 17
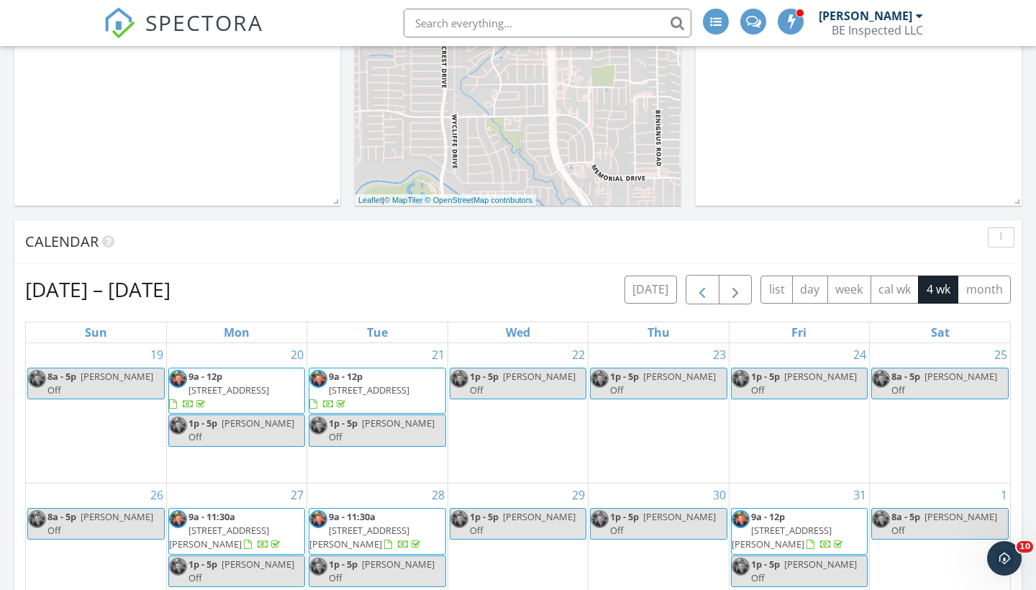
click at [706, 291] on span "button" at bounding box center [702, 289] width 17 height 17
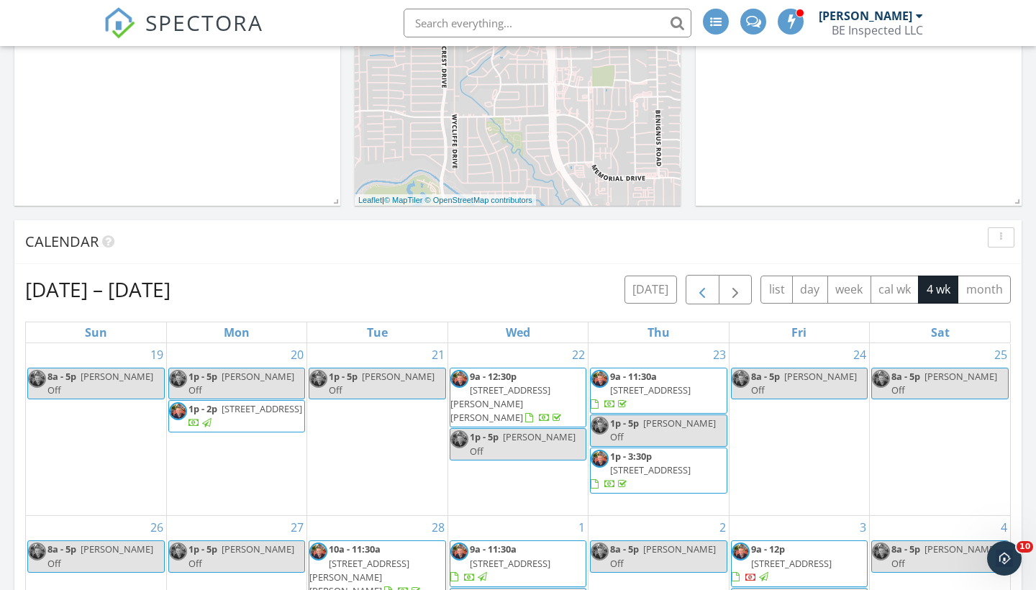
click at [701, 289] on span "button" at bounding box center [702, 289] width 17 height 17
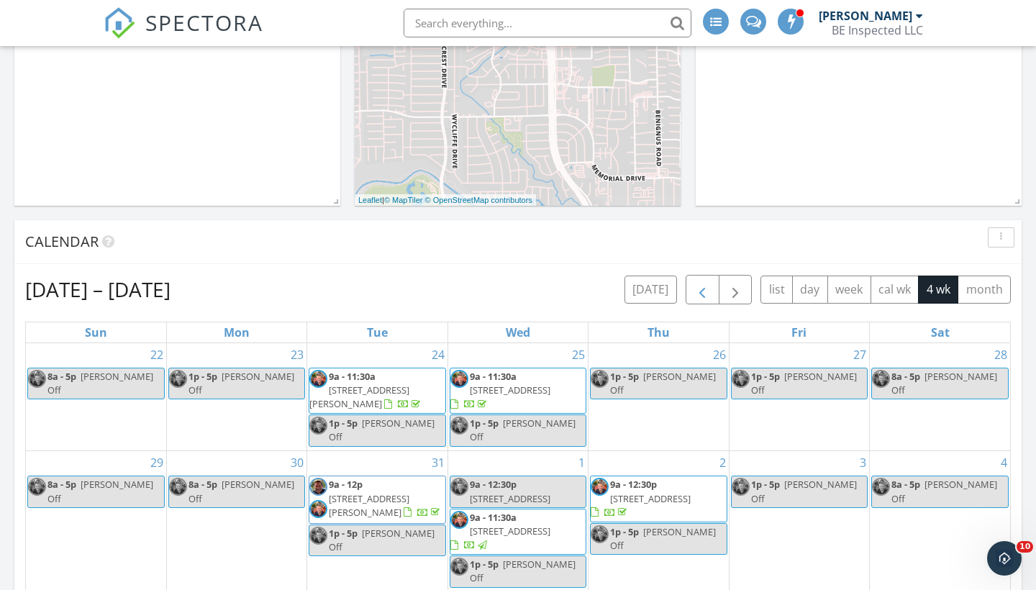
click at [701, 289] on span "button" at bounding box center [702, 289] width 17 height 17
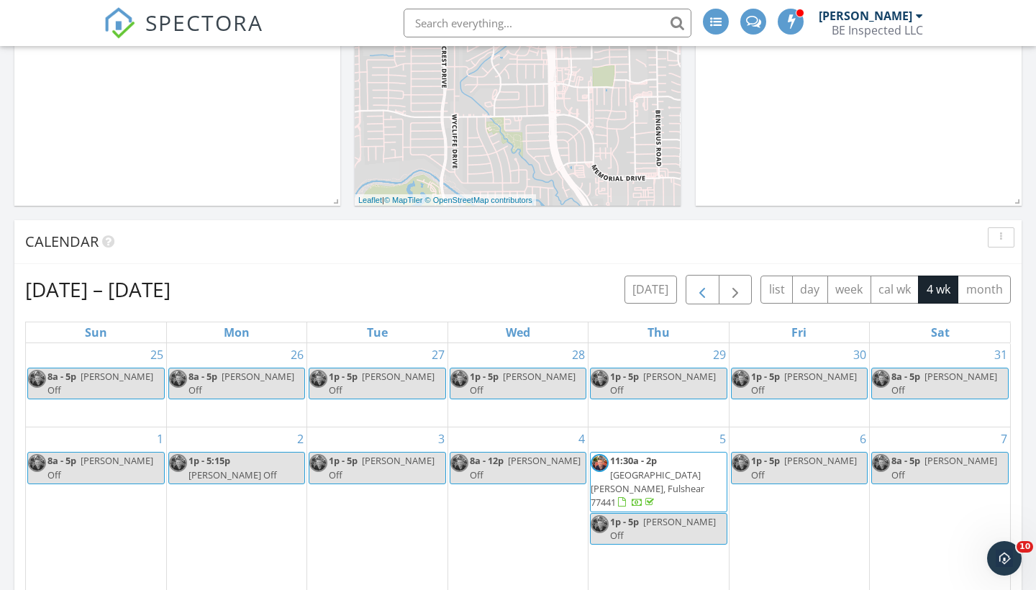
click at [701, 289] on span "button" at bounding box center [702, 289] width 17 height 17
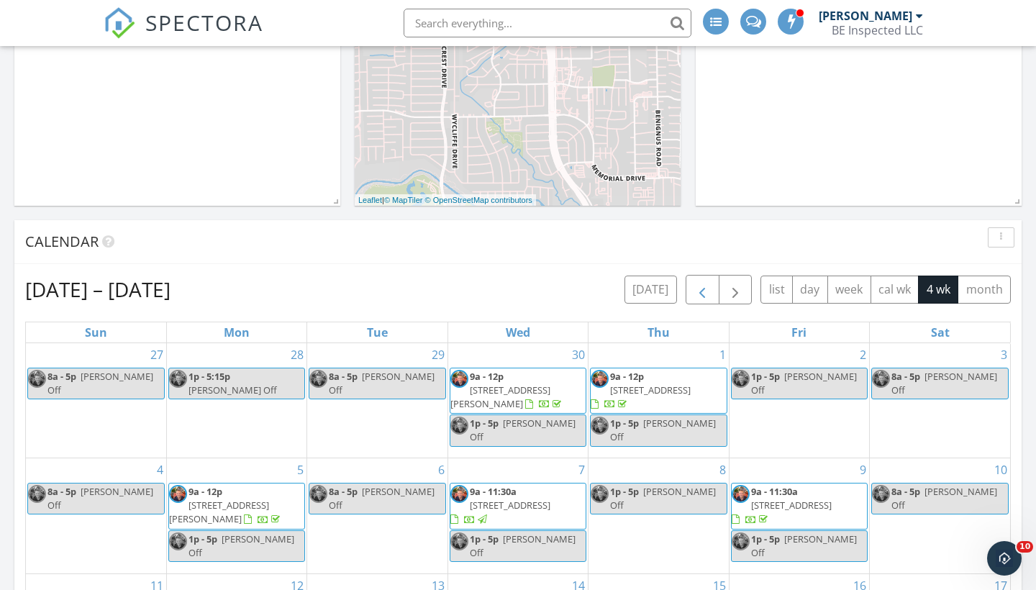
click at [701, 289] on span "button" at bounding box center [702, 289] width 17 height 17
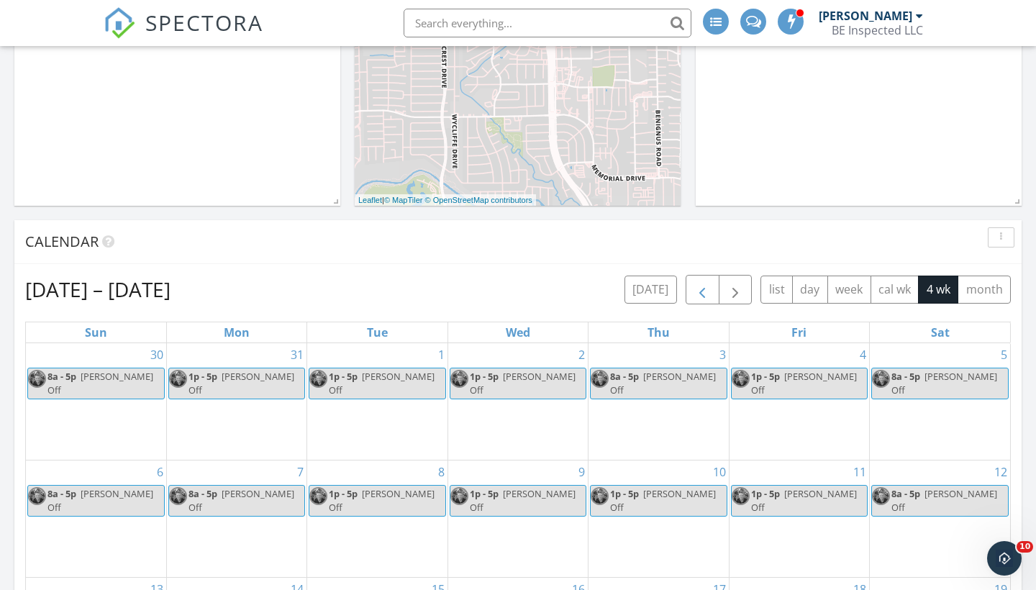
click at [701, 289] on span "button" at bounding box center [702, 289] width 17 height 17
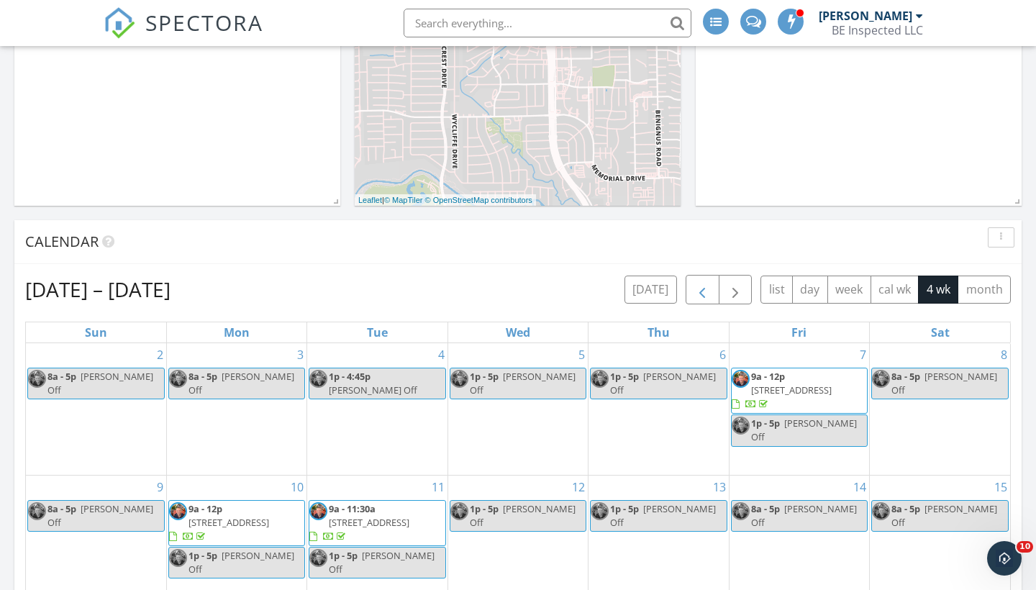
click at [701, 289] on span "button" at bounding box center [702, 289] width 17 height 17
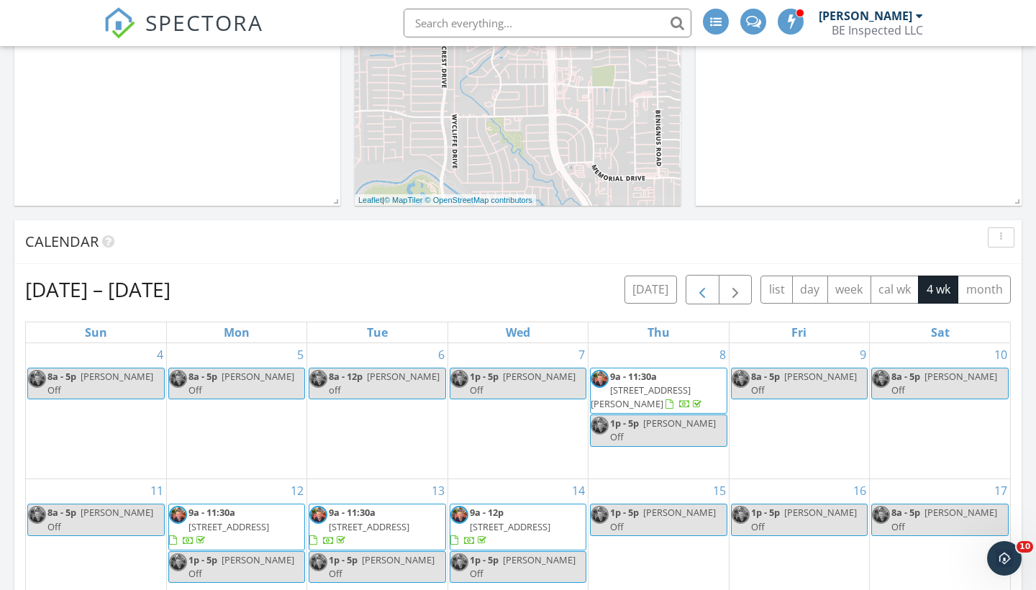
click at [701, 291] on span "button" at bounding box center [702, 289] width 17 height 17
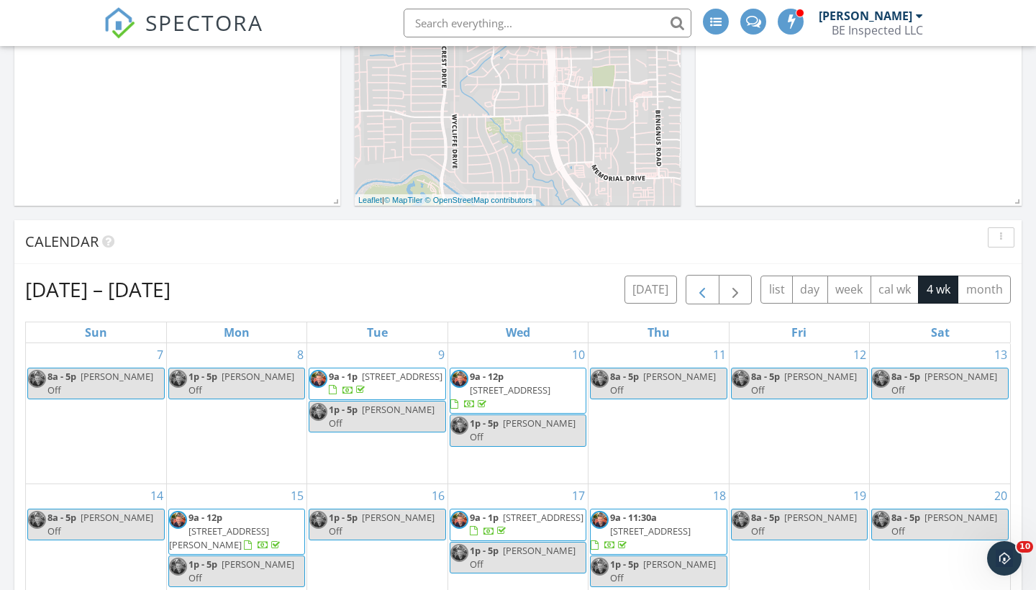
click at [701, 291] on span "button" at bounding box center [702, 289] width 17 height 17
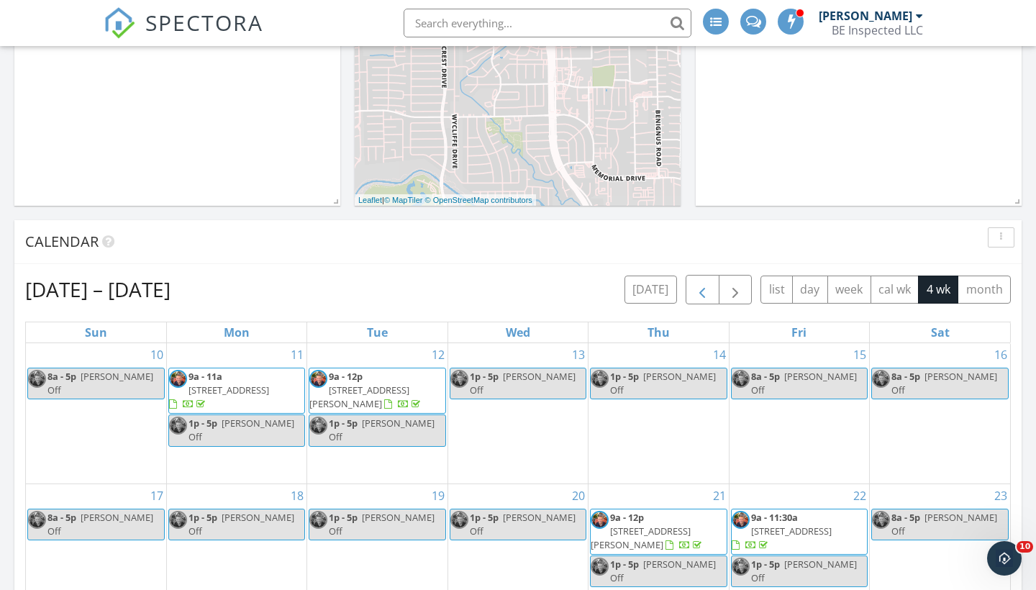
click at [701, 291] on span "button" at bounding box center [702, 289] width 17 height 17
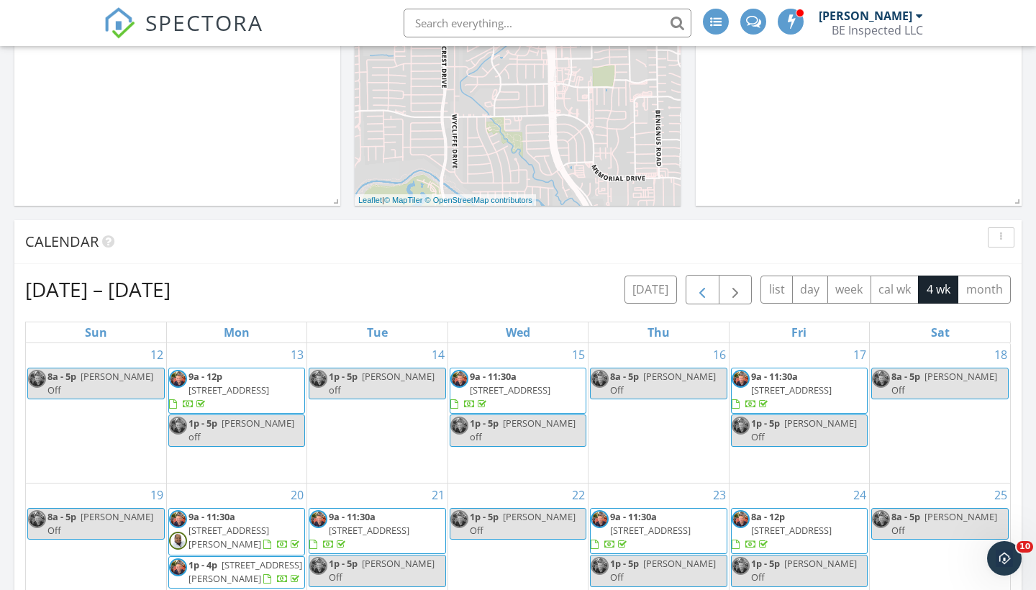
click at [701, 291] on span "button" at bounding box center [702, 289] width 17 height 17
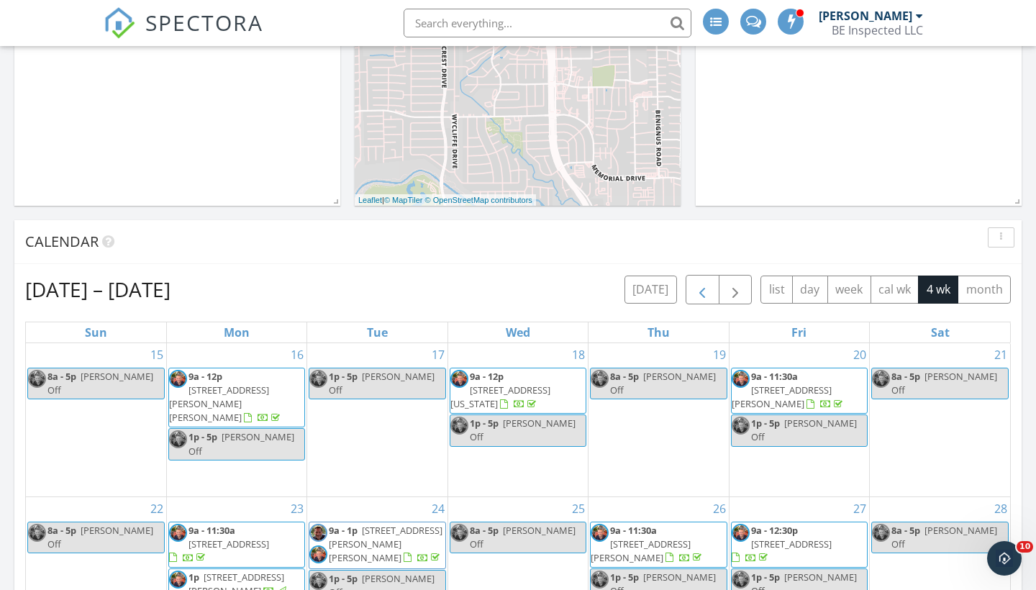
click at [701, 291] on span "button" at bounding box center [702, 289] width 17 height 17
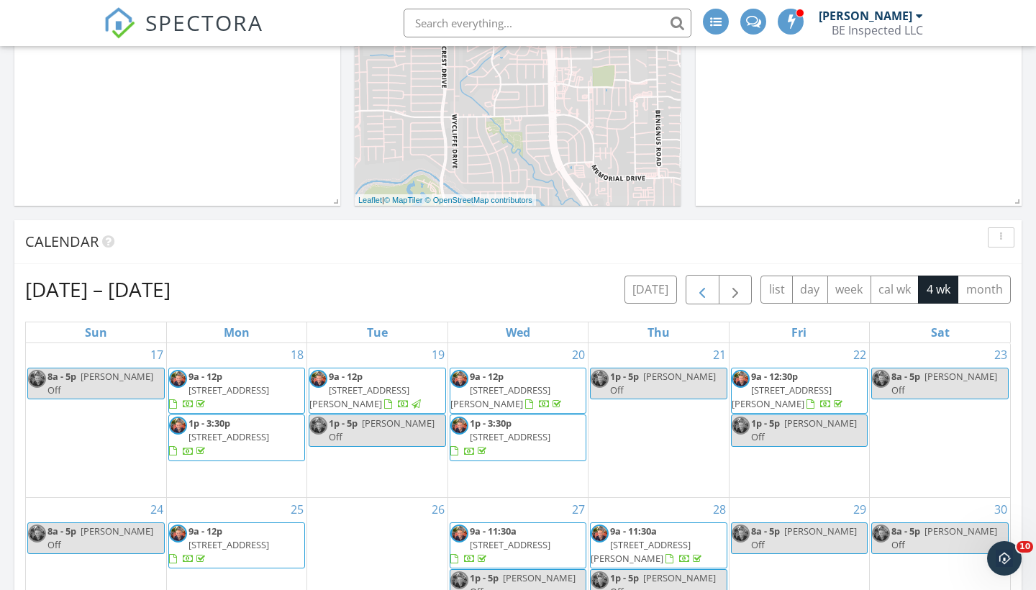
click at [701, 291] on span "button" at bounding box center [702, 289] width 17 height 17
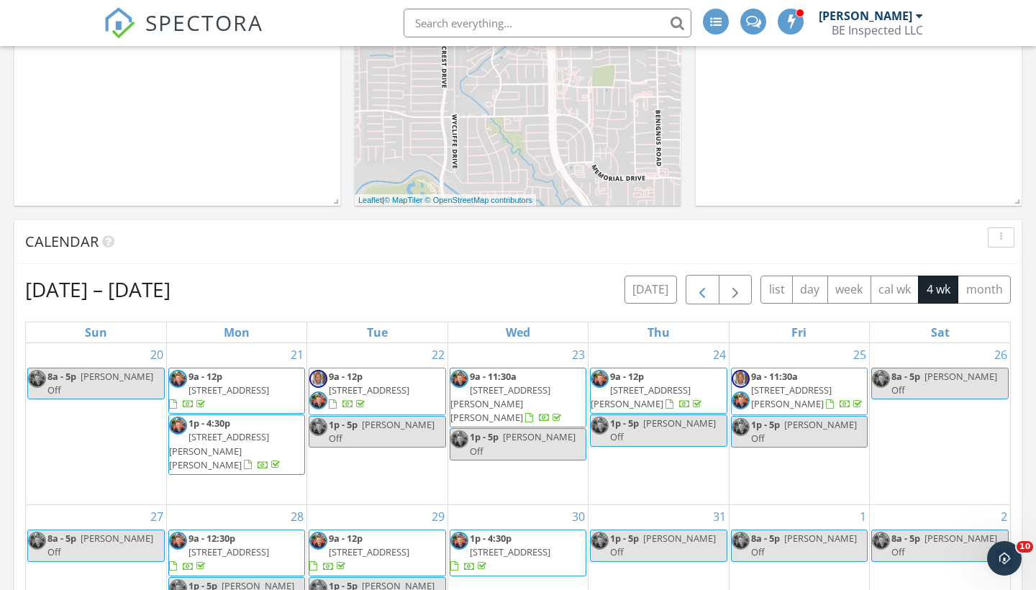
click at [708, 297] on span "button" at bounding box center [702, 289] width 17 height 17
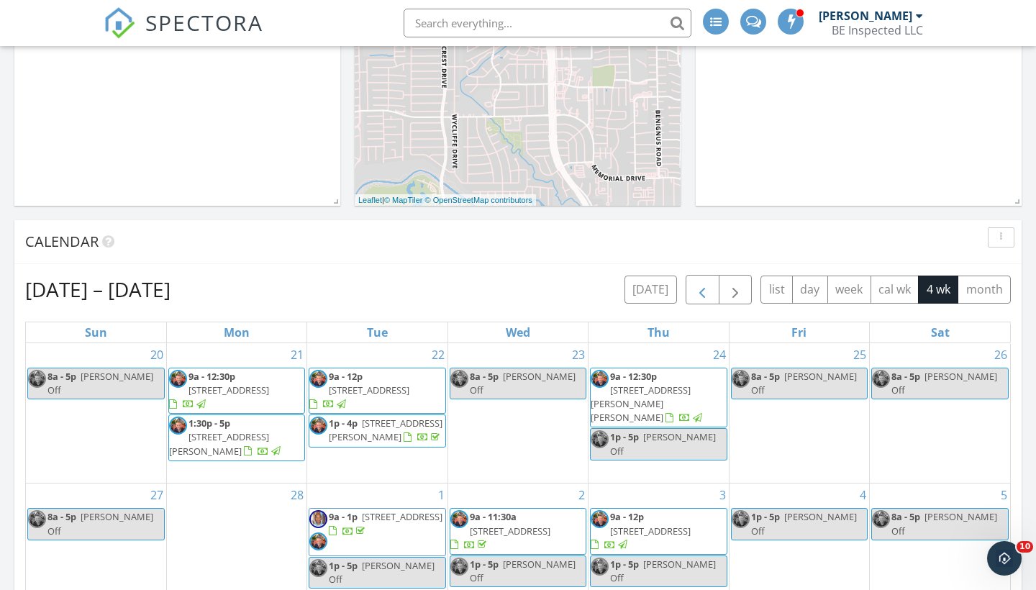
click at [703, 284] on span "button" at bounding box center [702, 289] width 17 height 17
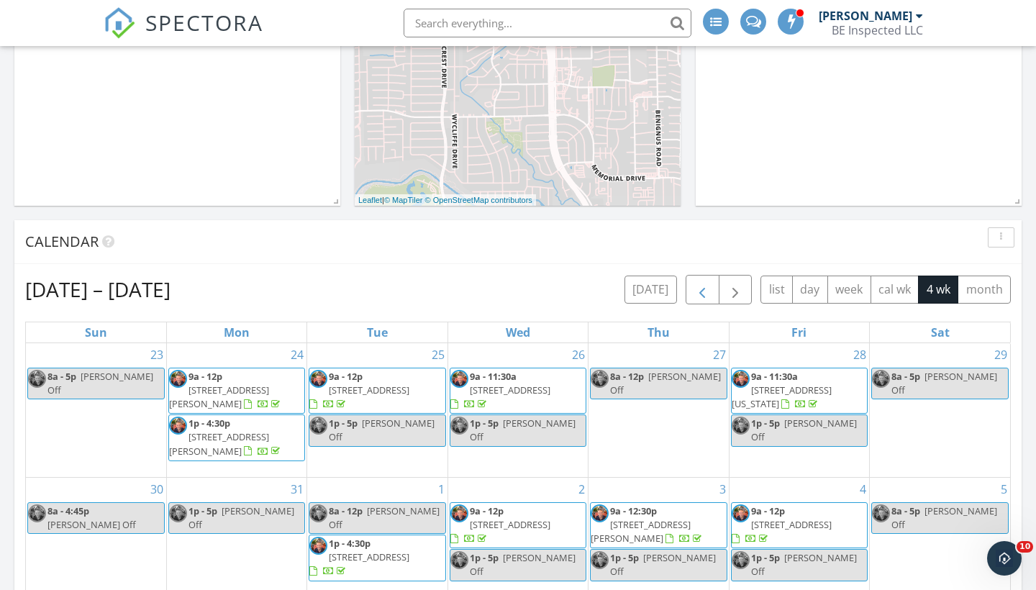
click at [703, 284] on span "button" at bounding box center [702, 289] width 17 height 17
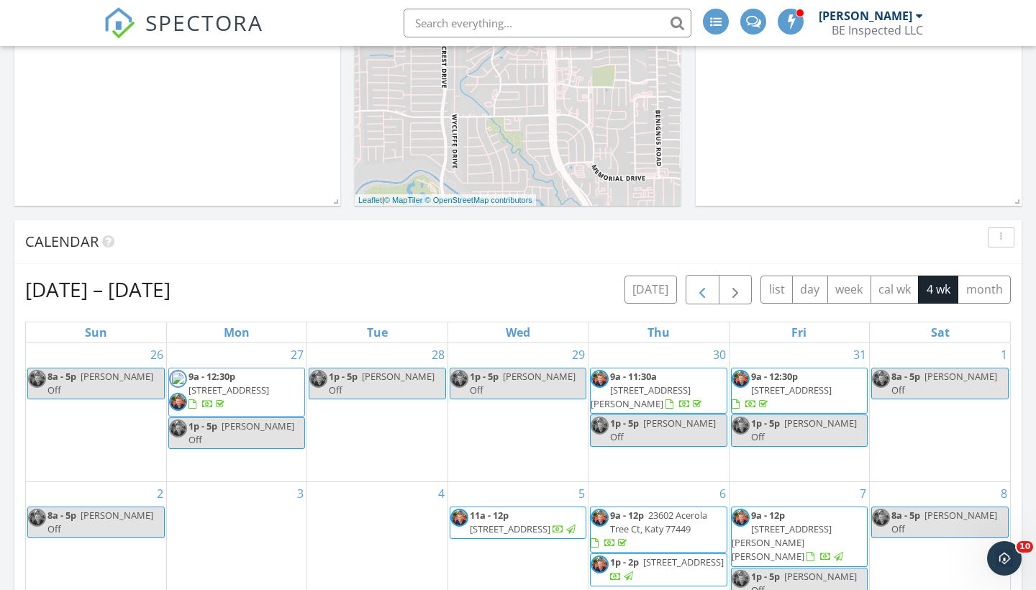
click at [702, 291] on span "button" at bounding box center [702, 289] width 17 height 17
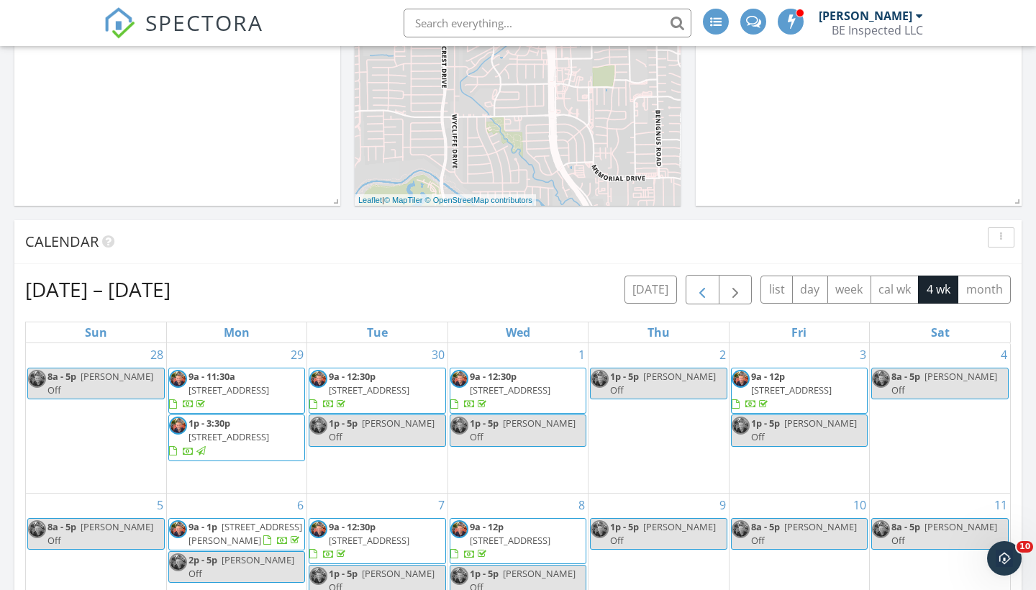
click at [702, 291] on span "button" at bounding box center [702, 289] width 17 height 17
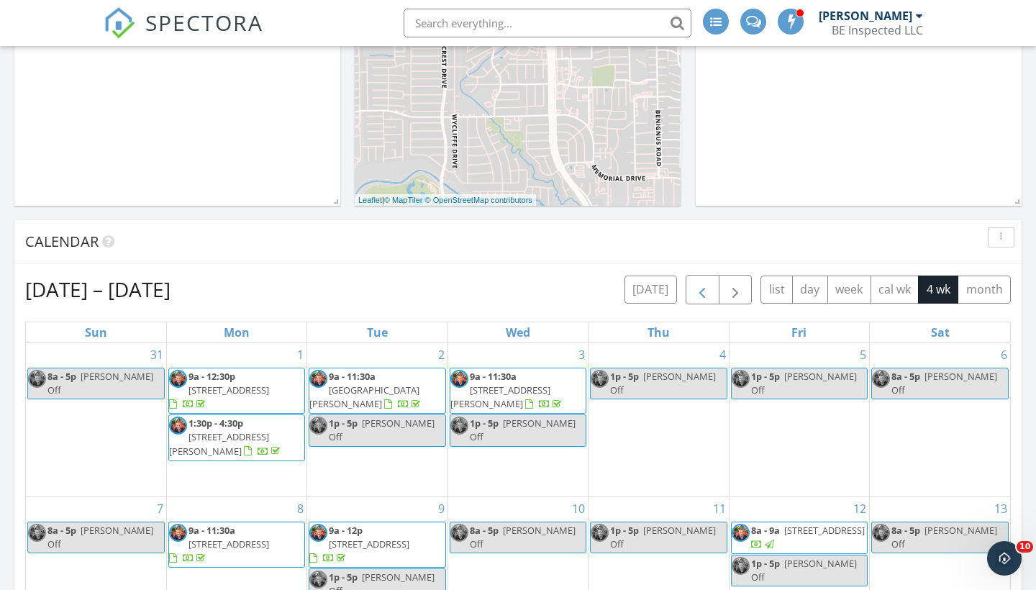
click at [702, 291] on span "button" at bounding box center [702, 289] width 17 height 17
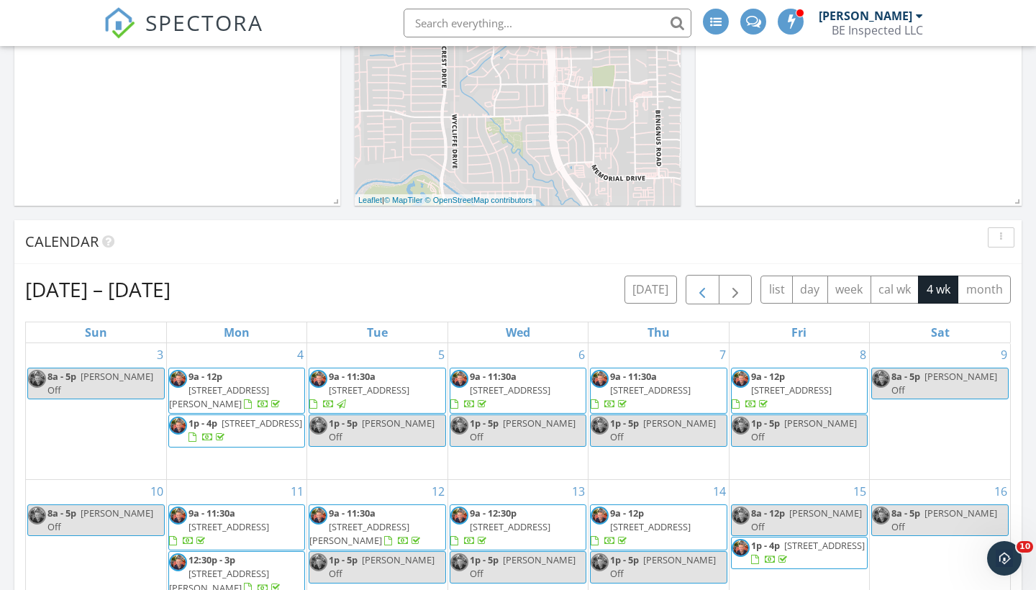
click at [702, 291] on span "button" at bounding box center [702, 289] width 17 height 17
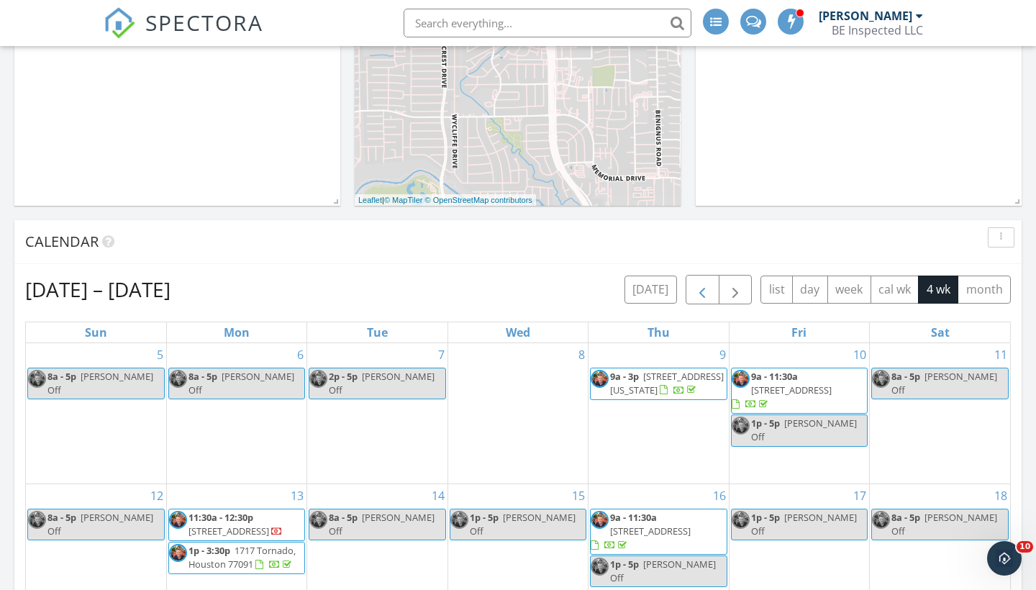
click at [702, 291] on span "button" at bounding box center [702, 289] width 17 height 17
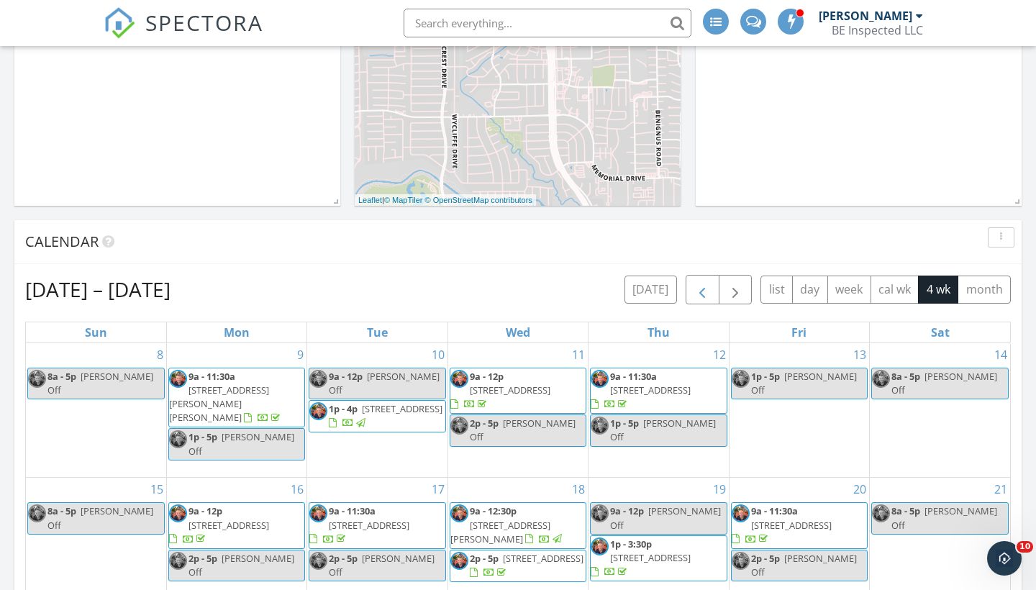
click at [702, 291] on span "button" at bounding box center [702, 289] width 17 height 17
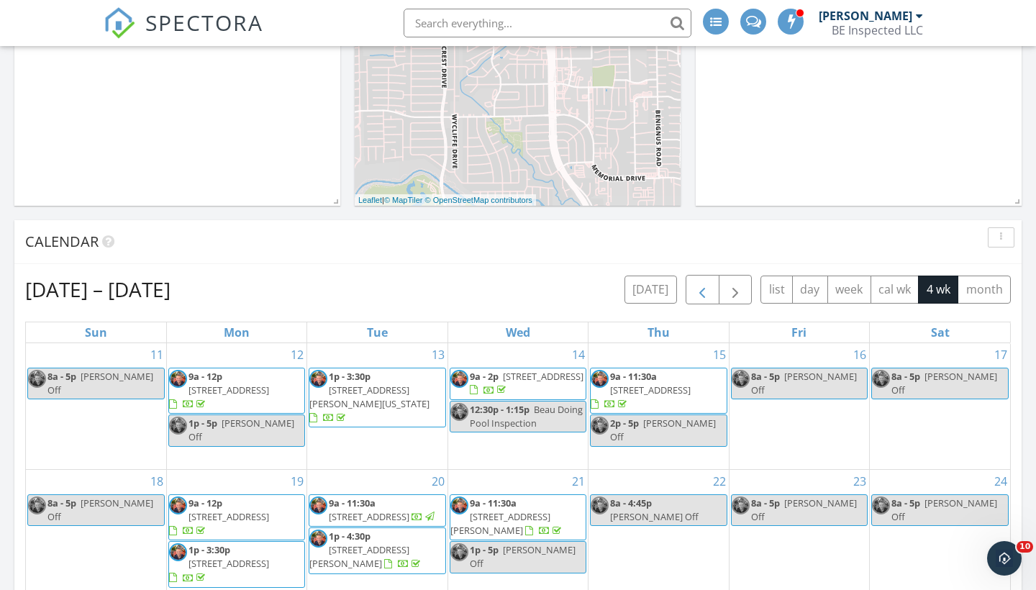
click at [702, 291] on span "button" at bounding box center [702, 289] width 17 height 17
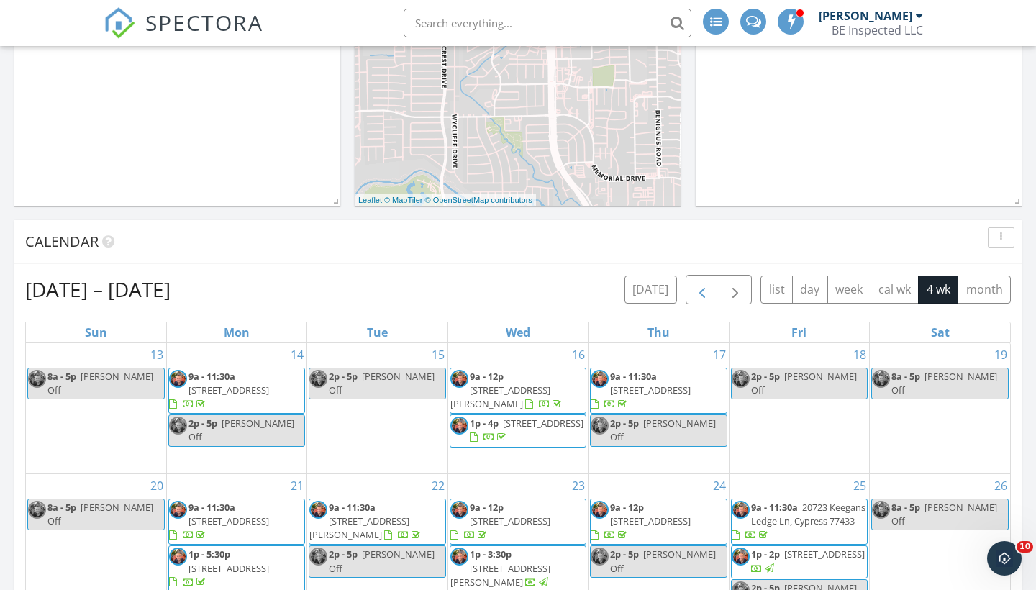
click at [702, 291] on span "button" at bounding box center [702, 289] width 17 height 17
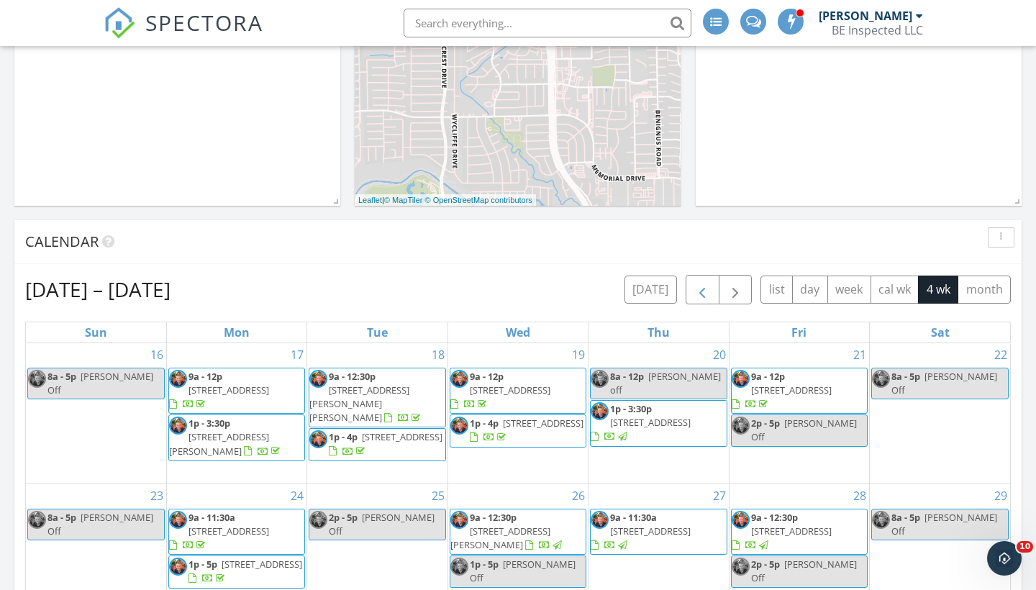
click at [692, 296] on button "button" at bounding box center [703, 289] width 34 height 29
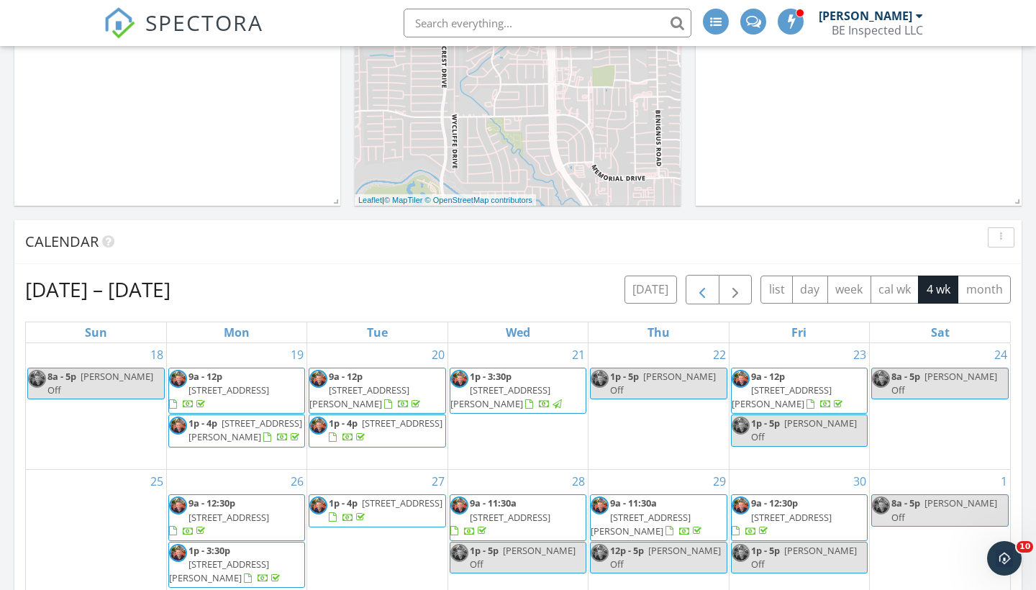
click at [692, 296] on button "button" at bounding box center [703, 289] width 34 height 29
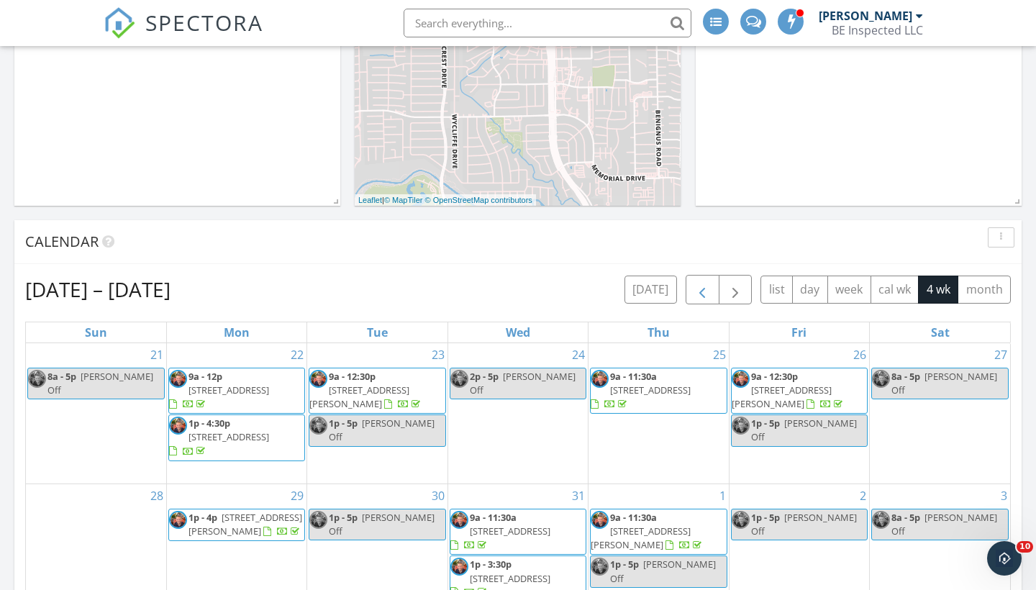
click at [701, 283] on span "button" at bounding box center [702, 289] width 17 height 17
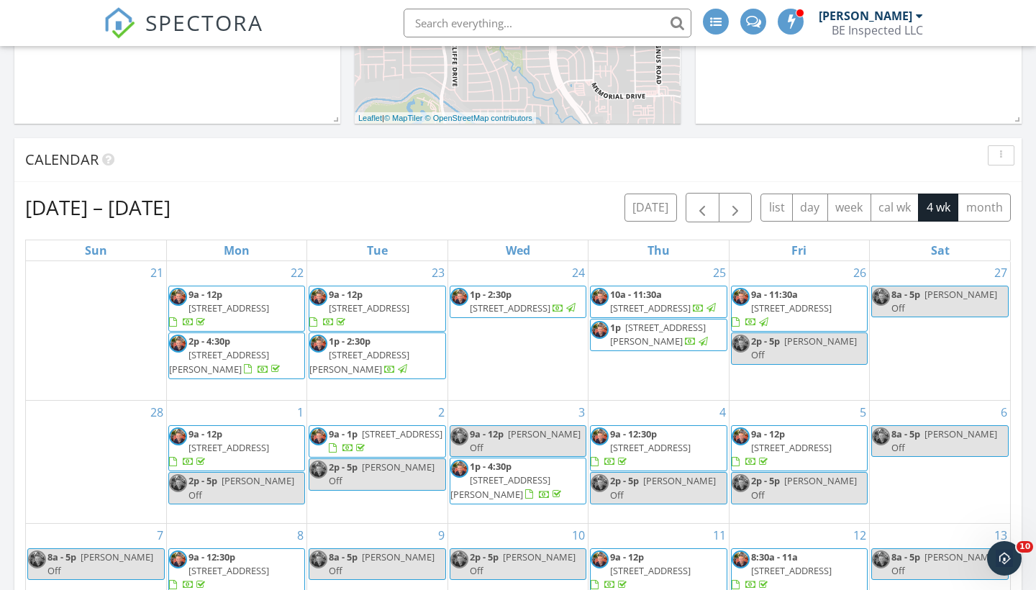
scroll to position [407, 0]
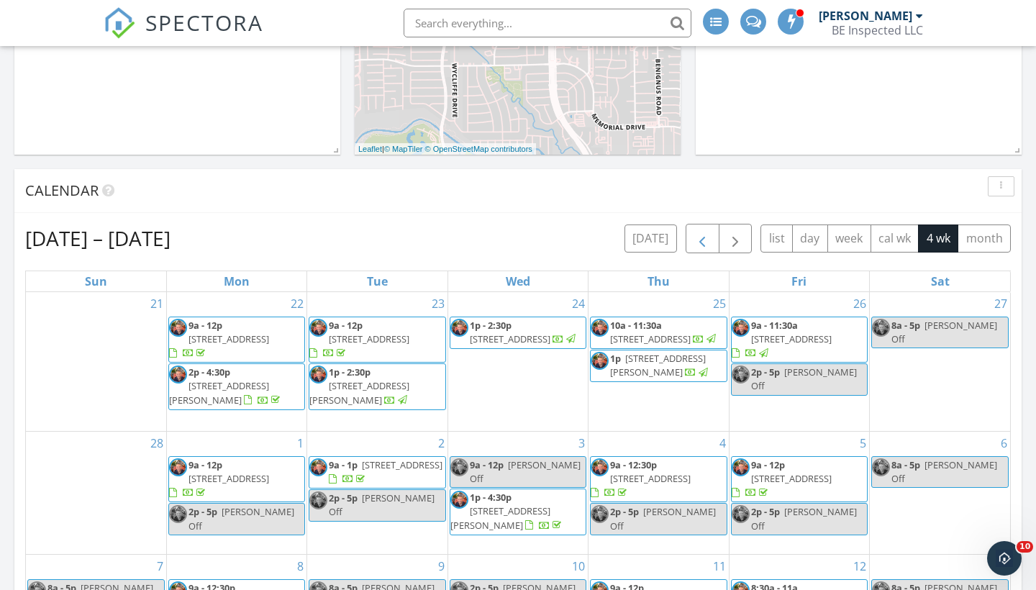
click at [704, 236] on span "button" at bounding box center [702, 238] width 17 height 17
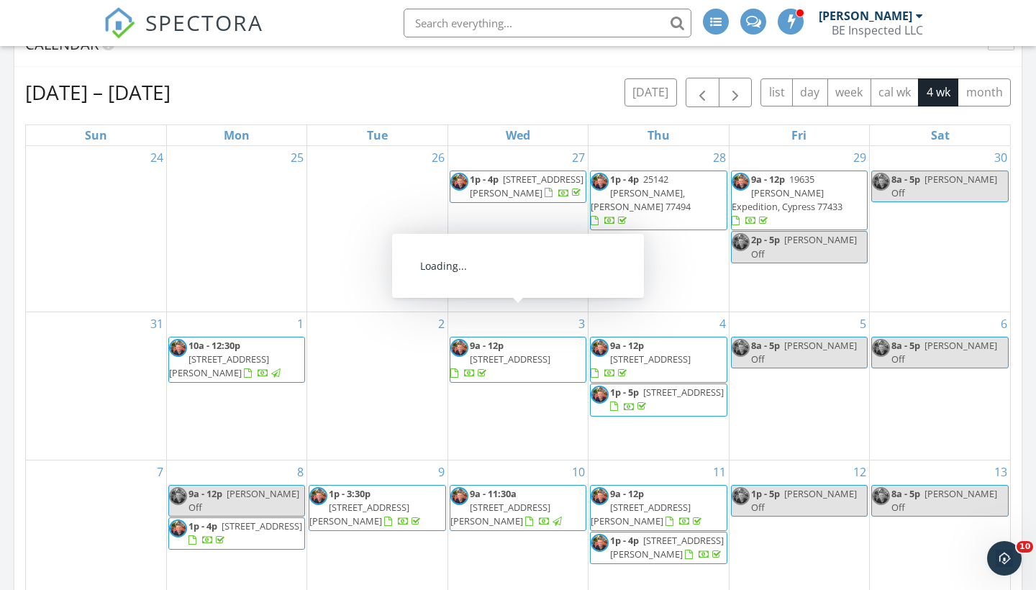
scroll to position [538, 0]
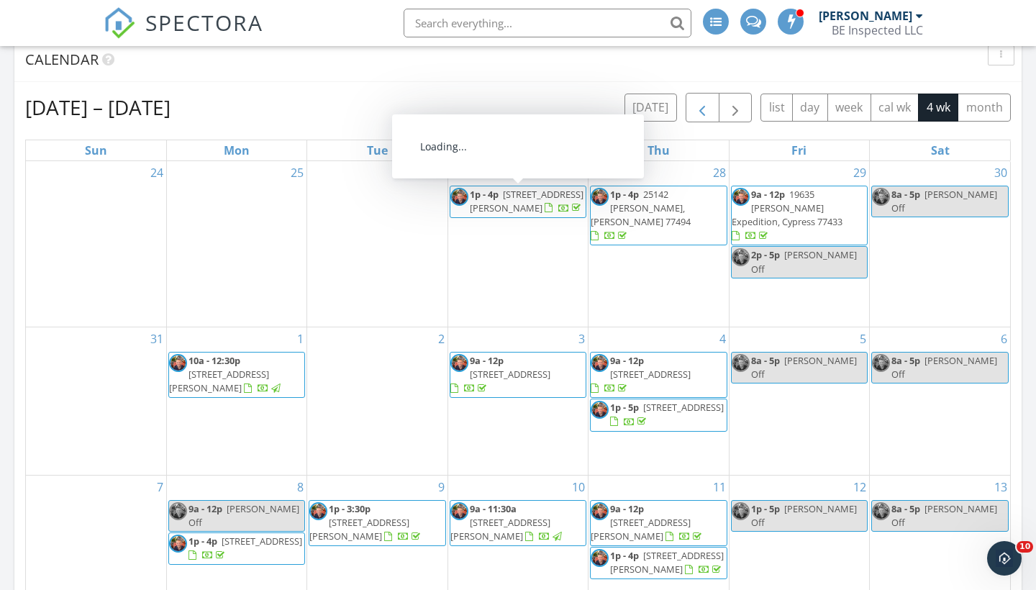
click at [698, 109] on span "button" at bounding box center [702, 107] width 17 height 17
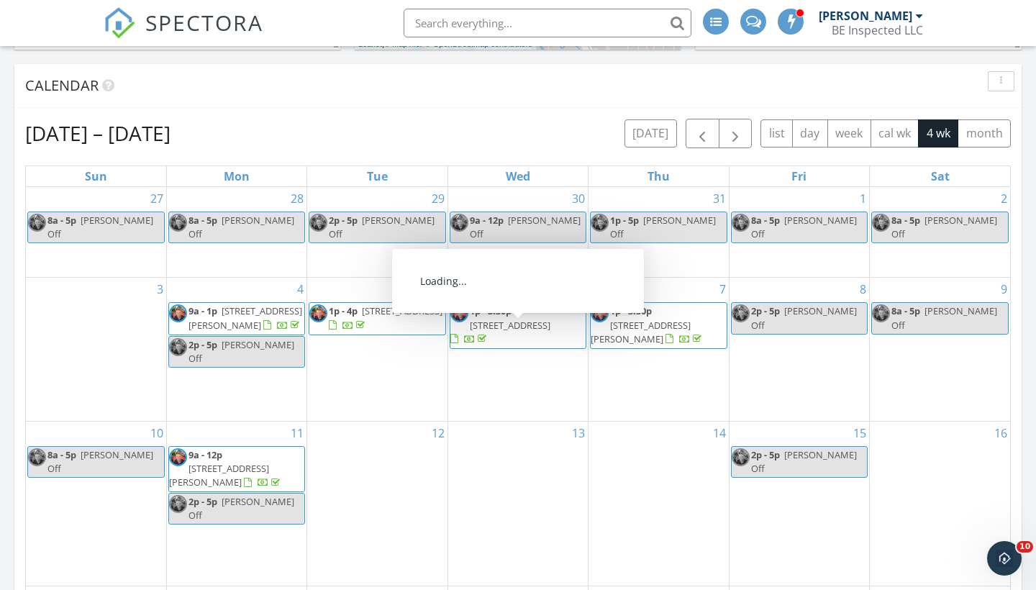
scroll to position [505, 0]
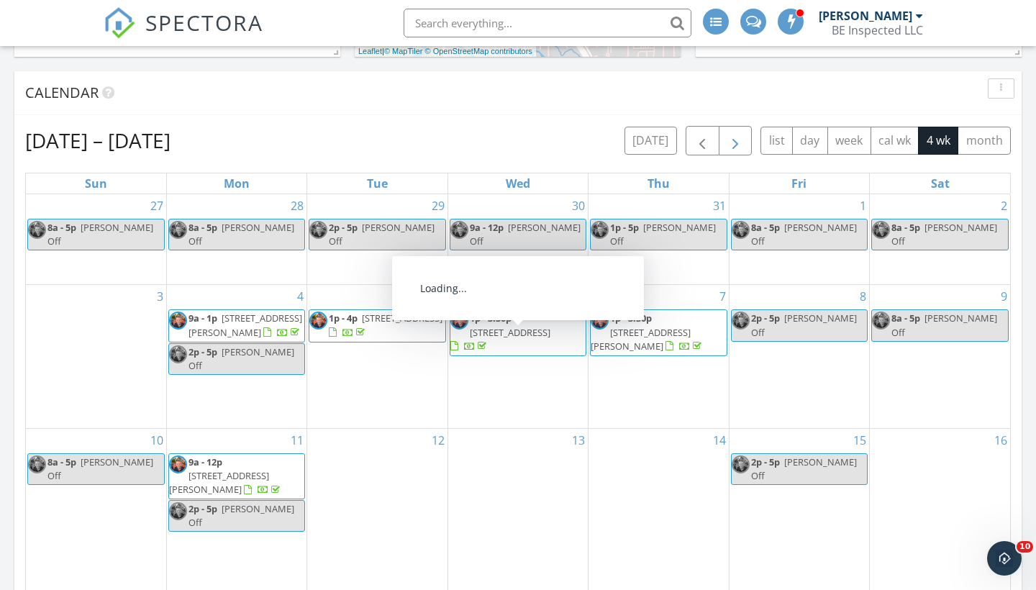
click at [728, 150] on span "button" at bounding box center [735, 140] width 17 height 17
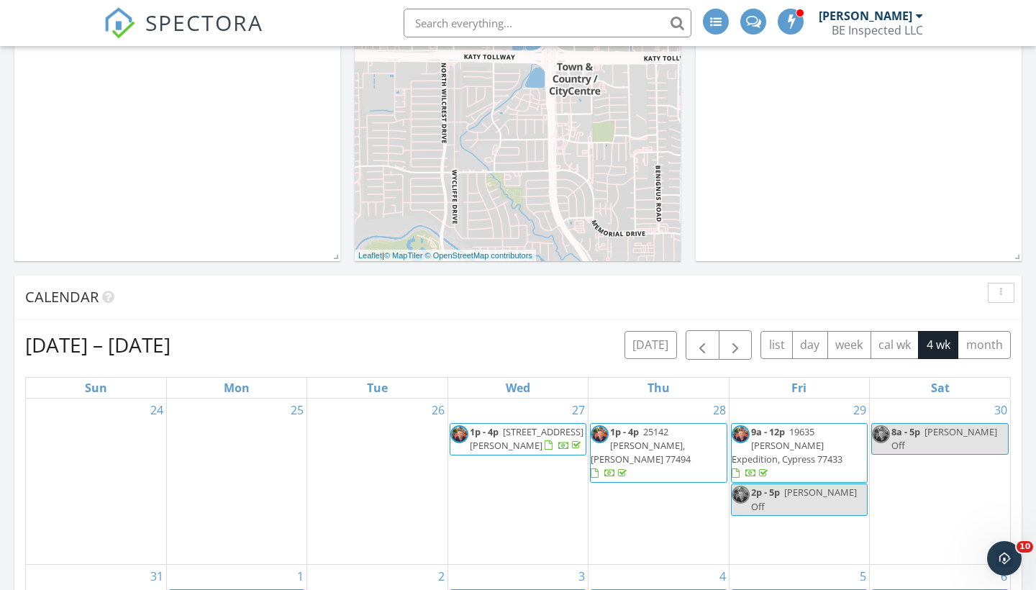
scroll to position [295, 0]
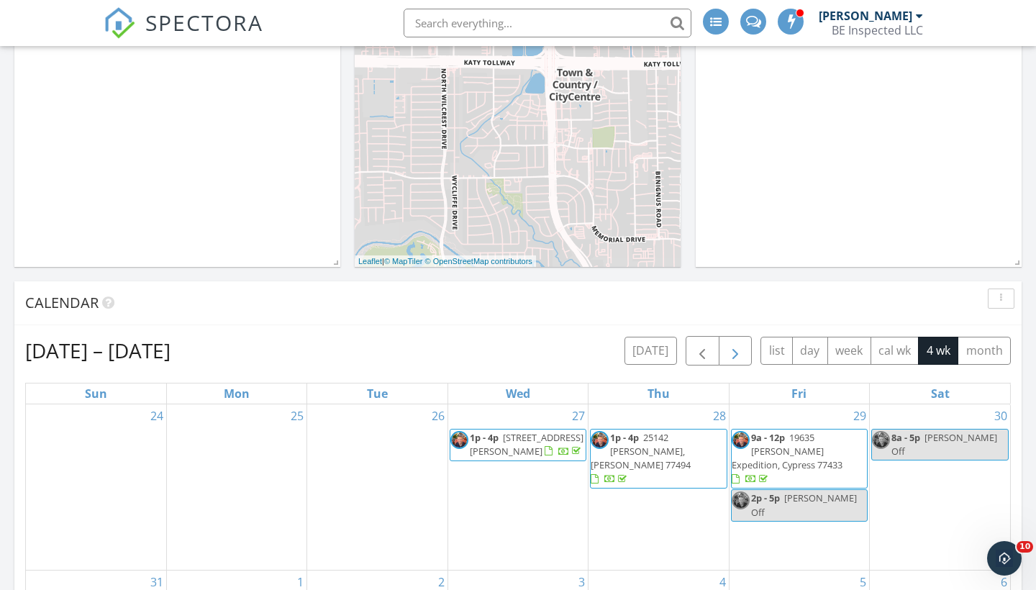
click at [734, 354] on span "button" at bounding box center [735, 350] width 17 height 17
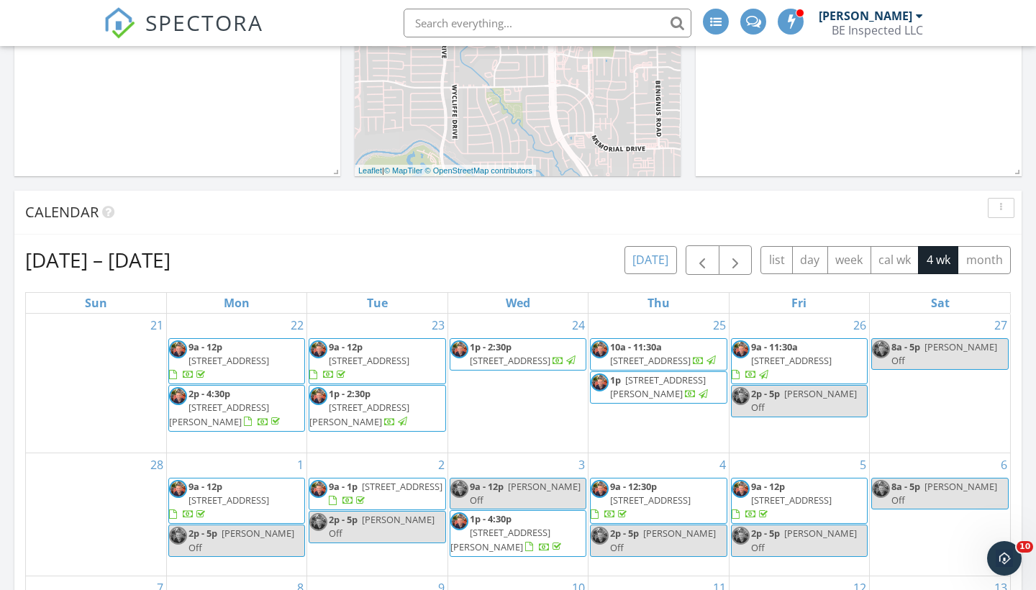
scroll to position [383, 0]
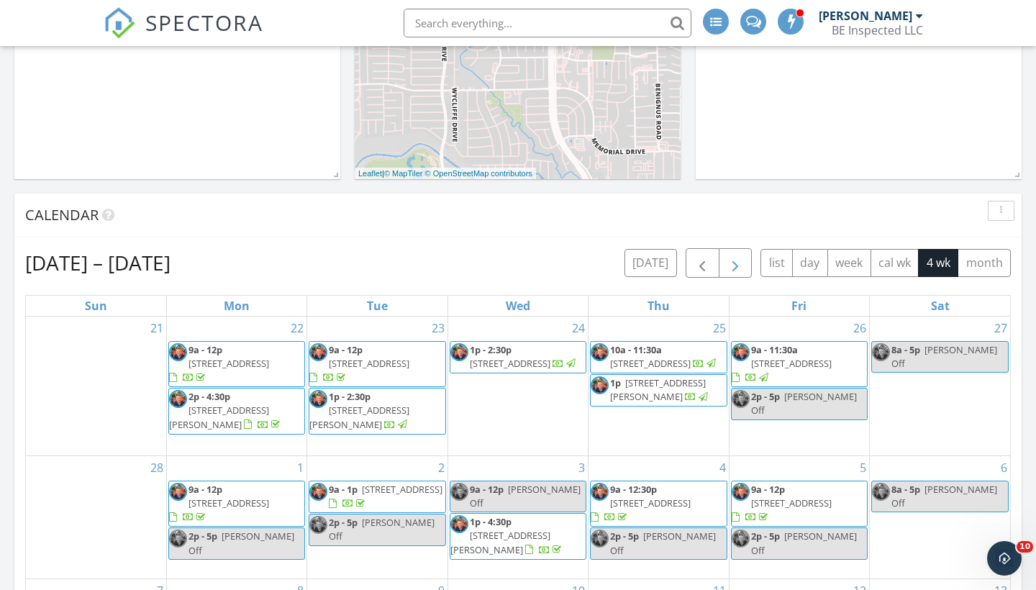
click at [734, 265] on span "button" at bounding box center [735, 263] width 17 height 17
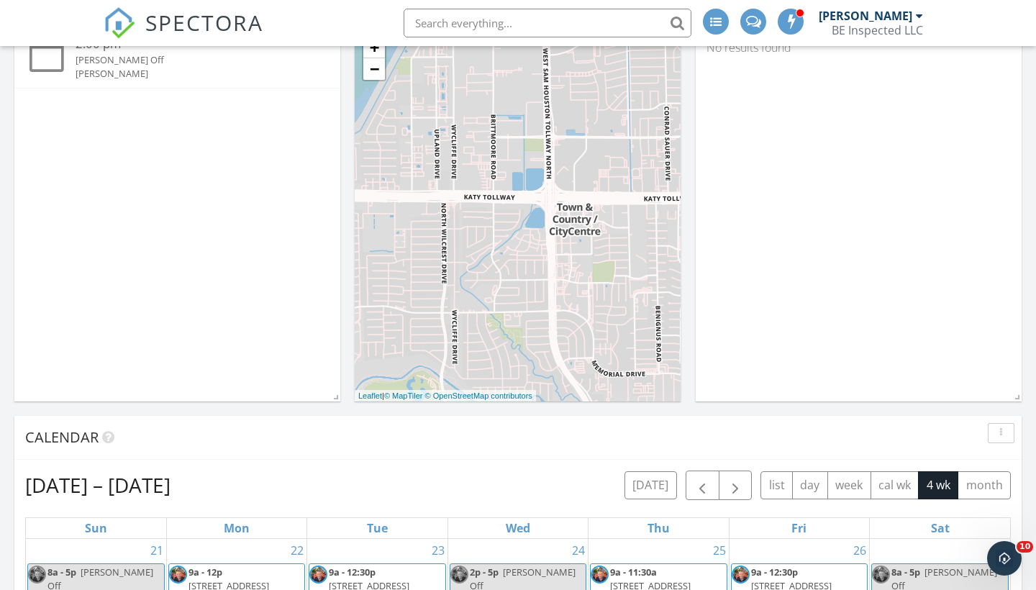
scroll to position [156, 0]
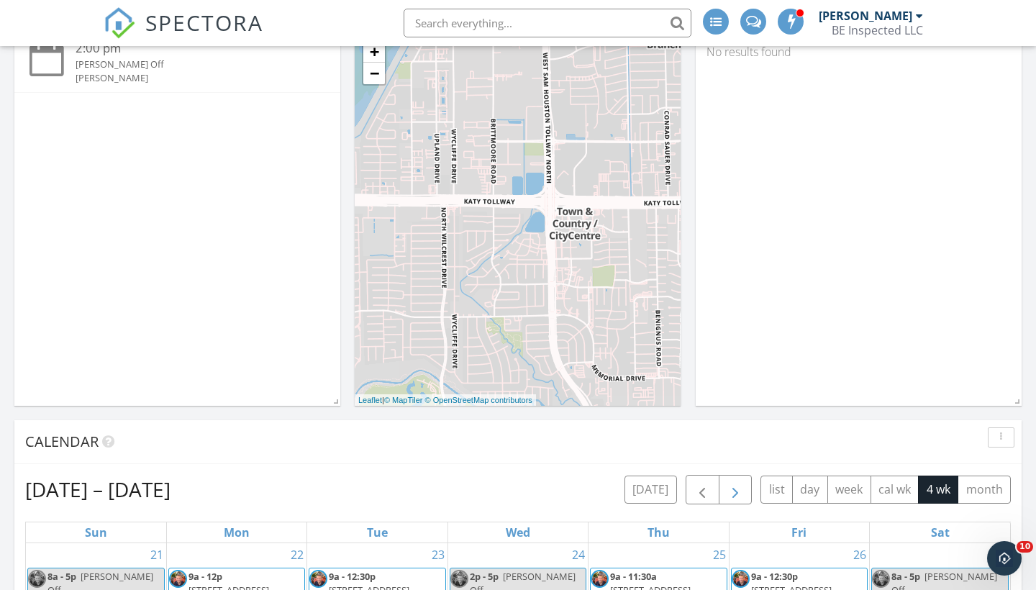
click at [743, 493] on span "button" at bounding box center [735, 489] width 17 height 17
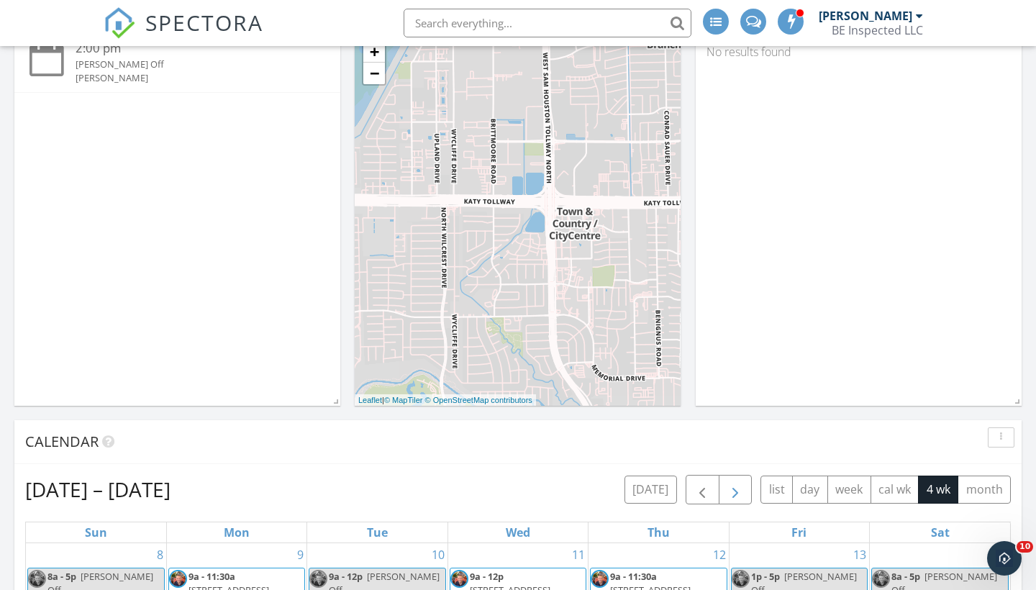
click at [743, 493] on span "button" at bounding box center [735, 489] width 17 height 17
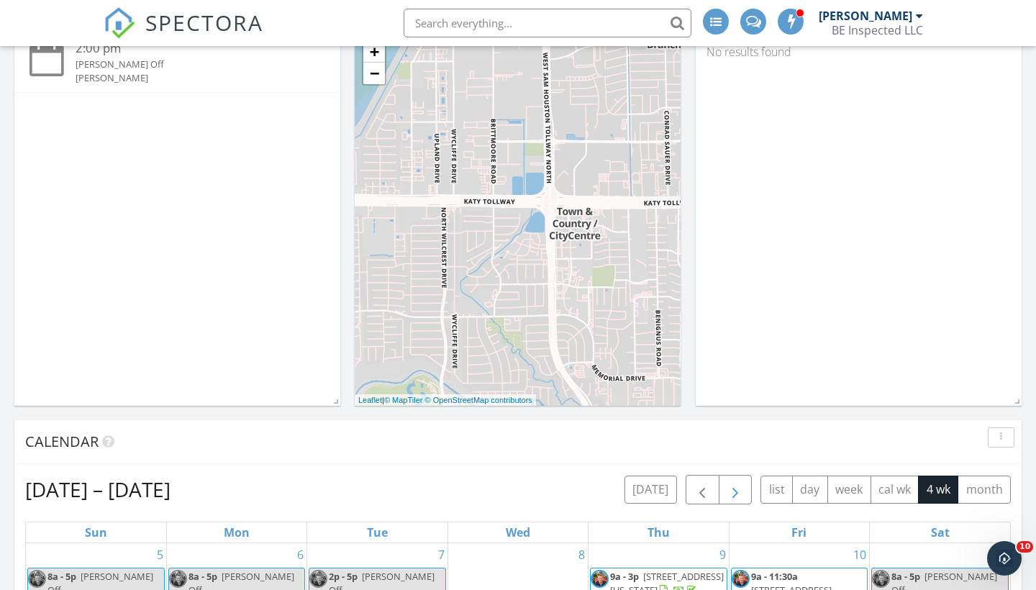
click at [743, 493] on span "button" at bounding box center [735, 489] width 17 height 17
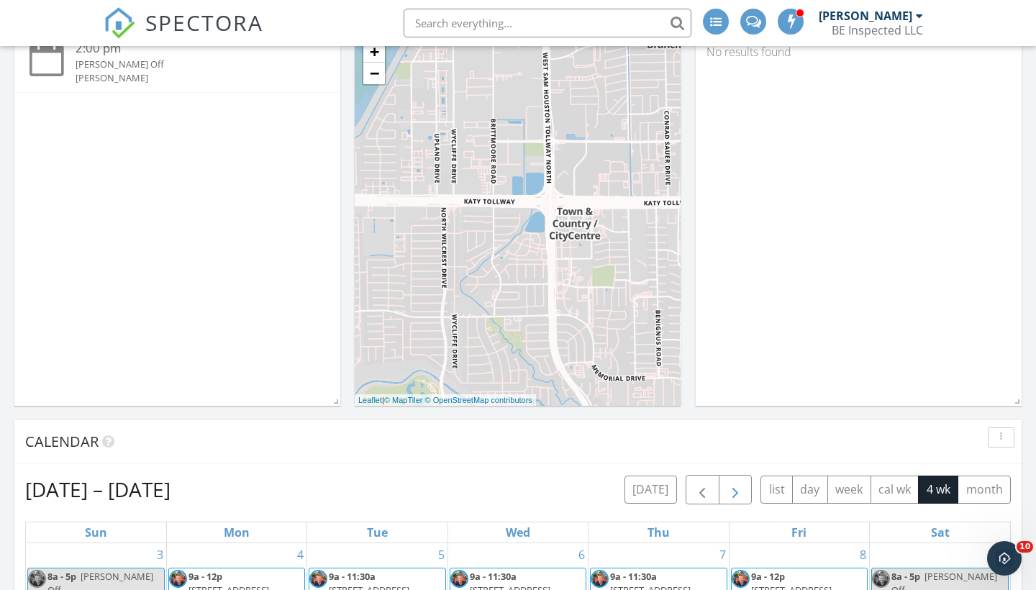
click at [743, 493] on span "button" at bounding box center [735, 489] width 17 height 17
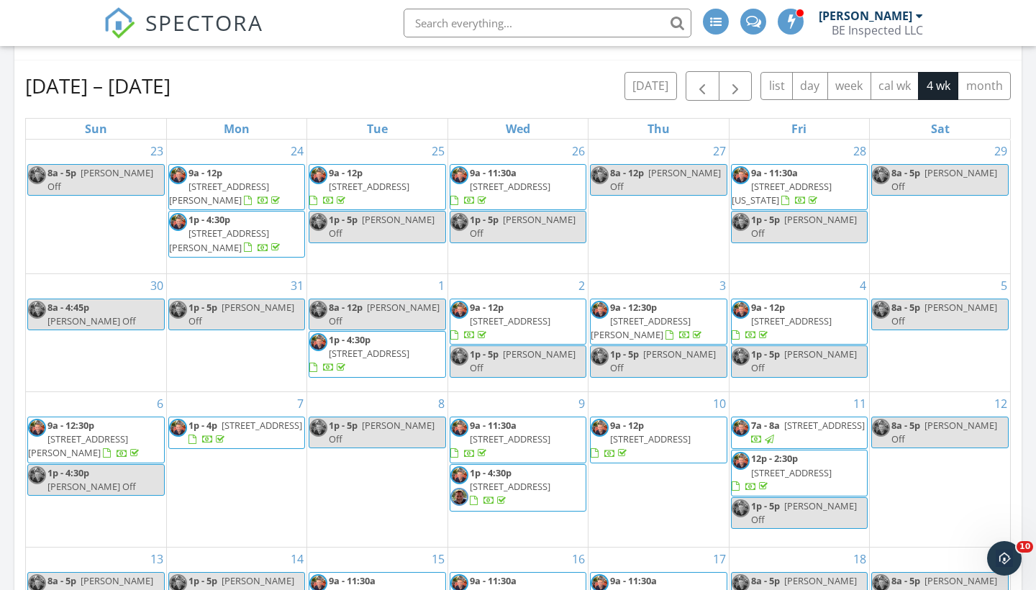
scroll to position [562, 0]
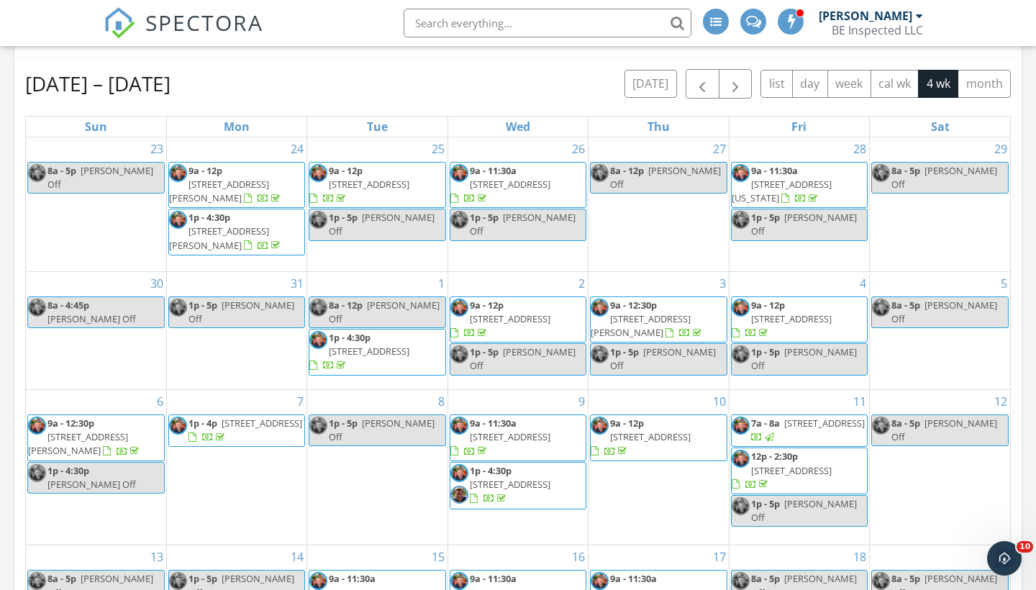
click at [104, 432] on span "1102 Lake View Dr, Montgomery 77356" at bounding box center [78, 443] width 100 height 27
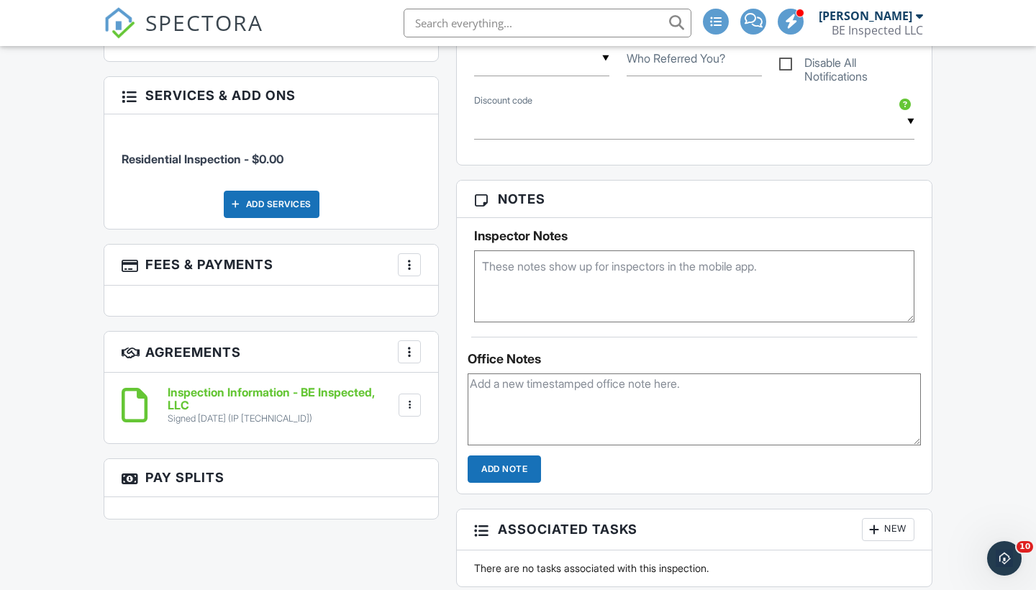
scroll to position [948, 0]
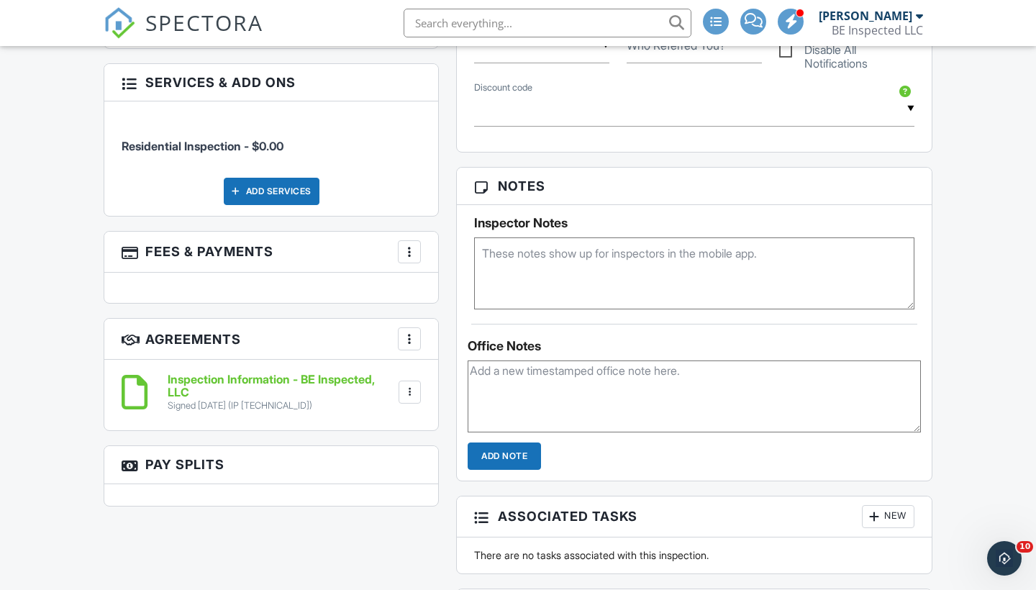
click at [342, 373] on h6 "Inspection Information - BE Inspected, LLC" at bounding box center [282, 385] width 228 height 25
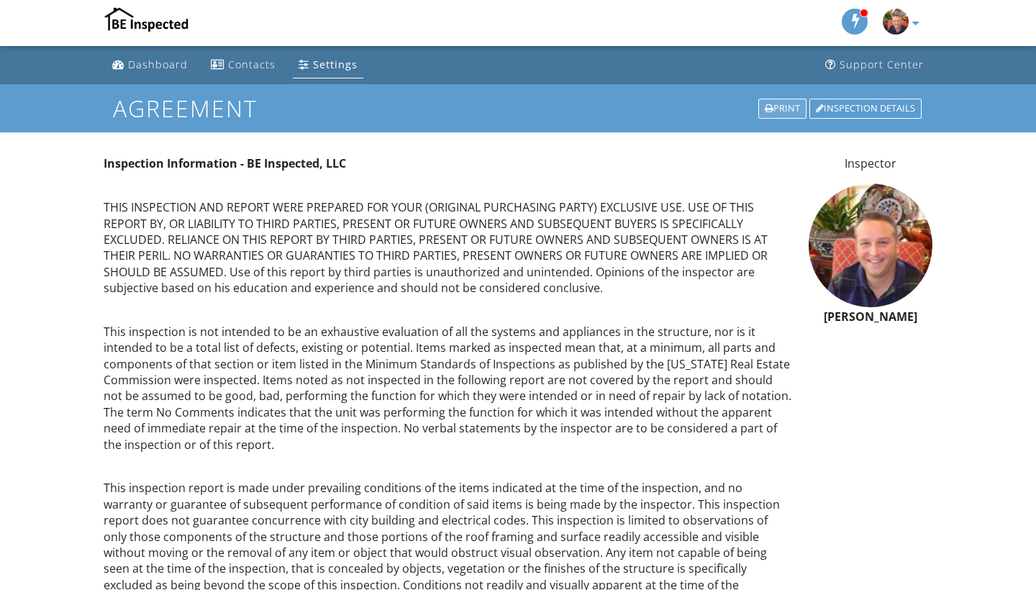
click at [783, 107] on div "Print" at bounding box center [782, 109] width 48 height 20
click at [784, 102] on div "Print" at bounding box center [782, 109] width 48 height 20
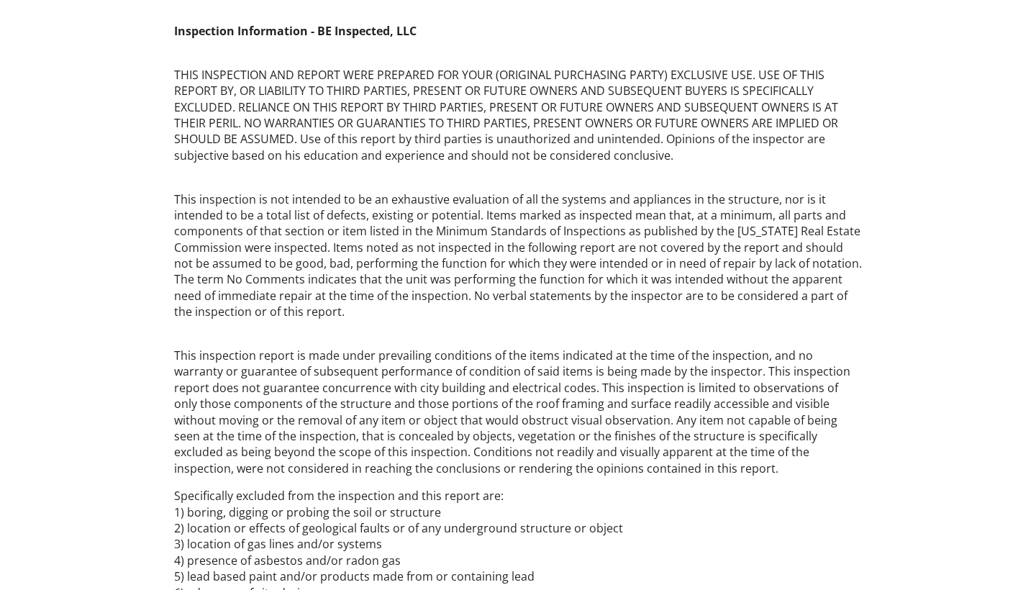
click at [538, 201] on p "This inspection is not intended to be an exhaustive evaluation of all the syste…" at bounding box center [518, 247] width 688 height 145
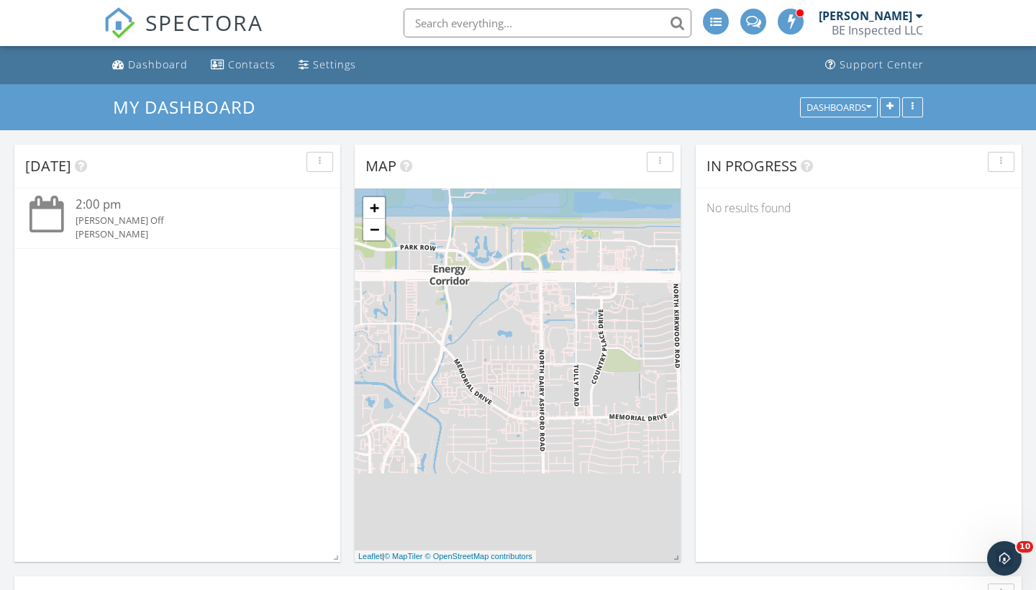
click at [887, 31] on div "BE Inspected LLC" at bounding box center [877, 30] width 91 height 14
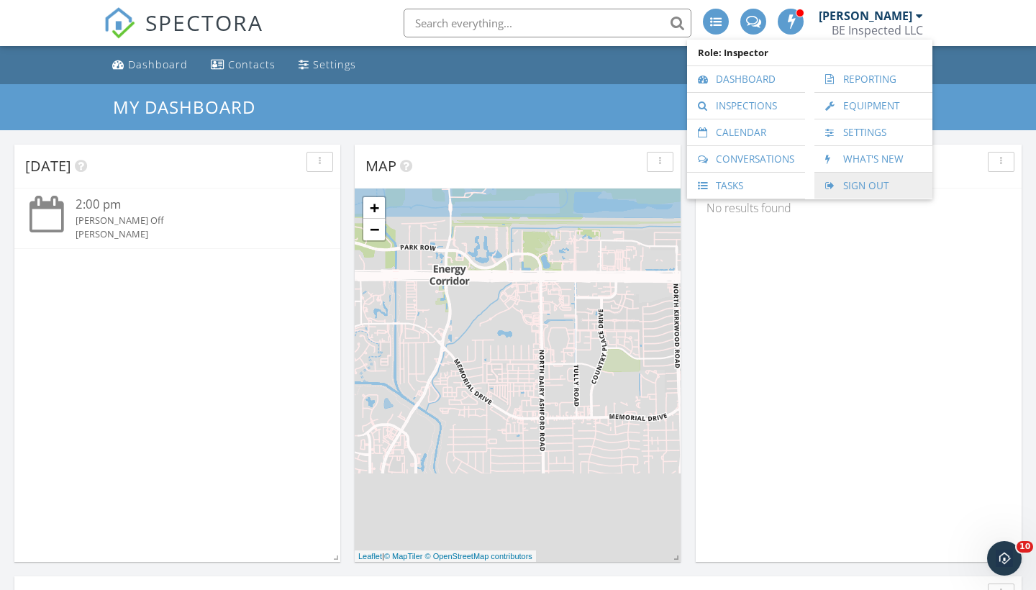
click at [862, 181] on link "Sign Out" at bounding box center [874, 186] width 104 height 26
